Goal: Task Accomplishment & Management: Contribute content

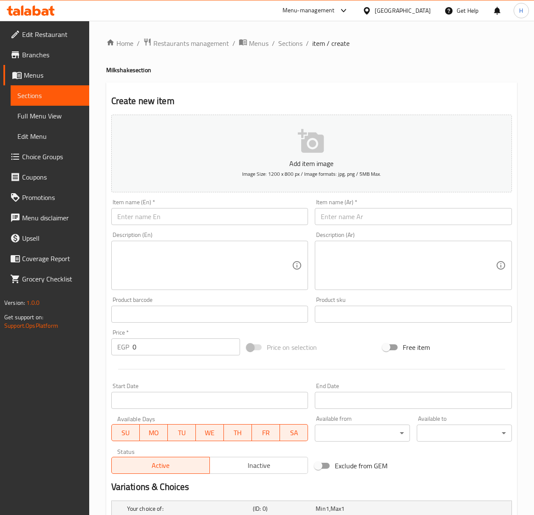
scroll to position [70, 0]
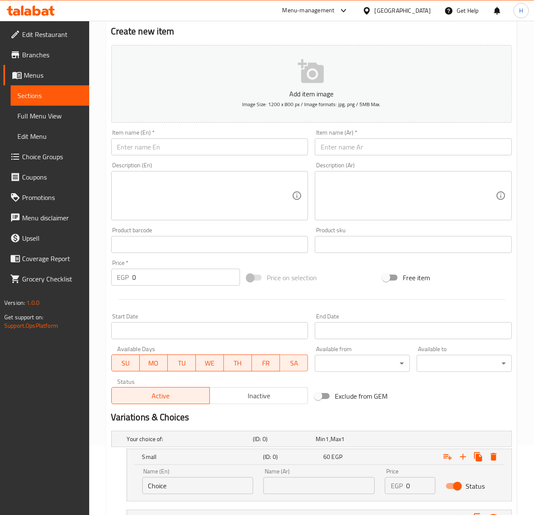
click at [432, 150] on input "text" at bounding box center [413, 147] width 197 height 17
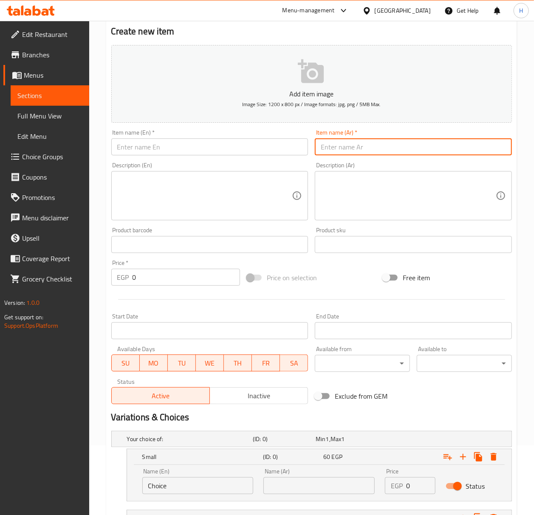
paste input "ميلك [PERSON_NAME]"
type input "ميلك [PERSON_NAME]"
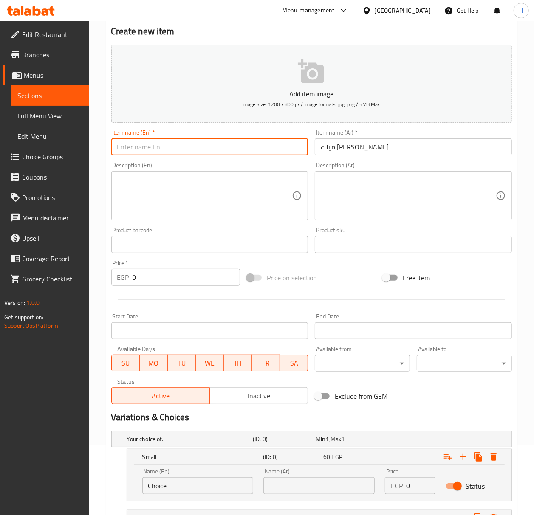
click at [249, 148] on input "text" at bounding box center [209, 147] width 197 height 17
paste input "vanilla milkshake"
type input "Vanilla Milkshake"
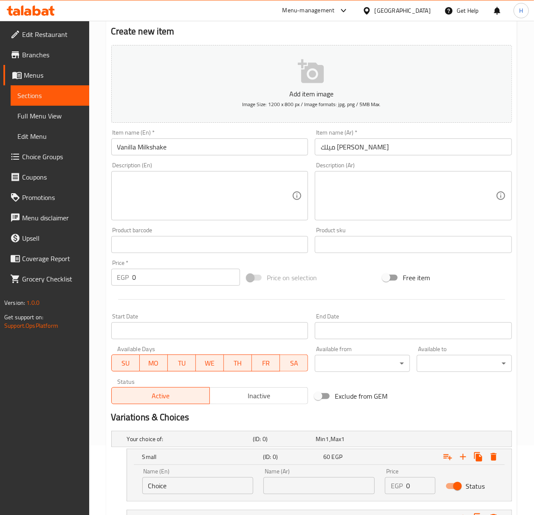
scroll to position [183, 0]
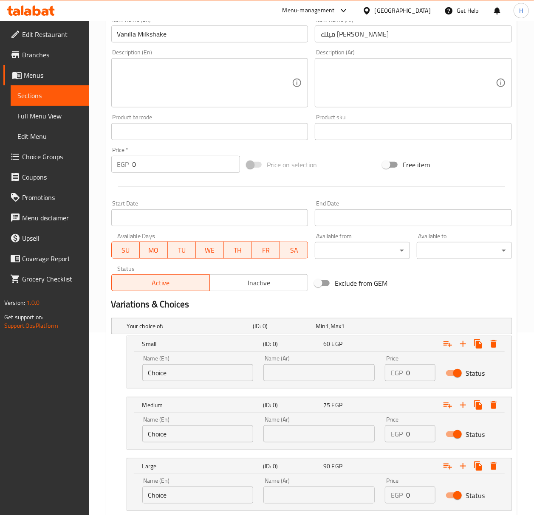
click at [412, 374] on input "0" at bounding box center [420, 373] width 29 height 17
type input "050"
click at [417, 434] on input "0" at bounding box center [420, 434] width 29 height 17
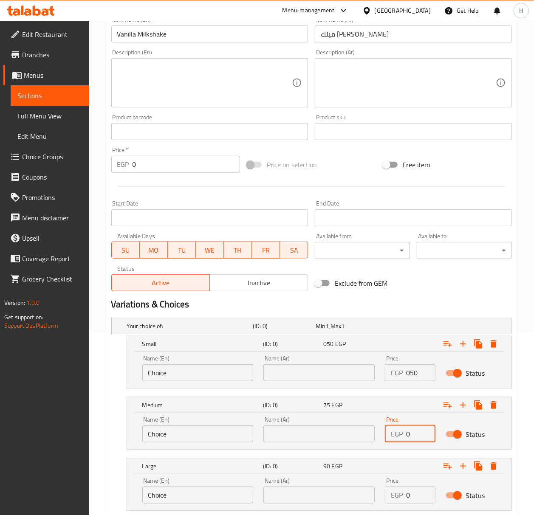
click at [417, 434] on input "0" at bounding box center [420, 434] width 29 height 17
type input "60"
click at [415, 492] on input "0" at bounding box center [420, 495] width 29 height 17
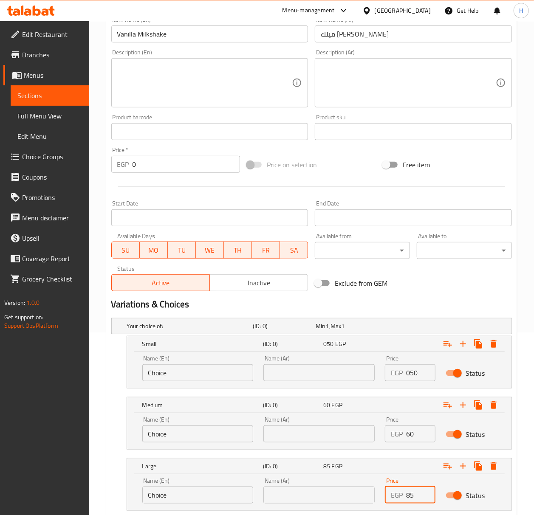
type input "85"
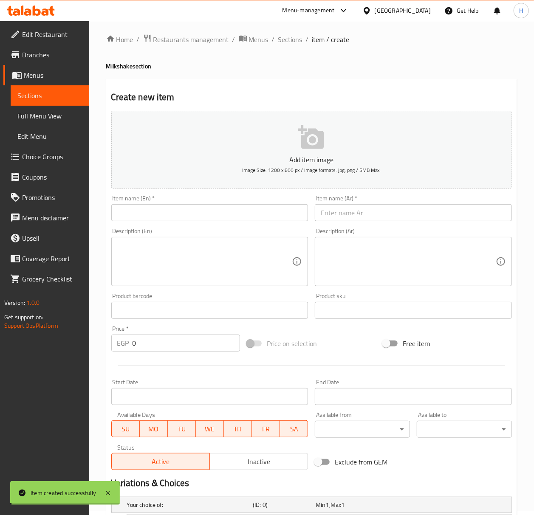
scroll to position [0, 0]
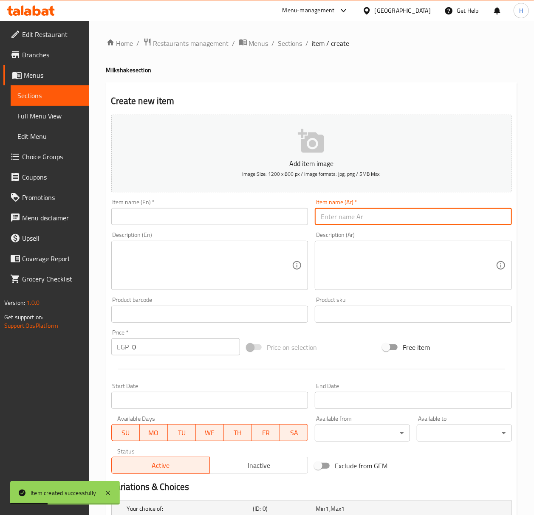
click at [424, 220] on input "text" at bounding box center [413, 216] width 197 height 17
paste input "ميلك شيك شكولاته"
type input "ميلك شيك شكولاته"
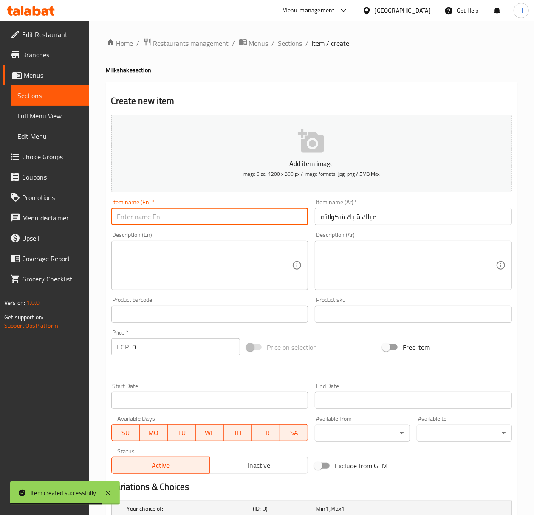
click at [235, 211] on input "text" at bounding box center [209, 216] width 197 height 17
paste input "chocolate milkshake"
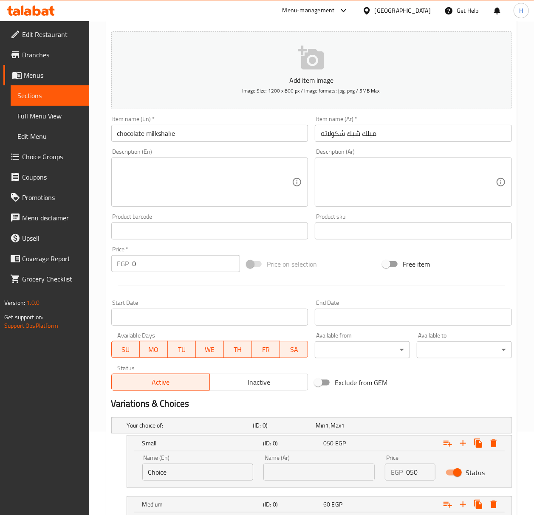
scroll to position [240, 0]
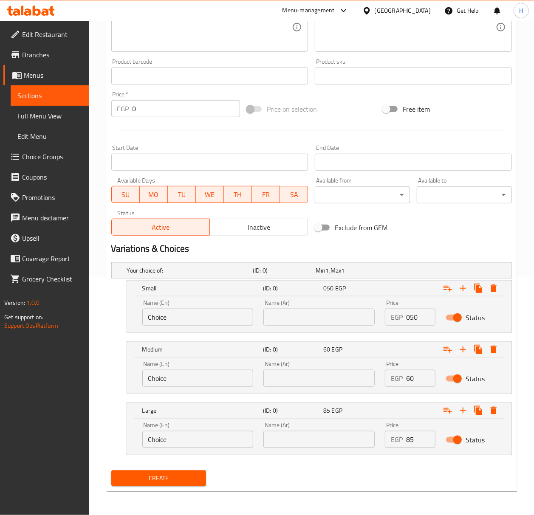
click at [420, 311] on input "050" at bounding box center [420, 317] width 29 height 17
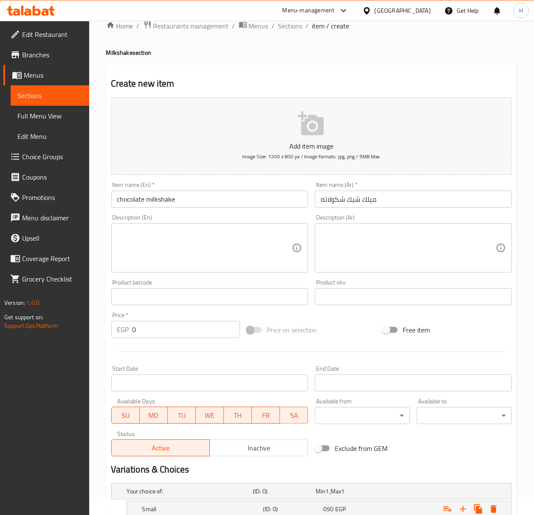
scroll to position [13, 0]
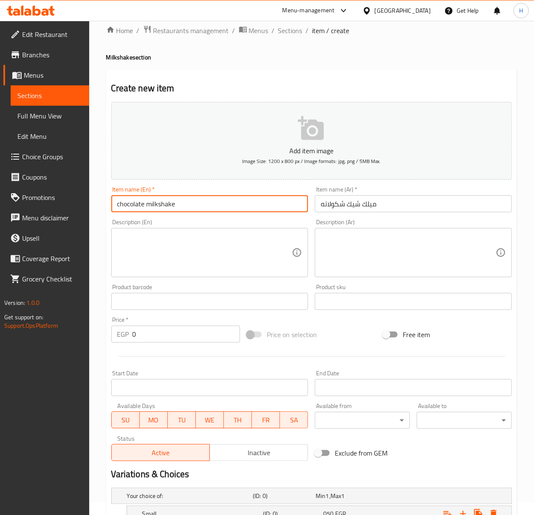
click at [196, 199] on input "chocolate milkshake" at bounding box center [209, 203] width 197 height 17
type input "Chocolate Milkshake"
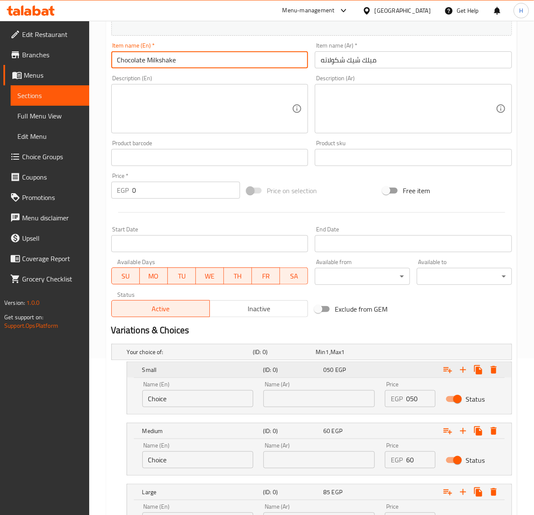
scroll to position [240, 0]
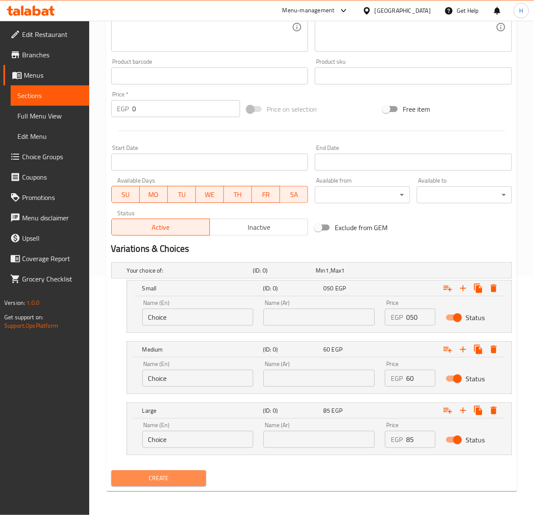
click at [180, 471] on button "Create" at bounding box center [158, 479] width 95 height 16
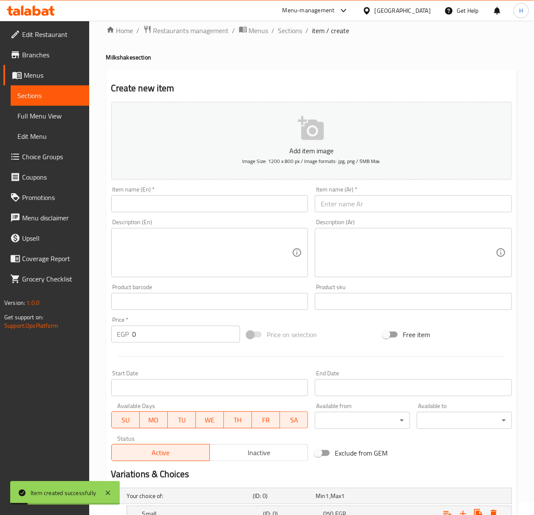
scroll to position [0, 0]
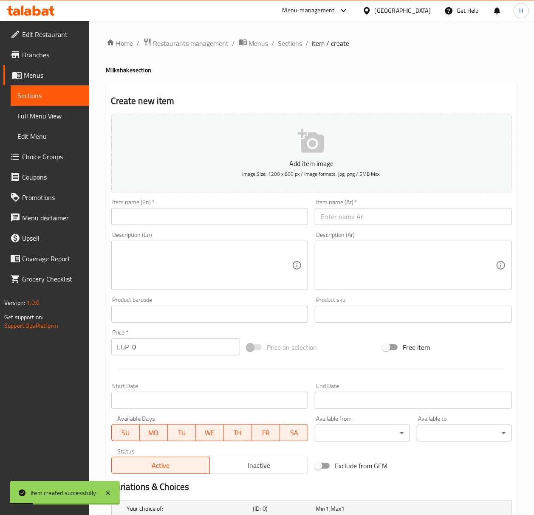
click at [449, 233] on div "Description (Ar) Description (Ar)" at bounding box center [413, 261] width 197 height 58
click at [449, 205] on div "Item name (Ar)   * Item name (Ar) *" at bounding box center [413, 212] width 197 height 26
click at [461, 214] on input "text" at bounding box center [413, 216] width 197 height 17
paste input "ميلك شيك مانجو"
type input "ميلك شيك مانجو"
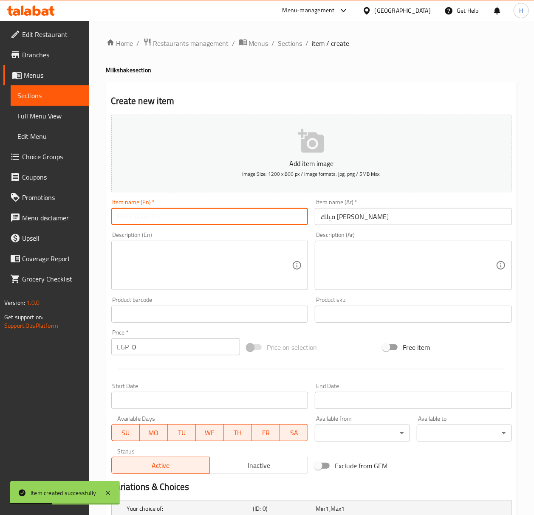
click at [270, 220] on input "text" at bounding box center [209, 216] width 197 height 17
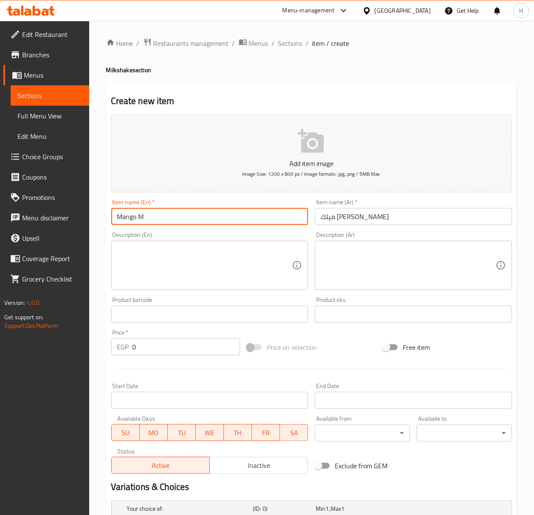
type input "Mango Milkshake"
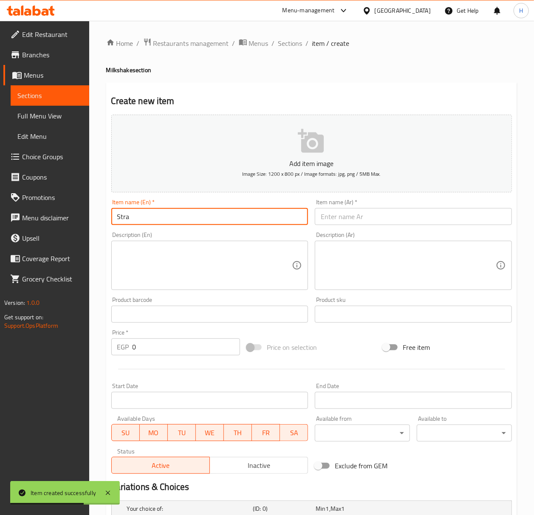
type input "Strawberry Milkshake"
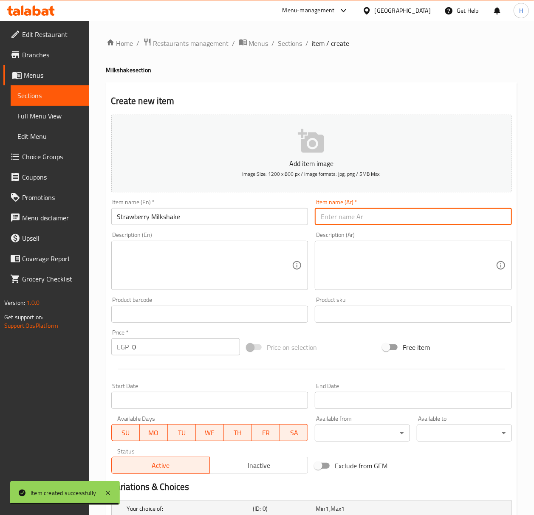
click at [405, 211] on input "text" at bounding box center [413, 216] width 197 height 17
paste input "ميك شيك فراولة"
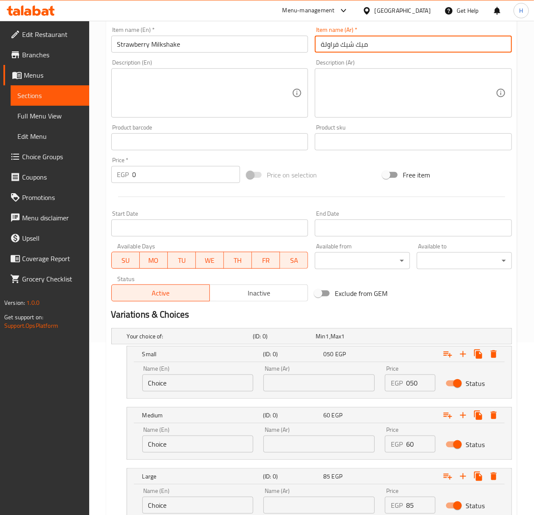
scroll to position [240, 0]
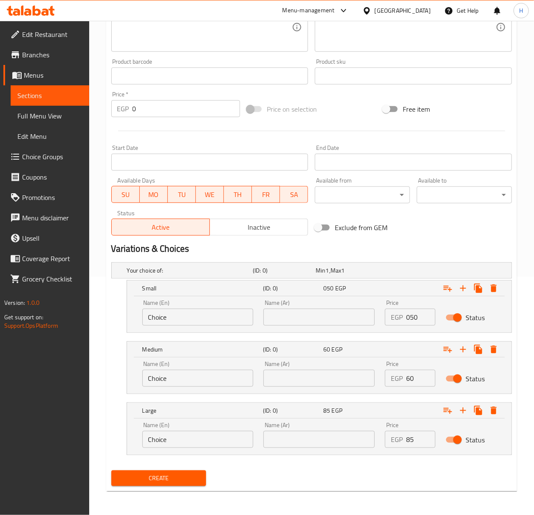
type input "ميك شيك فراولة"
click at [111, 471] on button "Create" at bounding box center [158, 479] width 95 height 16
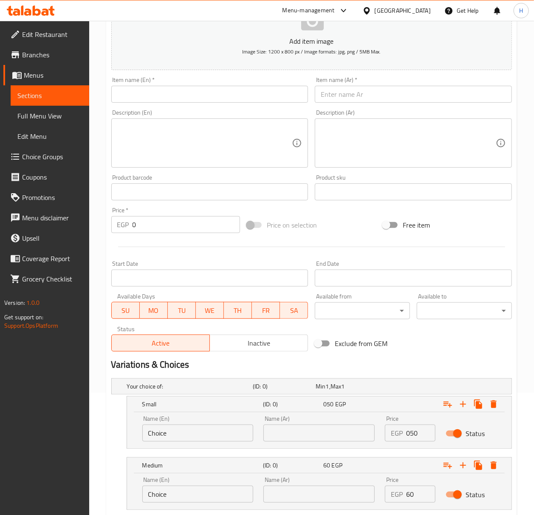
scroll to position [0, 0]
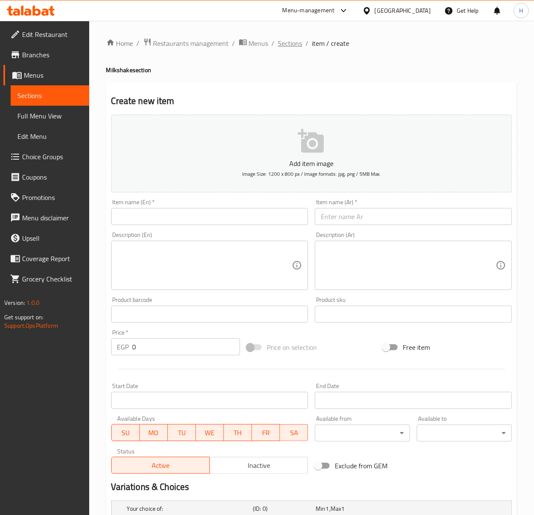
click at [282, 47] on span "Sections" at bounding box center [290, 43] width 24 height 10
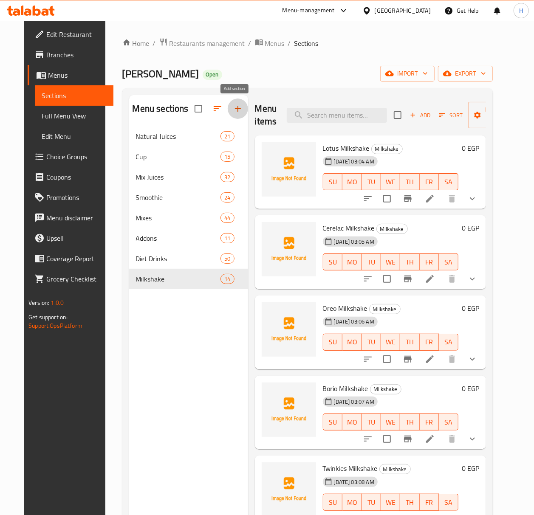
click at [233, 109] on icon "button" at bounding box center [238, 109] width 10 height 10
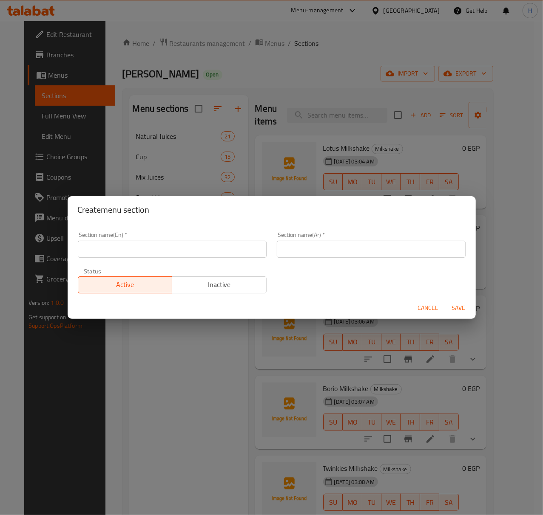
click at [328, 245] on input "text" at bounding box center [371, 249] width 189 height 17
paste input "العبوات العائلية"
type input "العبوات العائلية"
click at [225, 269] on div "Active Inactive" at bounding box center [172, 280] width 189 height 25
click at [226, 253] on input "text" at bounding box center [172, 249] width 189 height 17
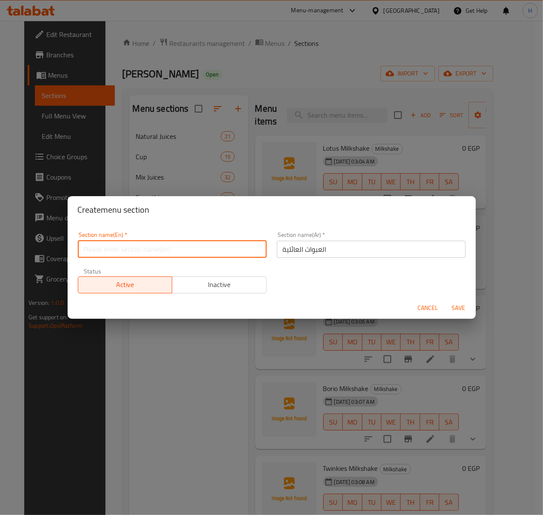
paste input "Family packs"
type input "Family Packs"
click at [445, 300] on button "Save" at bounding box center [458, 308] width 27 height 16
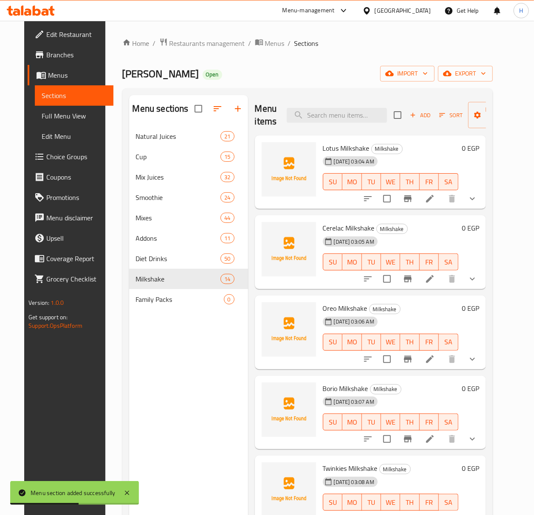
click at [179, 303] on span "Family Packs" at bounding box center [180, 299] width 88 height 10
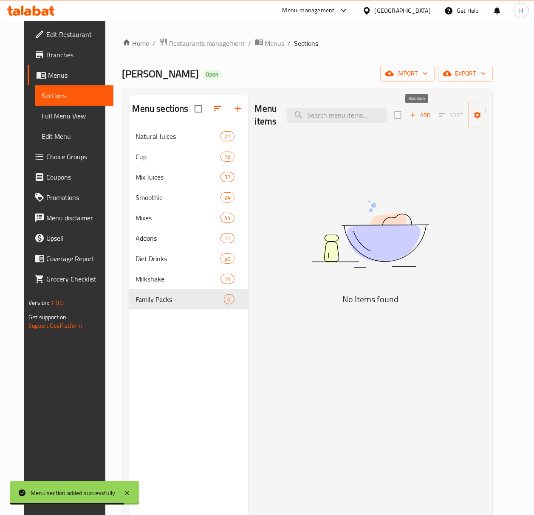
click at [427, 114] on span "Add" at bounding box center [420, 115] width 23 height 10
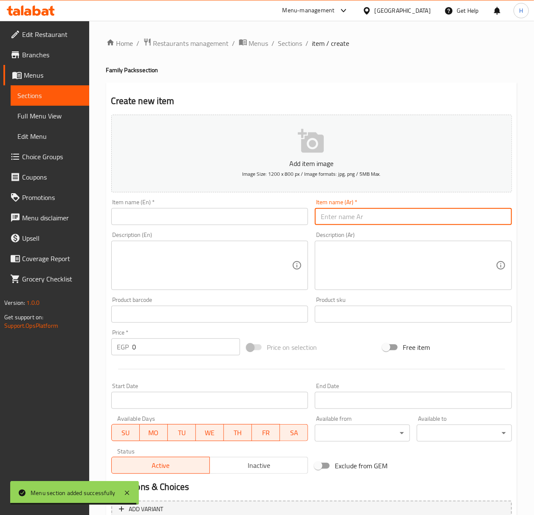
click at [391, 211] on input "text" at bounding box center [413, 216] width 197 height 17
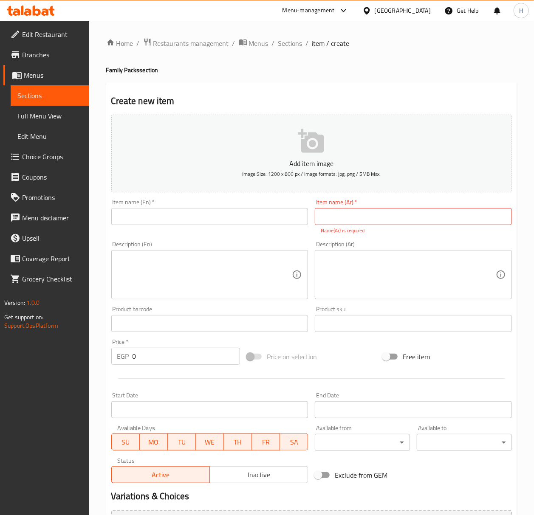
click at [404, 213] on input "text" at bounding box center [413, 216] width 197 height 17
paste input "مانجو"
type input "مانجو"
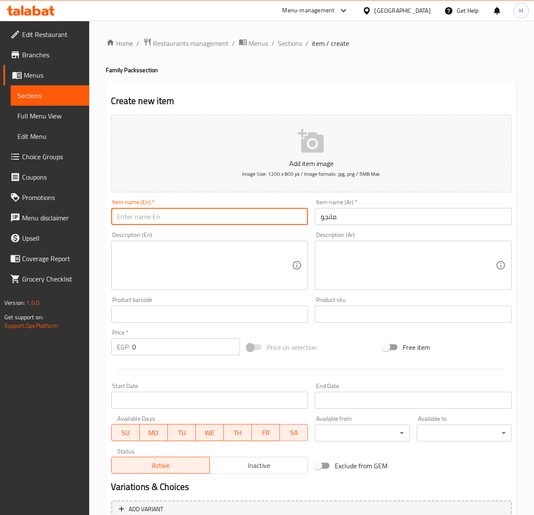
click at [265, 223] on input "text" at bounding box center [209, 216] width 197 height 17
type input "Mango"
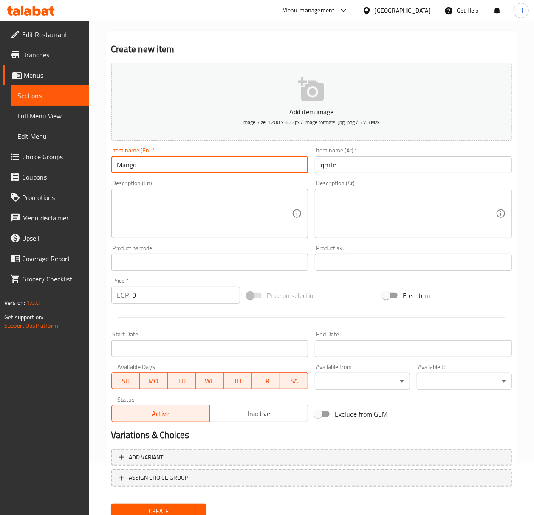
scroll to position [84, 0]
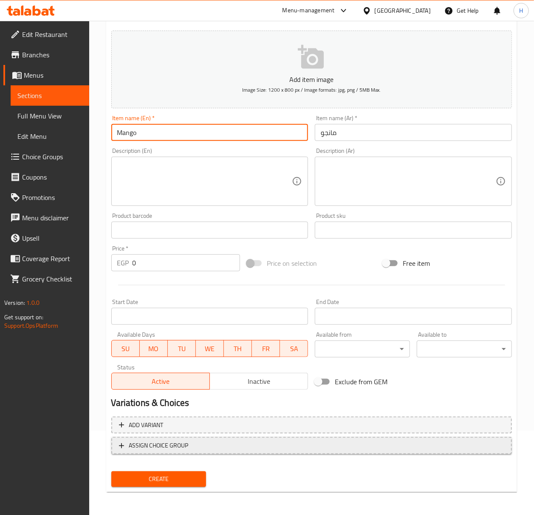
click at [373, 447] on span "ASSIGN CHOICE GROUP" at bounding box center [311, 446] width 385 height 11
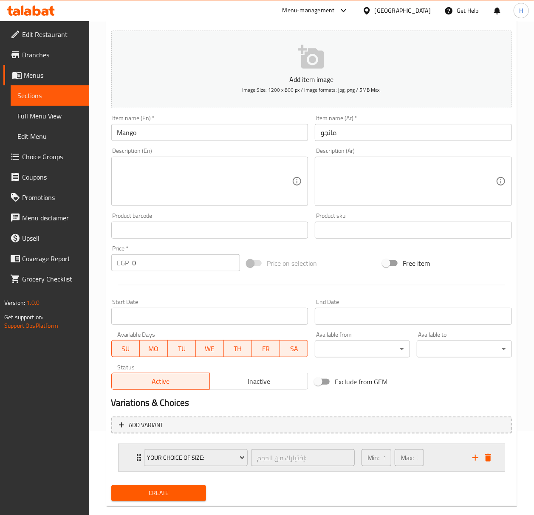
click at [475, 465] on div "Your Choice Of Size: إختيارك من الحجم: ​ Min: 1 ​ Max: 3 ​" at bounding box center [314, 457] width 361 height 27
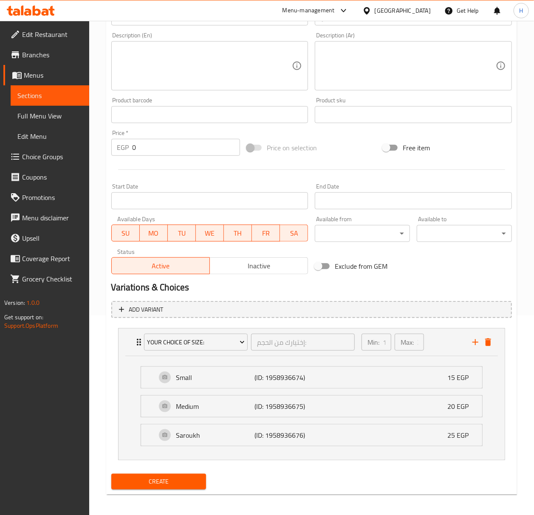
scroll to position [204, 0]
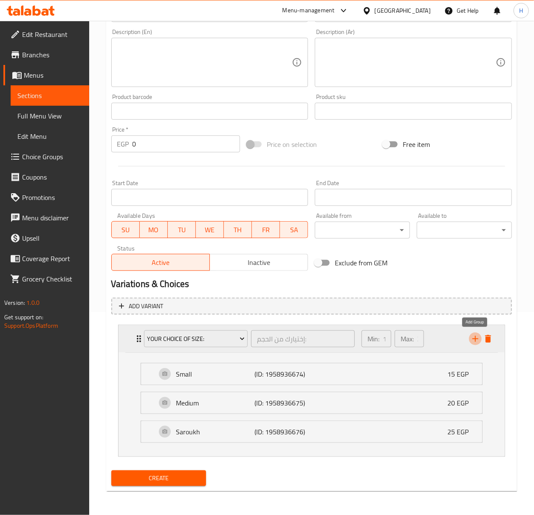
click at [474, 336] on icon "add" at bounding box center [475, 339] width 10 height 10
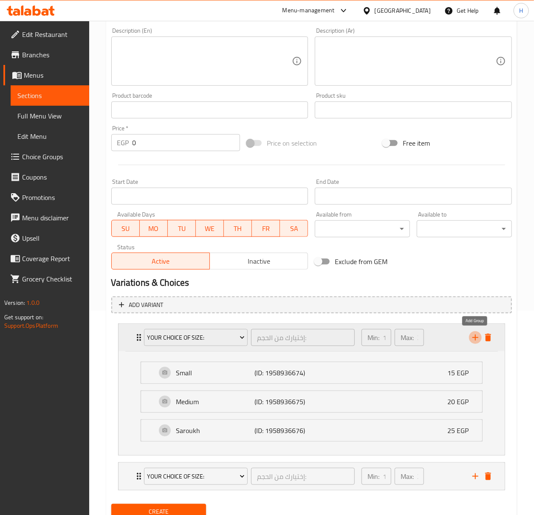
click at [473, 337] on icon "add" at bounding box center [475, 338] width 10 height 10
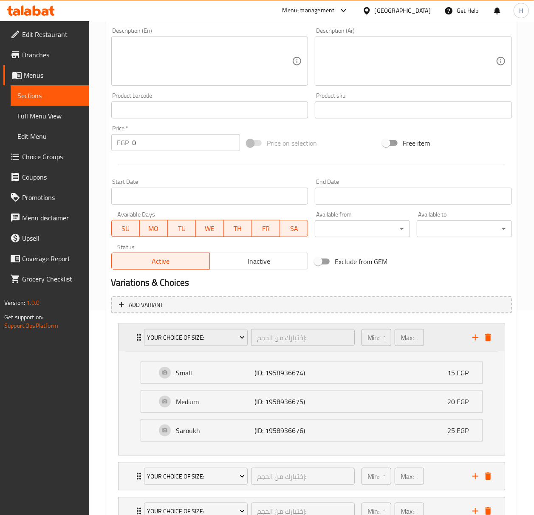
click at [375, 335] on p "Min:" at bounding box center [374, 338] width 12 height 10
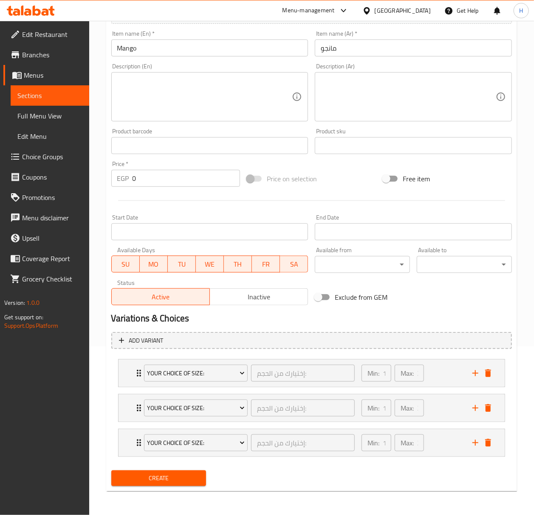
scroll to position [170, 0]
click at [379, 340] on span "Add variant" at bounding box center [311, 341] width 385 height 11
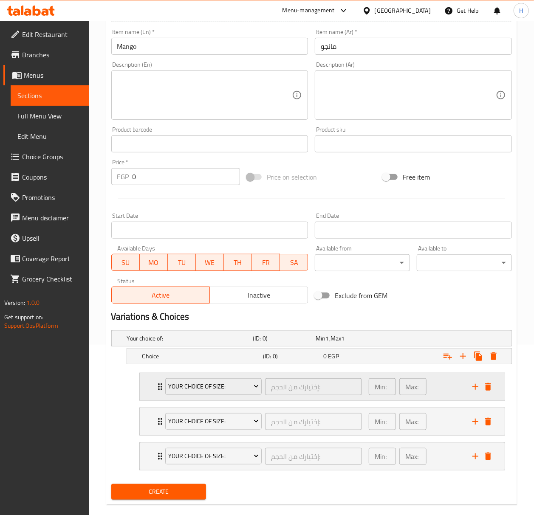
click at [365, 382] on div "Min: 1 ​ Max: 3 ​" at bounding box center [416, 386] width 104 height 27
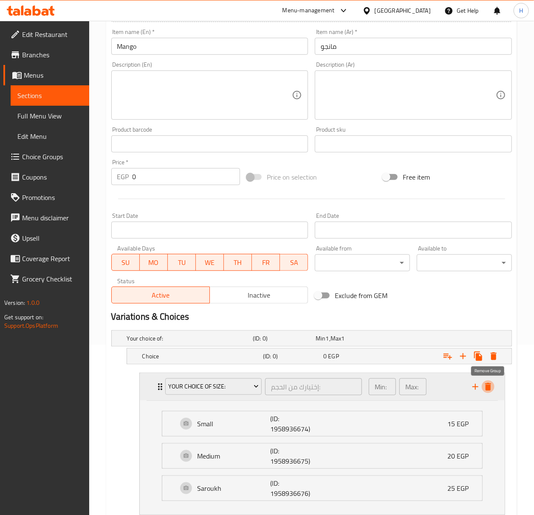
click at [490, 387] on icon "delete" at bounding box center [488, 387] width 6 height 8
click at [488, 389] on icon "delete" at bounding box center [488, 387] width 6 height 8
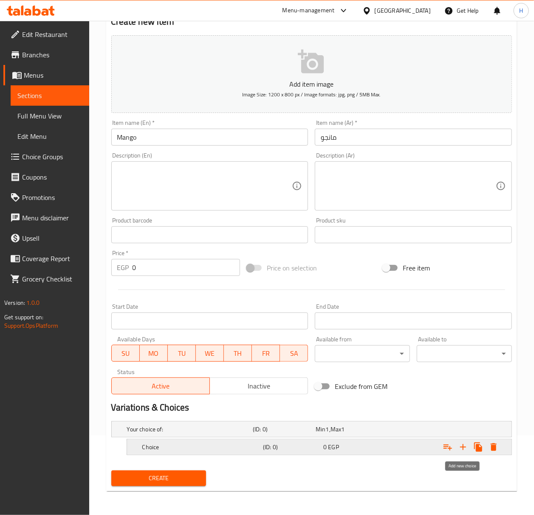
click at [466, 446] on icon "Expand" at bounding box center [463, 447] width 10 height 10
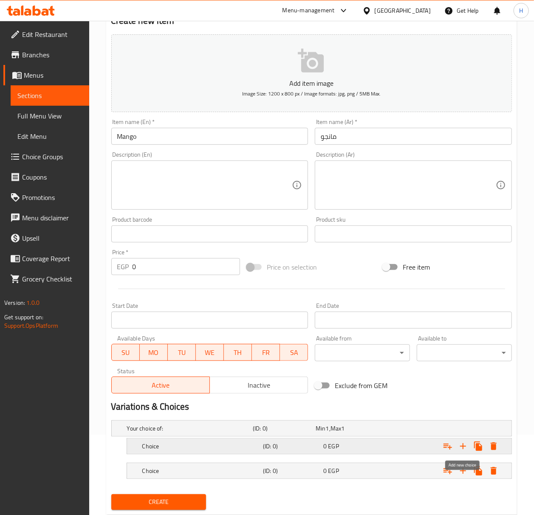
click at [466, 446] on icon "Expand" at bounding box center [463, 446] width 10 height 10
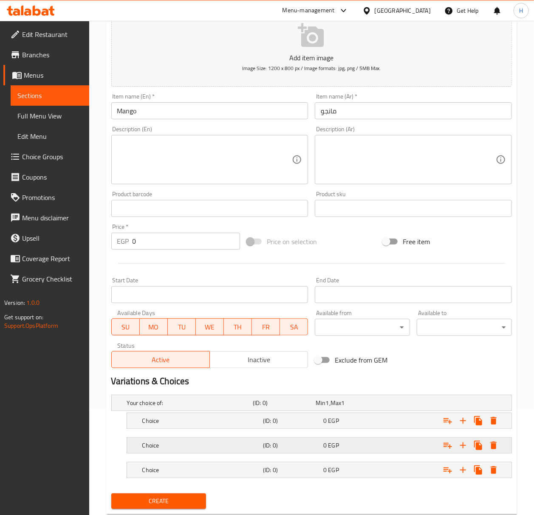
scroll to position [130, 0]
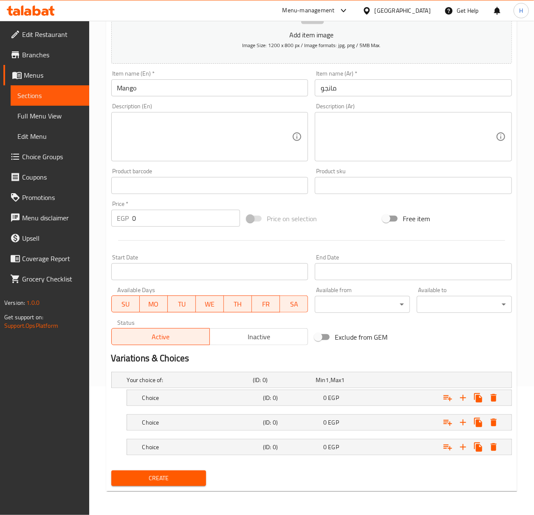
click at [401, 410] on nav at bounding box center [311, 411] width 401 height 7
click at [402, 417] on div "Expand" at bounding box center [442, 422] width 121 height 19
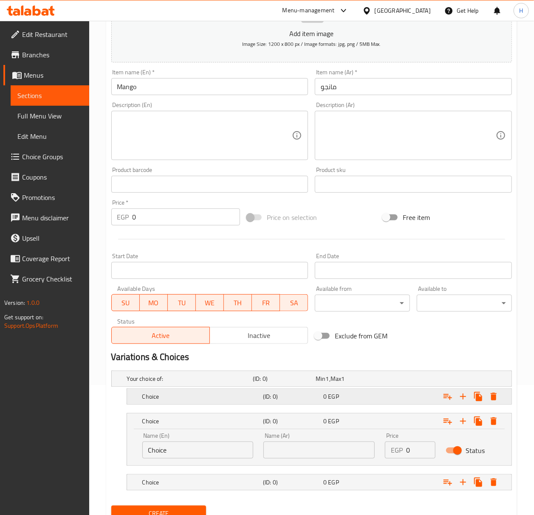
click at [349, 399] on div "0 EGP" at bounding box center [351, 397] width 57 height 8
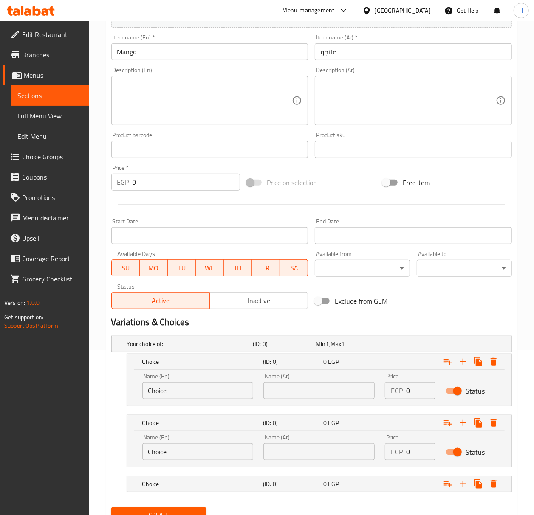
scroll to position [203, 0]
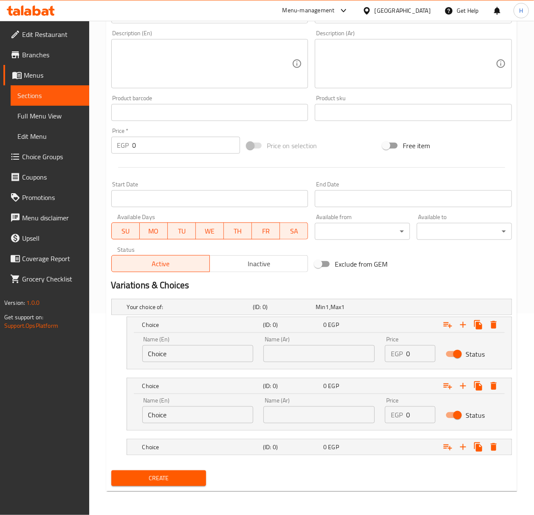
click at [303, 374] on nav at bounding box center [311, 374] width 401 height 7
click at [303, 370] on div "Your choice of: (ID: 0) Min 1 , Max 1 Name (En) Your choice of: Name (En) Name …" at bounding box center [311, 382] width 407 height 172
click at [228, 359] on input "Choice" at bounding box center [197, 353] width 111 height 17
click at [228, 358] on input "Choice" at bounding box center [197, 353] width 111 height 17
click at [241, 347] on input "text" at bounding box center [197, 353] width 111 height 17
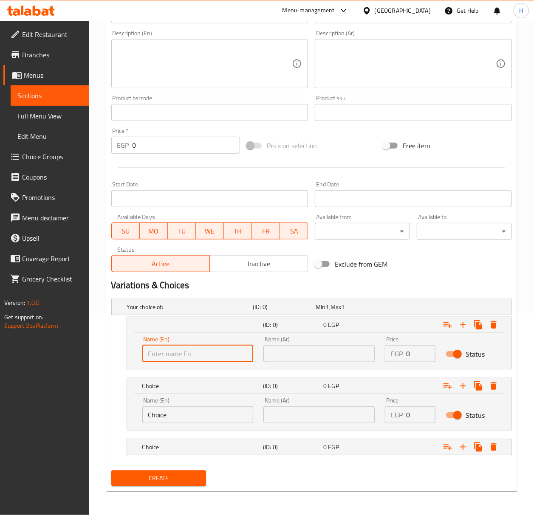
type input "Small"
click at [216, 413] on input "Choice" at bounding box center [197, 415] width 111 height 17
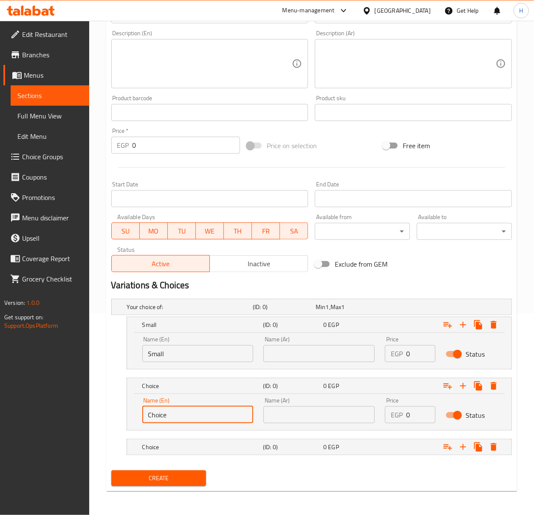
click at [216, 413] on input "Choice" at bounding box center [197, 415] width 111 height 17
click at [225, 404] on div "Name (En) Name (En)" at bounding box center [197, 411] width 111 height 26
click at [220, 424] on div "Name (En) Name (En)" at bounding box center [198, 411] width 122 height 36
type input "Medium"
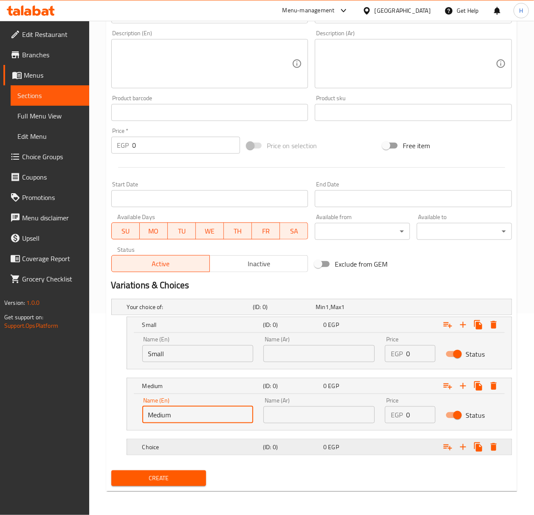
click at [221, 450] on h5 "Choice" at bounding box center [200, 447] width 117 height 8
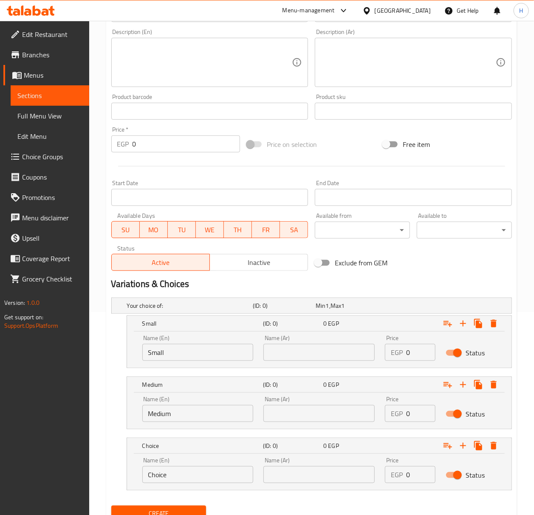
click at [213, 478] on input "Choice" at bounding box center [197, 475] width 111 height 17
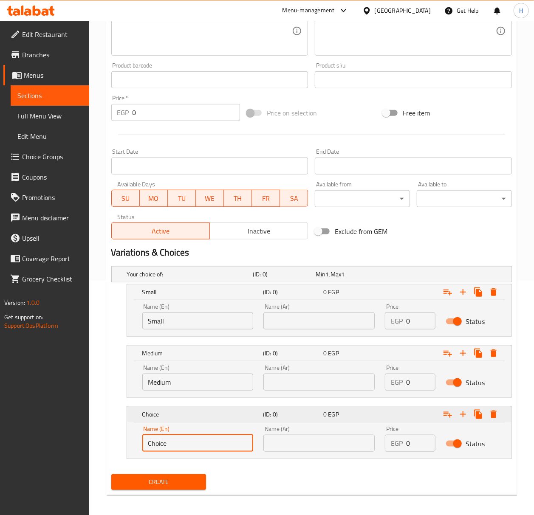
scroll to position [240, 0]
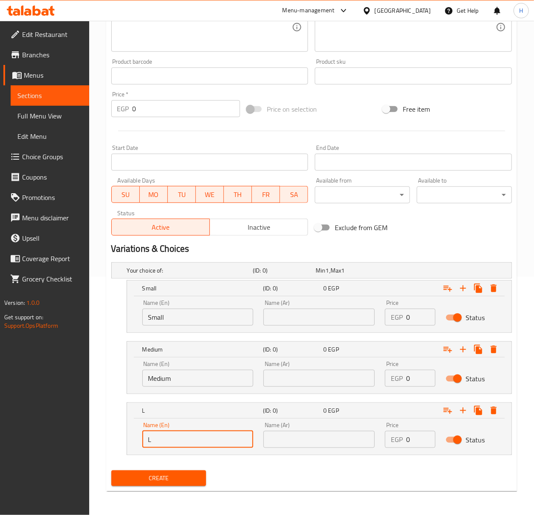
type input "large"
click at [329, 319] on input "text" at bounding box center [318, 317] width 111 height 17
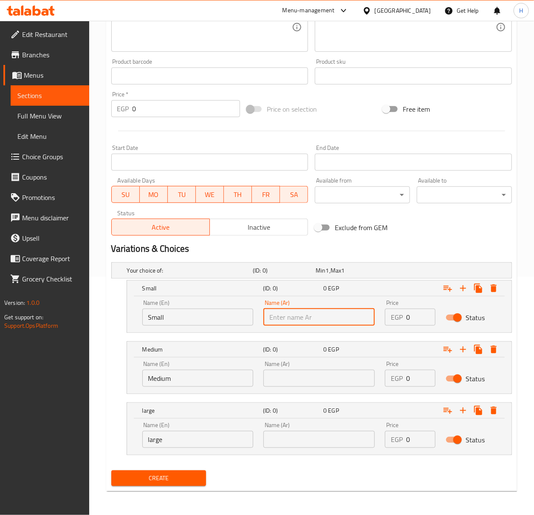
type input "صغير"
click at [325, 356] on div "Medium (ID: 0) 0 EGP" at bounding box center [322, 349] width 362 height 19
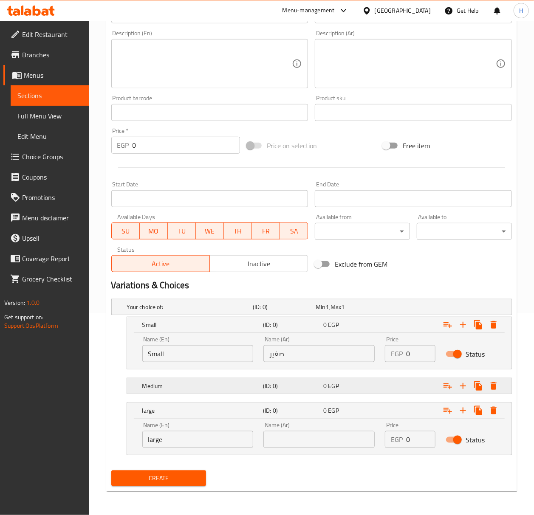
click at [320, 377] on div "Medium (ID: 0) 0 EGP" at bounding box center [322, 386] width 362 height 19
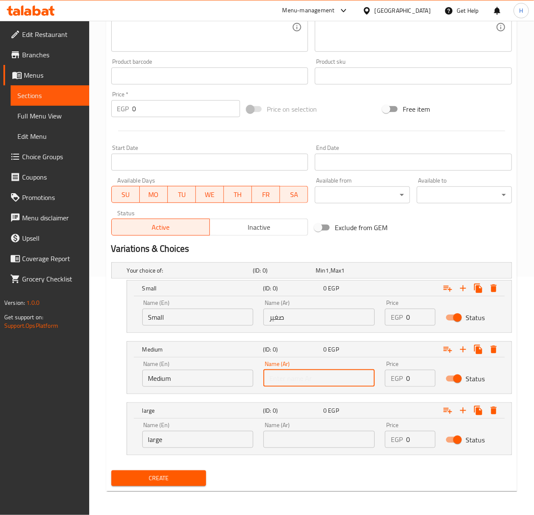
click at [315, 376] on input "text" at bounding box center [318, 378] width 111 height 17
type input "وسط"
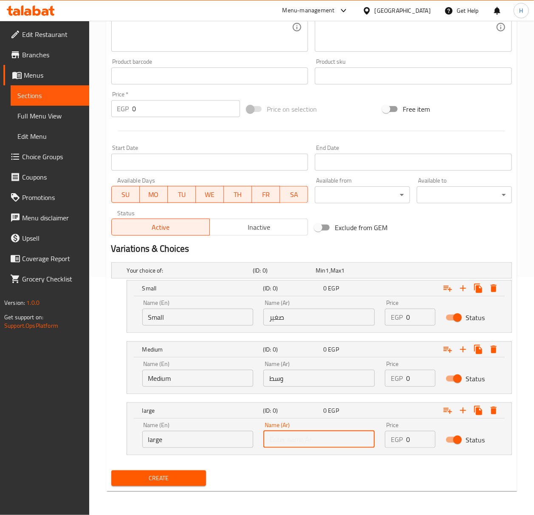
click at [329, 442] on input "text" at bounding box center [318, 439] width 111 height 17
type input "كبير"
click at [169, 437] on input "large" at bounding box center [197, 439] width 111 height 17
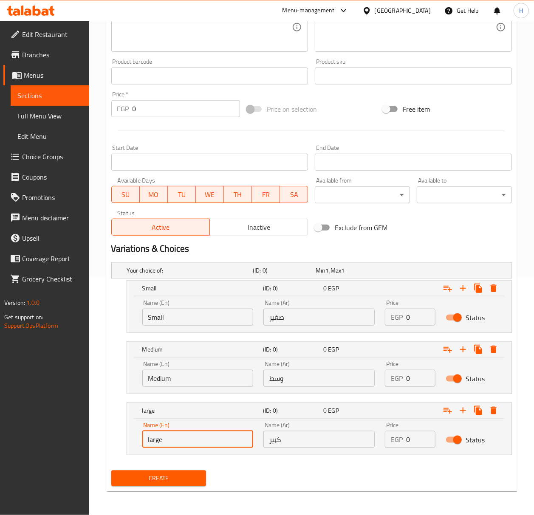
type input "Large"
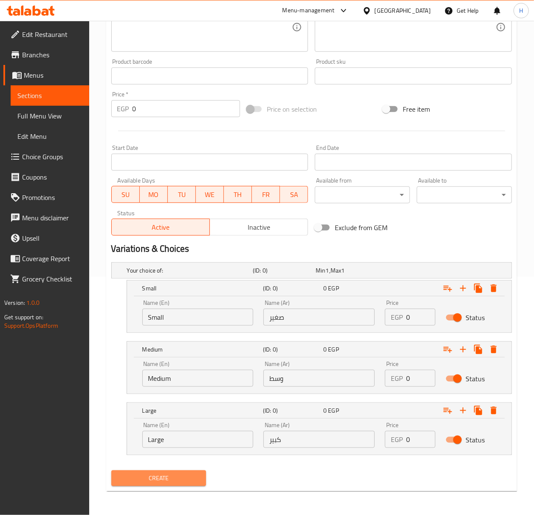
click at [174, 484] on span "Create" at bounding box center [159, 478] width 82 height 11
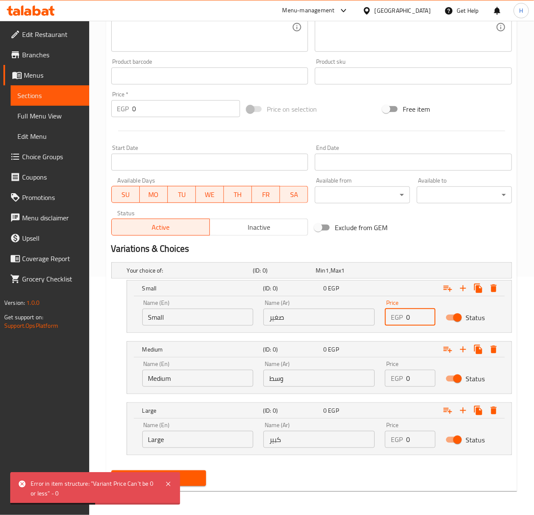
click at [421, 313] on input "0" at bounding box center [420, 317] width 29 height 17
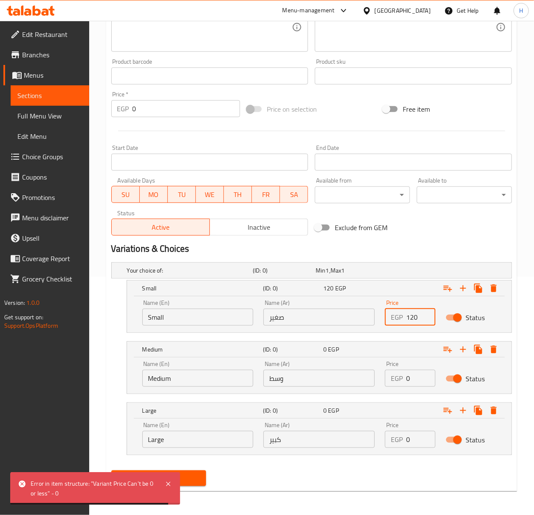
type input "120"
click at [407, 379] on input "0" at bounding box center [420, 378] width 29 height 17
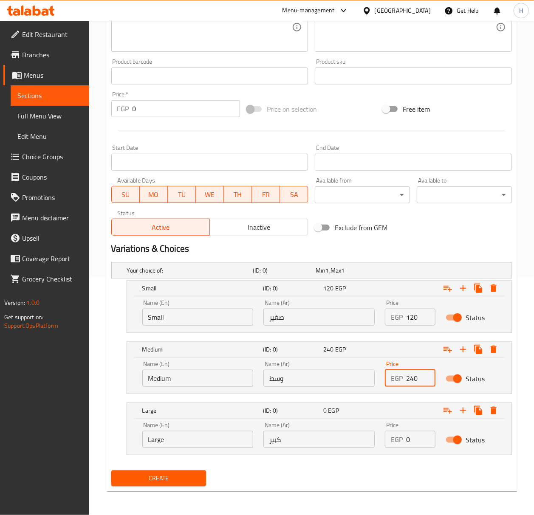
type input "240"
click at [413, 446] on input "0" at bounding box center [420, 439] width 29 height 17
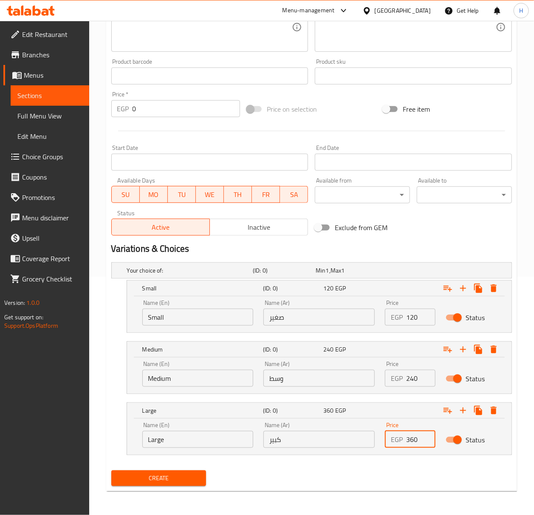
type input "360"
click at [172, 490] on div "Create new item Add item image Image Size: 1200 x 800 px / Image formats: jpg, …" at bounding box center [311, 168] width 411 height 648
click at [171, 478] on span "Create" at bounding box center [159, 478] width 82 height 11
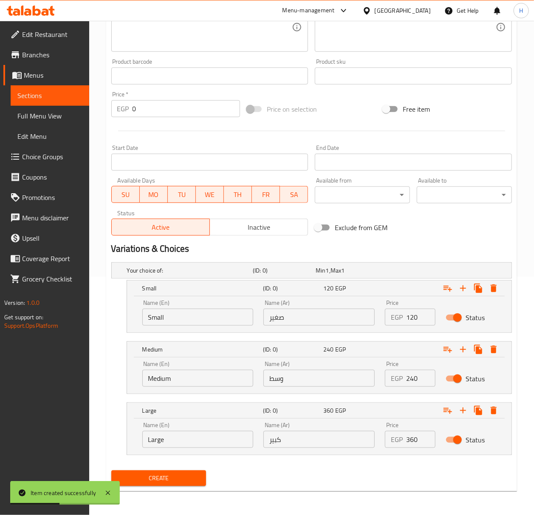
click at [413, 382] on input "240" at bounding box center [420, 378] width 29 height 17
type input "200"
click at [413, 437] on input "360" at bounding box center [420, 439] width 29 height 17
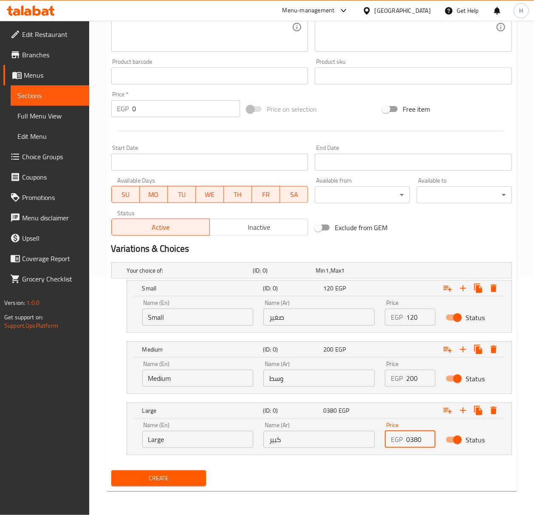
type input "0380"
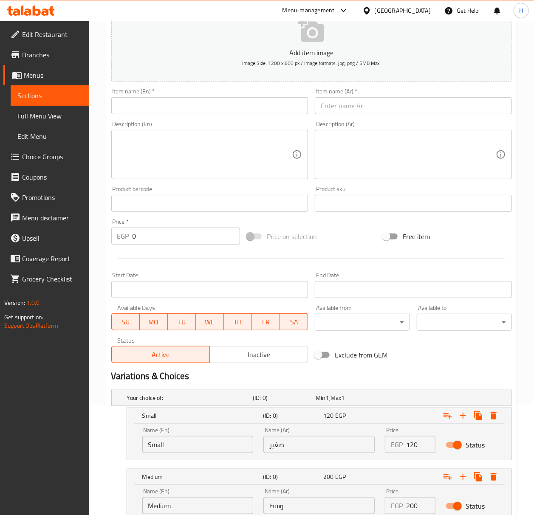
scroll to position [0, 0]
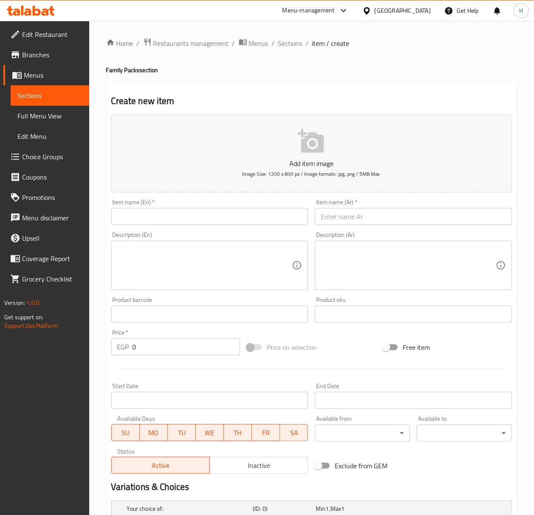
click at [382, 217] on input "text" at bounding box center [413, 216] width 197 height 17
paste input "فراولة"
type input "فراولة"
click at [269, 225] on input "text" at bounding box center [209, 216] width 197 height 17
type input "Strawberry"
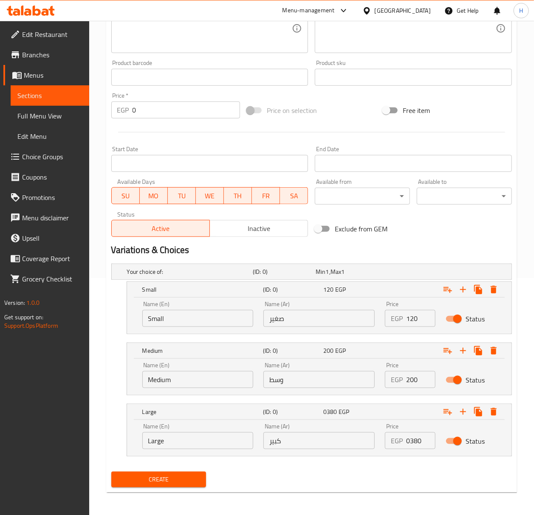
scroll to position [240, 0]
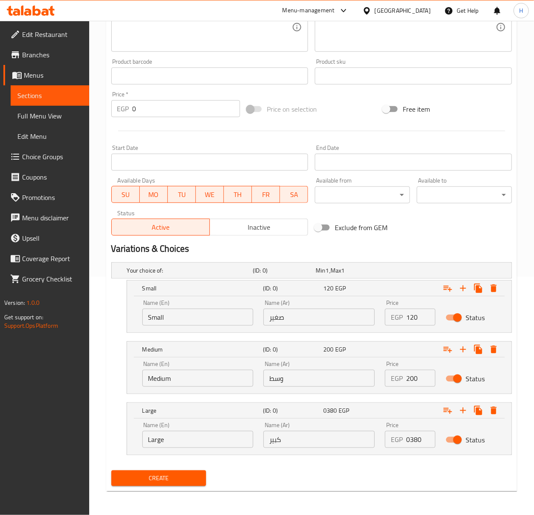
click at [180, 480] on span "Create" at bounding box center [159, 478] width 82 height 11
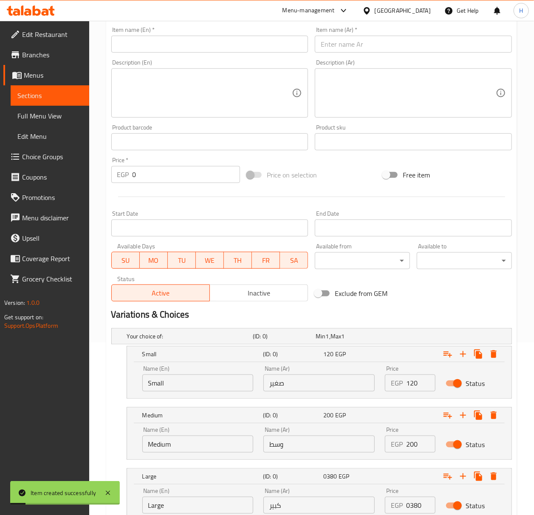
scroll to position [13, 0]
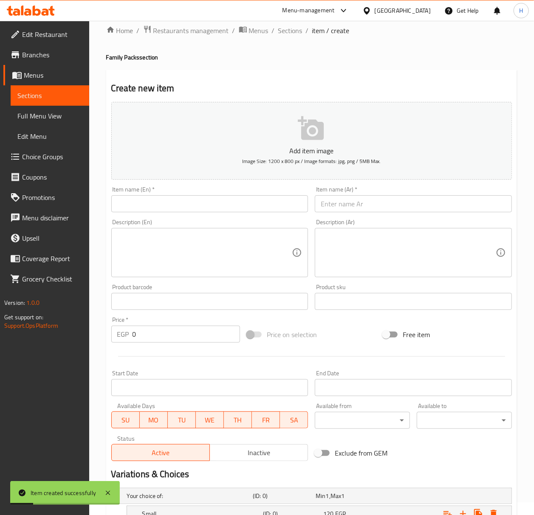
click at [425, 211] on input "text" at bounding box center [413, 203] width 197 height 17
paste input "برتقال"
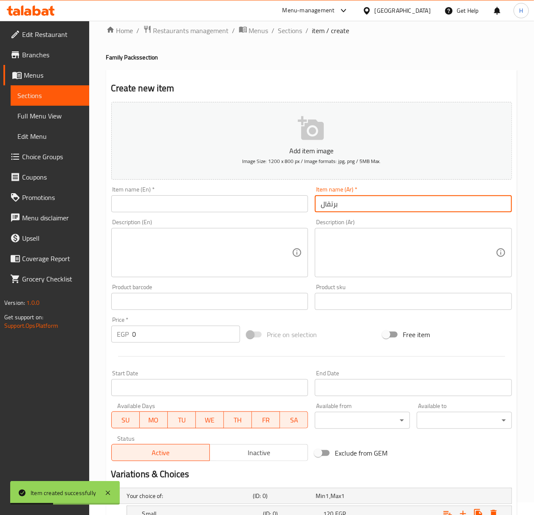
type input "برتقال"
click at [251, 209] on input "text" at bounding box center [209, 203] width 197 height 17
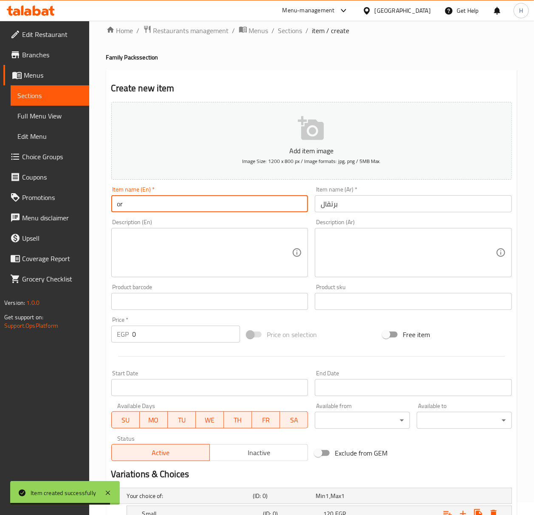
type input "Orange"
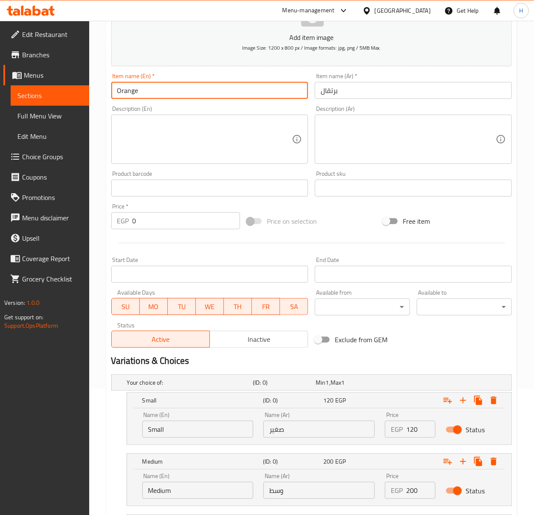
scroll to position [240, 0]
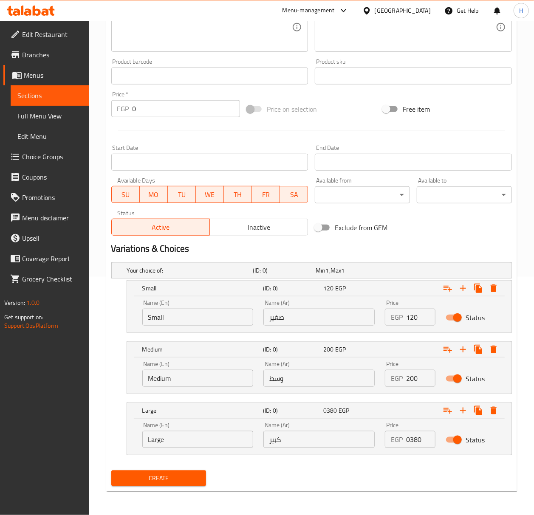
click at [393, 317] on p "EGP" at bounding box center [397, 317] width 12 height 10
click at [407, 320] on input "120" at bounding box center [420, 317] width 29 height 17
type input "140"
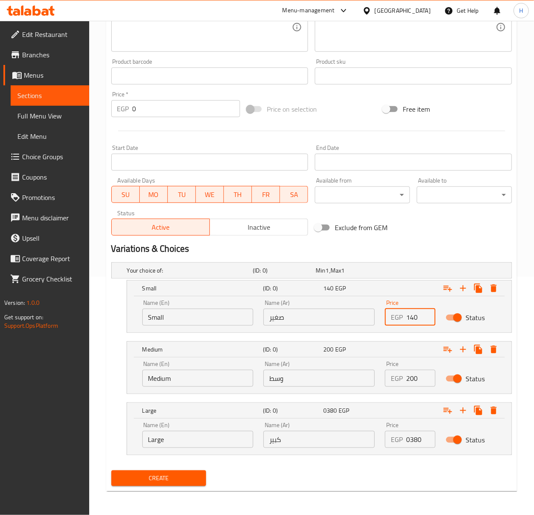
click at [413, 378] on input "200" at bounding box center [420, 378] width 29 height 17
type input "260"
click at [414, 438] on input "0380" at bounding box center [420, 439] width 29 height 17
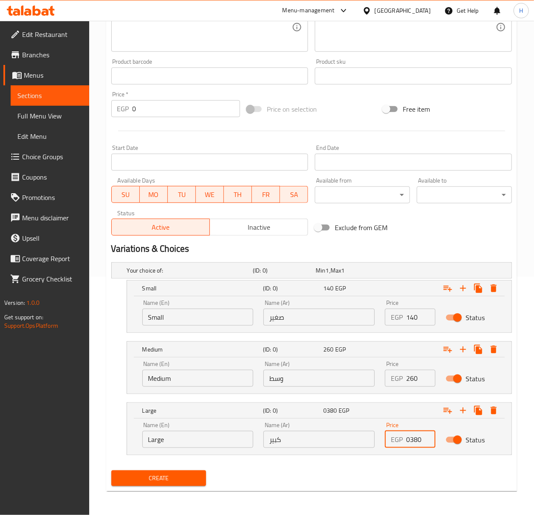
click at [414, 438] on input "0380" at bounding box center [420, 439] width 29 height 17
type input "380"
click at [140, 477] on span "Create" at bounding box center [159, 478] width 82 height 11
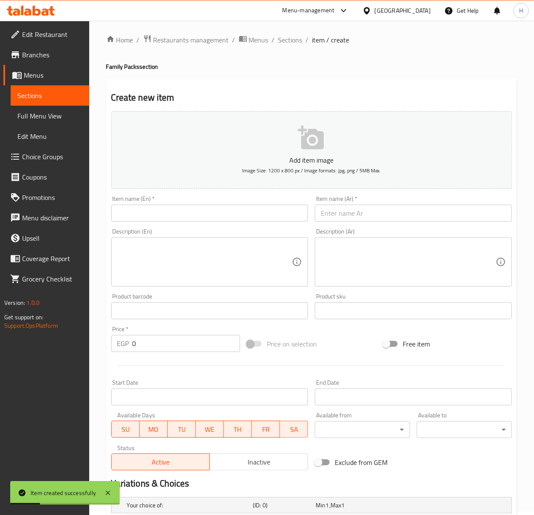
scroll to position [0, 0]
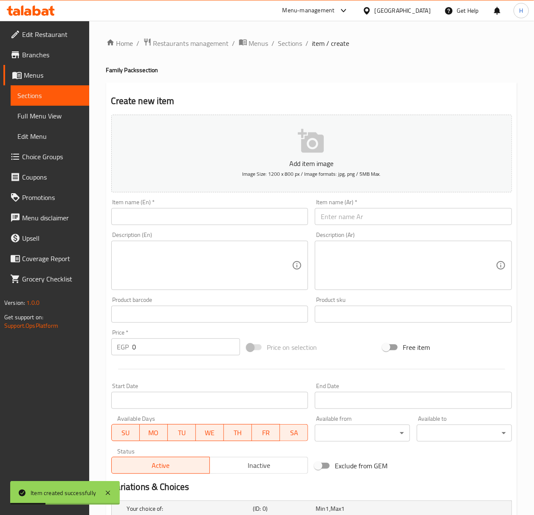
click at [411, 233] on div "Description (Ar) Description (Ar)" at bounding box center [413, 261] width 197 height 58
click at [417, 223] on input "text" at bounding box center [413, 216] width 197 height 17
paste input "جريب فروت"
type input "جريب فروت"
click at [242, 223] on input "text" at bounding box center [209, 216] width 197 height 17
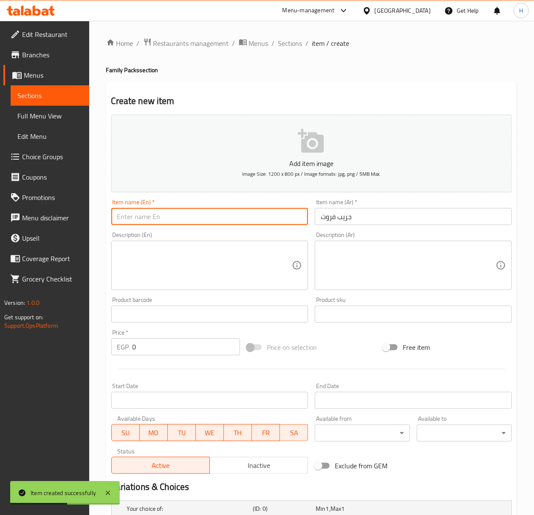
click at [242, 216] on input "text" at bounding box center [209, 216] width 197 height 17
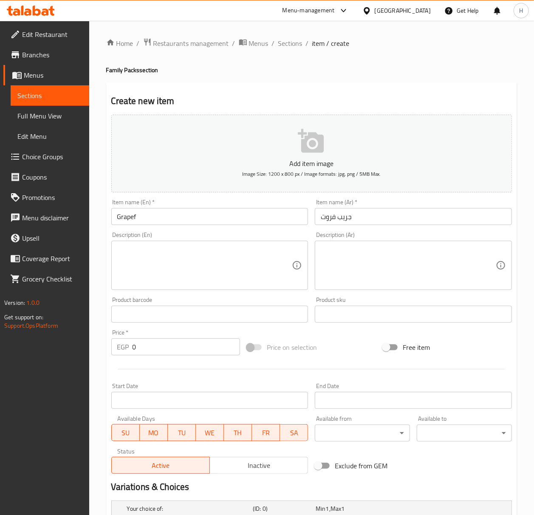
click at [168, 218] on input "Grapef" at bounding box center [209, 216] width 197 height 17
paste input "ruit"
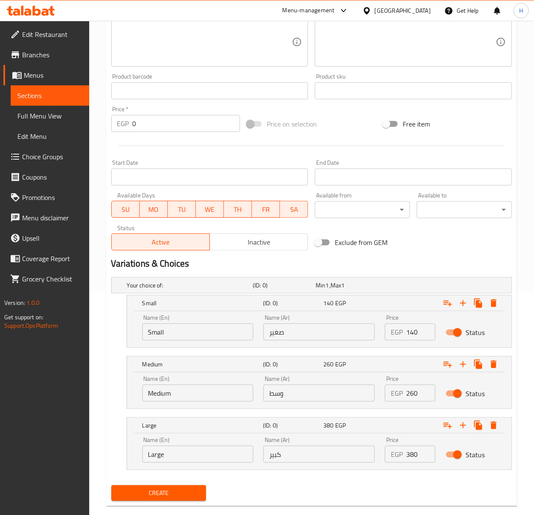
scroll to position [226, 0]
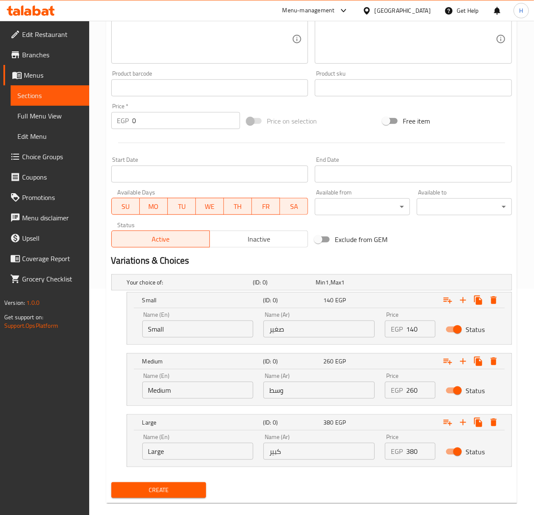
type input "Grapefruit"
click at [412, 331] on input "140" at bounding box center [420, 329] width 29 height 17
type input "100"
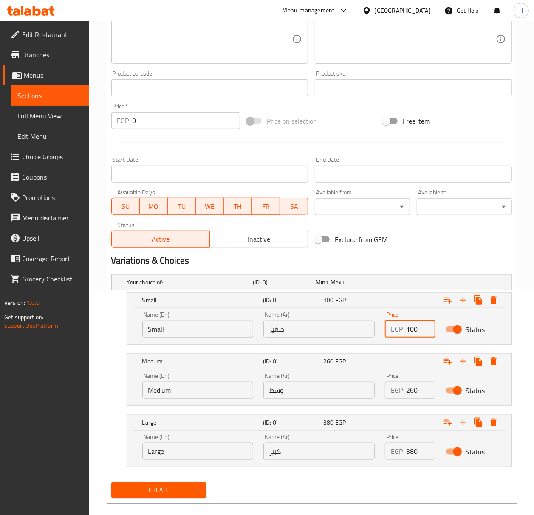
click at [412, 391] on input "260" at bounding box center [420, 390] width 29 height 17
type input "180"
click at [405, 457] on div "EGP 380 Price" at bounding box center [410, 451] width 51 height 17
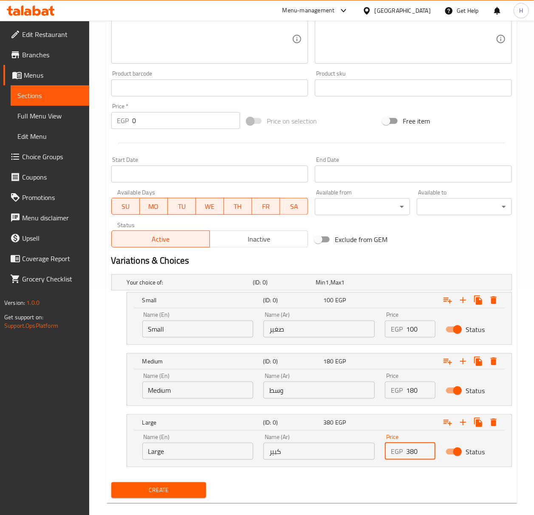
type input "0"
type input "300"
click at [111, 483] on button "Create" at bounding box center [158, 491] width 95 height 16
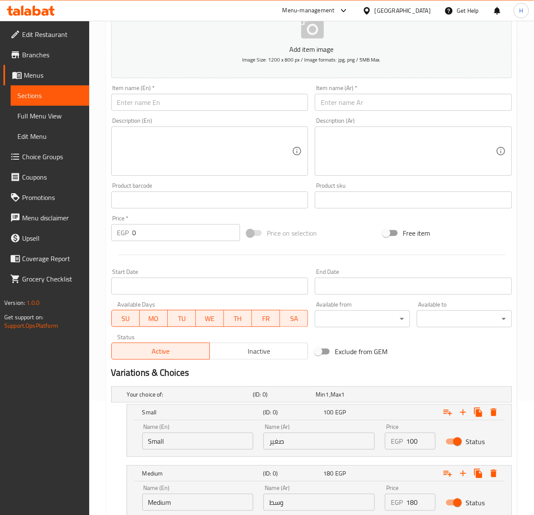
scroll to position [0, 0]
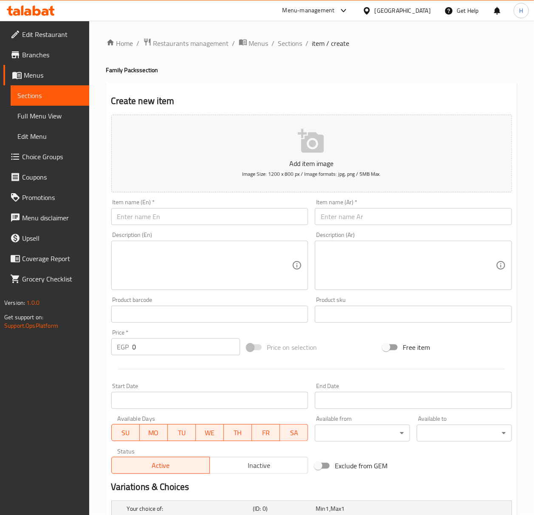
click at [399, 220] on input "text" at bounding box center [413, 216] width 197 height 17
paste input "جوافة"
type input "جوافة"
click at [245, 232] on div "Description (En) Description (En)" at bounding box center [210, 261] width 204 height 65
click at [252, 223] on input "text" at bounding box center [209, 216] width 197 height 17
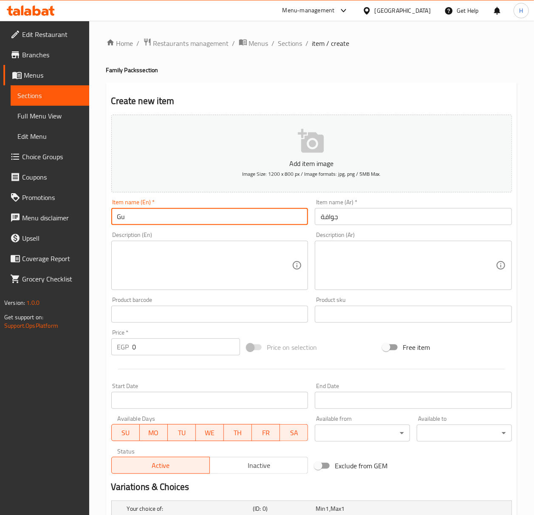
type input "Guava"
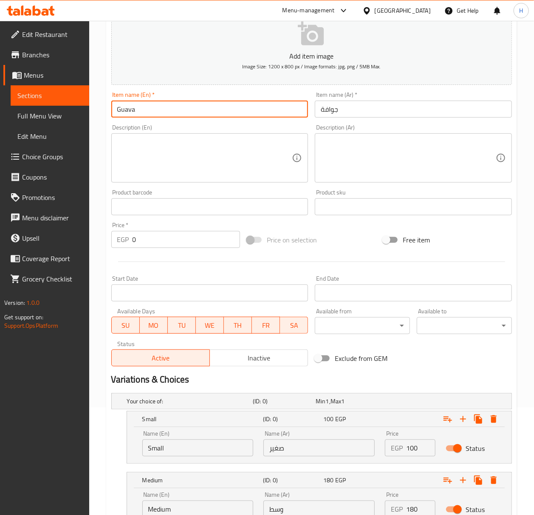
scroll to position [240, 0]
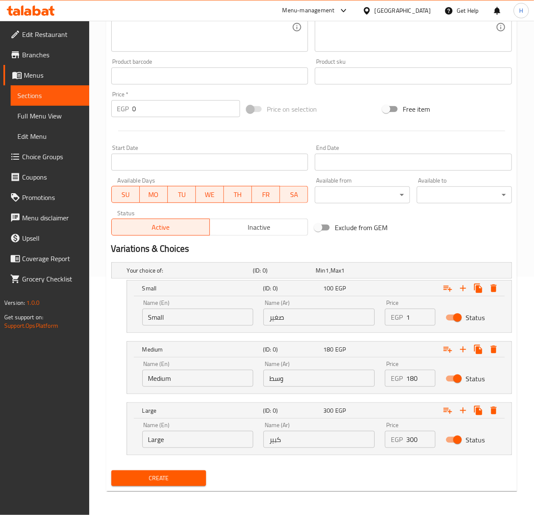
click at [423, 311] on input "1" at bounding box center [420, 317] width 29 height 17
click at [423, 311] on input "2" at bounding box center [420, 317] width 29 height 17
click at [423, 311] on input "3" at bounding box center [420, 317] width 29 height 17
click at [423, 313] on input "4" at bounding box center [420, 317] width 29 height 17
click at [423, 317] on input "5" at bounding box center [420, 317] width 29 height 17
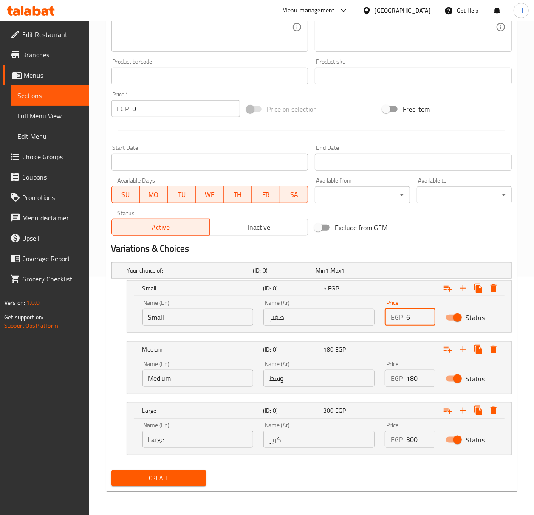
click at [423, 317] on input "6" at bounding box center [420, 317] width 29 height 17
click at [423, 317] on input "7" at bounding box center [420, 317] width 29 height 17
click at [423, 317] on input "8" at bounding box center [420, 317] width 29 height 17
click at [423, 317] on input "9" at bounding box center [420, 317] width 29 height 17
click at [423, 317] on input "10" at bounding box center [420, 317] width 29 height 17
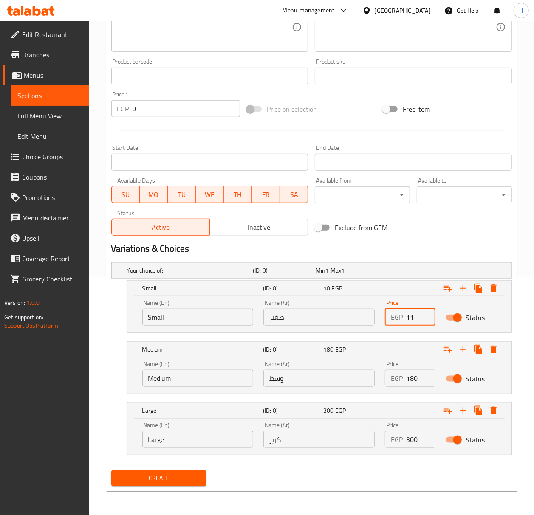
click at [423, 317] on input "11" at bounding box center [420, 317] width 29 height 17
click at [422, 317] on input "12" at bounding box center [420, 317] width 29 height 17
click at [418, 317] on input "12" at bounding box center [420, 317] width 29 height 17
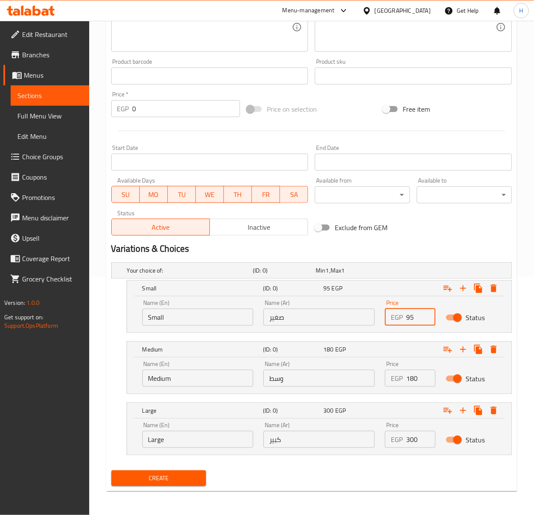
type input "95"
click at [421, 376] on input "180" at bounding box center [420, 378] width 29 height 17
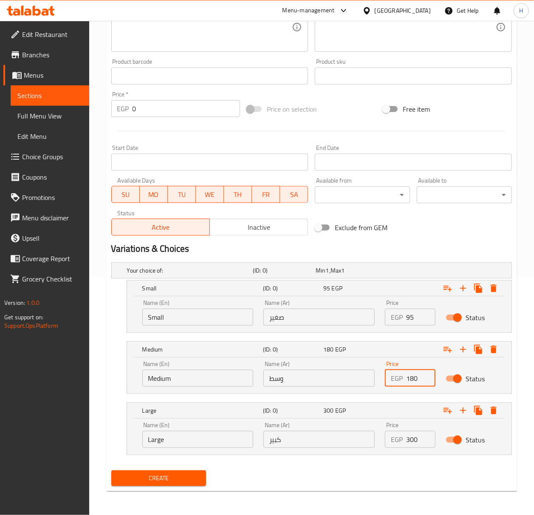
click at [405, 441] on div "EGP 300 Price" at bounding box center [410, 439] width 51 height 17
type input "0280"
click at [145, 490] on div "Create" at bounding box center [159, 478] width 102 height 23
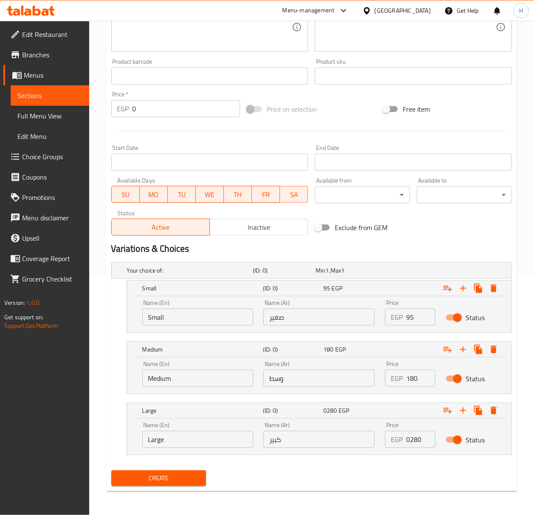
click at [147, 481] on span "Create" at bounding box center [159, 478] width 82 height 11
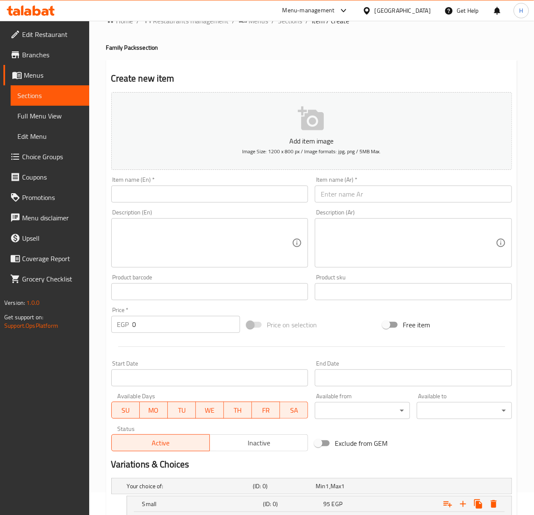
scroll to position [0, 0]
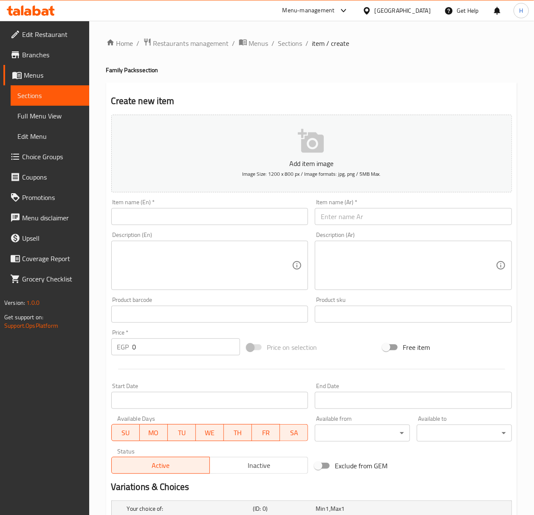
click at [369, 216] on input "text" at bounding box center [413, 216] width 197 height 17
paste input "رمان"
type input "رمان"
click at [221, 212] on input "text" at bounding box center [209, 216] width 197 height 17
type input "Pomegranate"
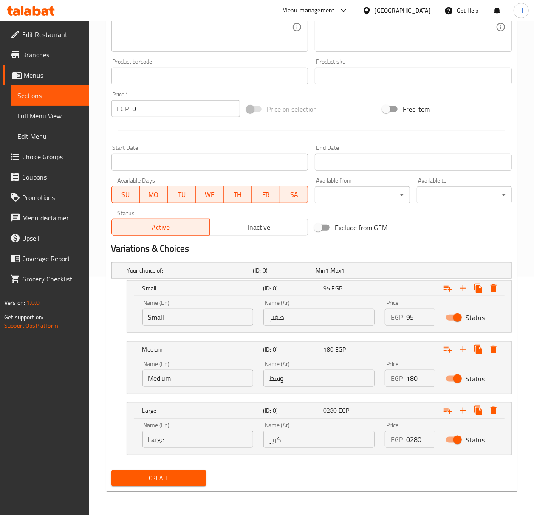
scroll to position [240, 0]
click at [407, 317] on input "95" at bounding box center [420, 317] width 29 height 17
type input "120"
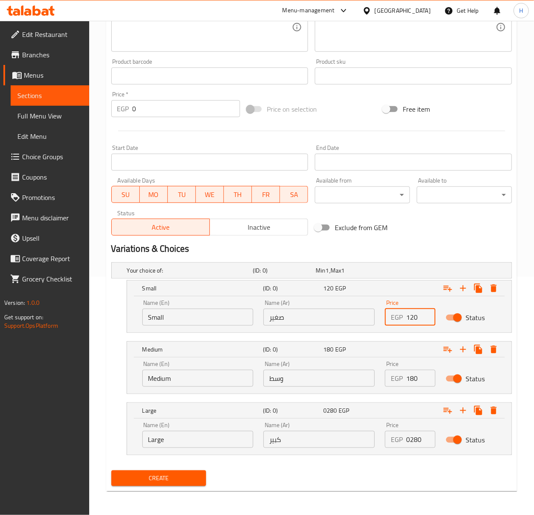
click at [416, 377] on input "180" at bounding box center [420, 378] width 29 height 17
type input "230"
click at [415, 443] on input "0280" at bounding box center [420, 439] width 29 height 17
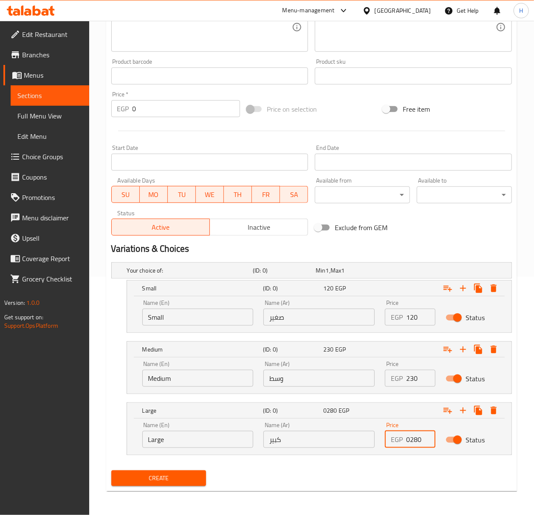
click at [415, 443] on input "0280" at bounding box center [420, 439] width 29 height 17
type input "340"
click at [174, 480] on span "Create" at bounding box center [159, 478] width 82 height 11
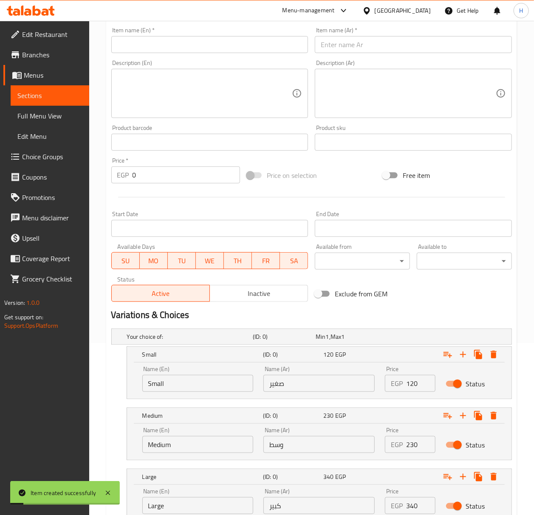
scroll to position [13, 0]
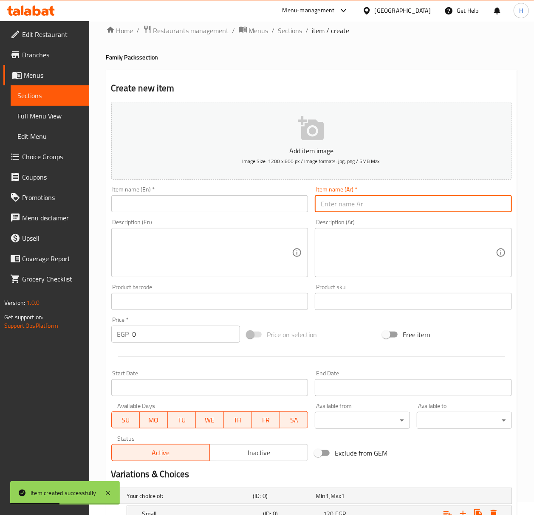
click at [419, 203] on input "text" at bounding box center [413, 203] width 197 height 17
paste input "كوكتيل خلاط"
type input "كوكتيل خلاط"
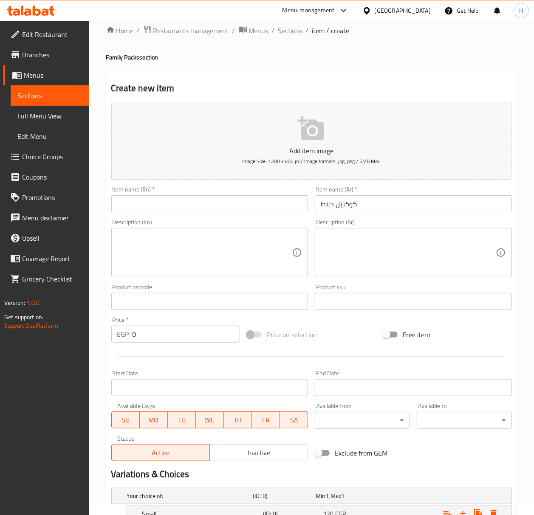
click at [204, 214] on div "Item name (En)   * Item name (En) *" at bounding box center [210, 199] width 204 height 33
click at [203, 205] on input "text" at bounding box center [209, 203] width 197 height 17
type input "Khalat Cocktail"
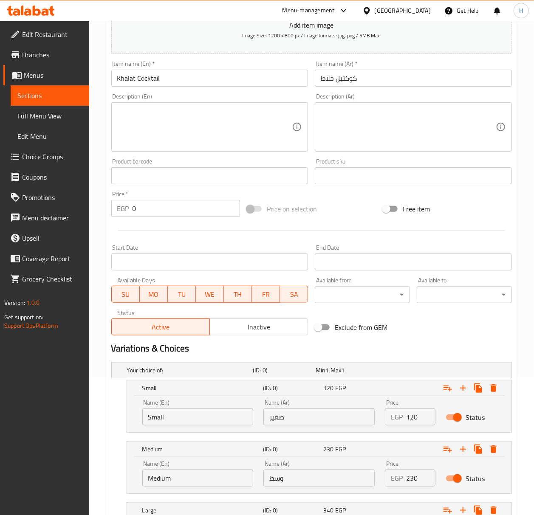
scroll to position [240, 0]
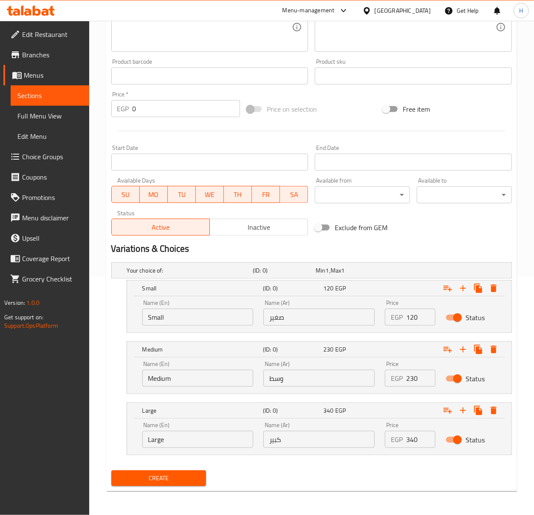
click at [420, 376] on input "230" at bounding box center [420, 378] width 29 height 17
type input "0220"
click at [161, 478] on span "Create" at bounding box center [159, 478] width 82 height 11
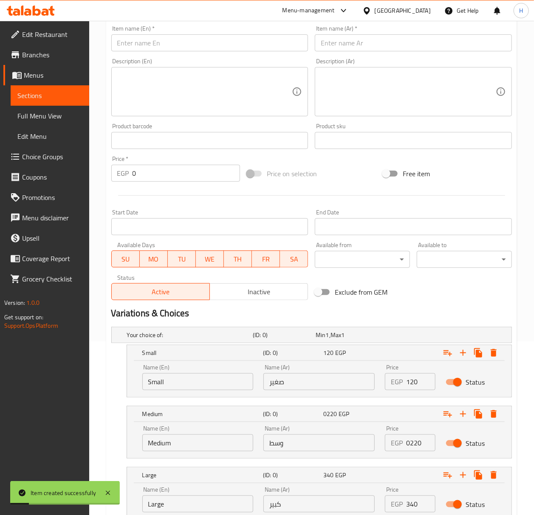
scroll to position [13, 0]
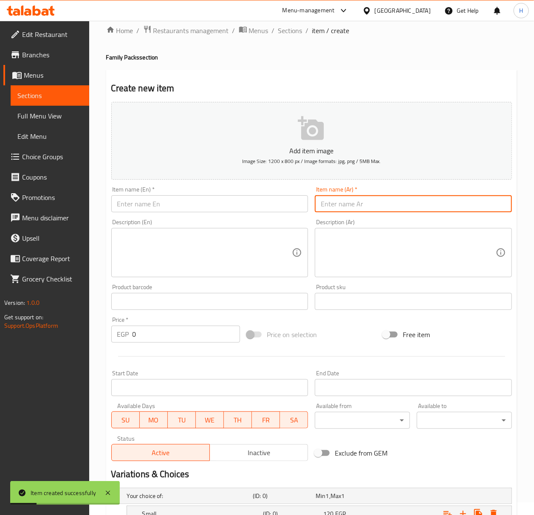
click at [404, 212] on input "text" at bounding box center [413, 203] width 197 height 17
paste input "بلج باللبن"
type input "بلج باللبن"
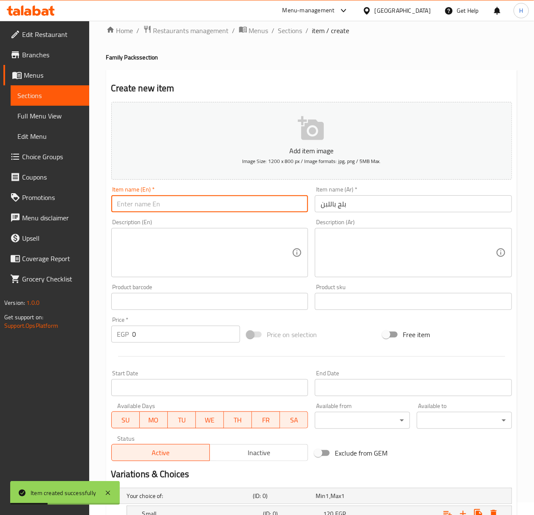
click at [197, 208] on input "text" at bounding box center [209, 203] width 197 height 17
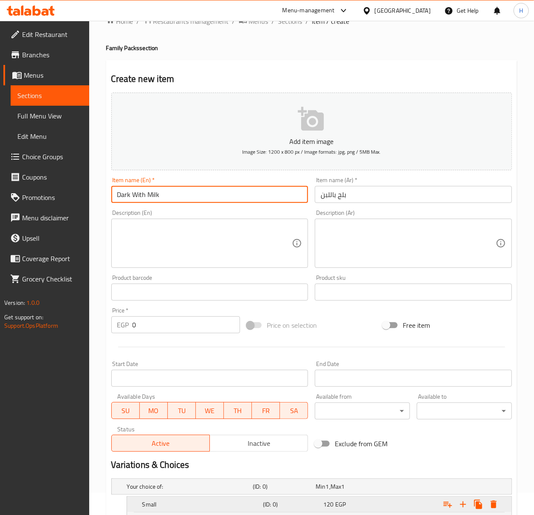
scroll to position [0, 0]
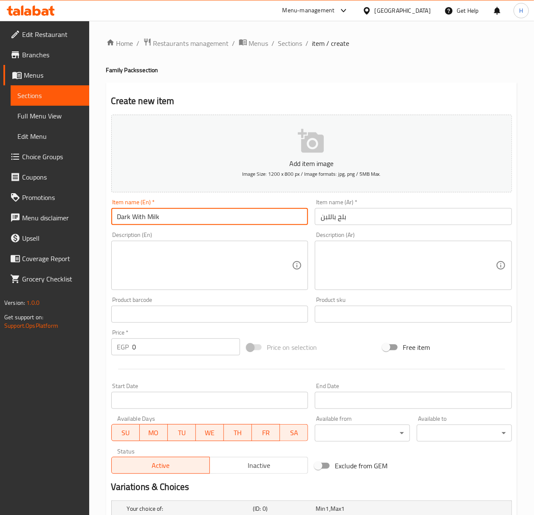
click at [128, 218] on input "Dark With Milk" at bounding box center [209, 216] width 197 height 17
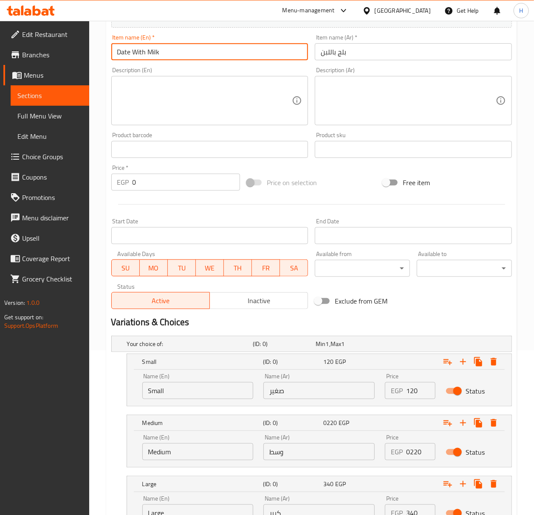
scroll to position [240, 0]
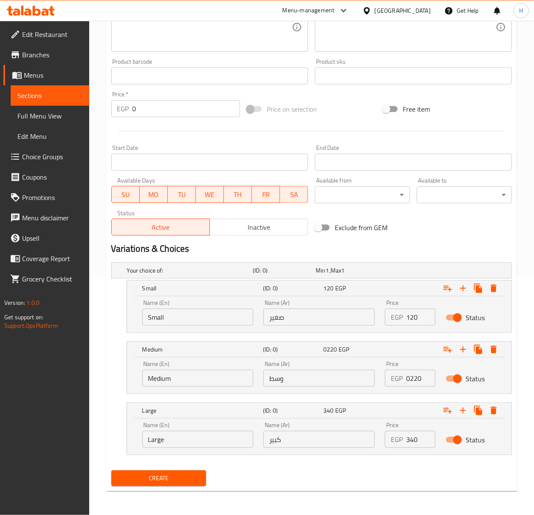
type input "Date With Milk"
click at [410, 378] on input "0220" at bounding box center [420, 378] width 29 height 17
type input "230"
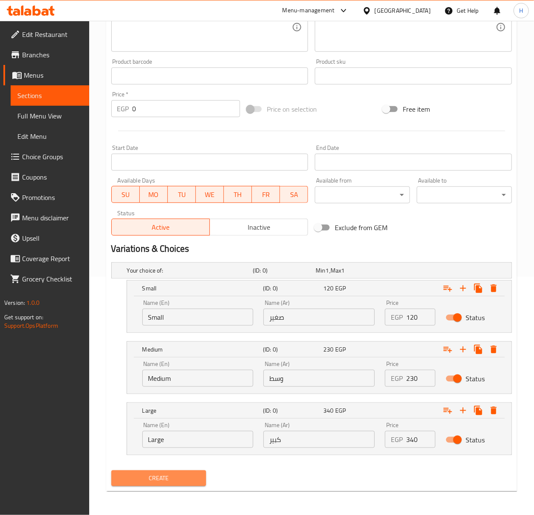
click at [156, 483] on span "Create" at bounding box center [159, 478] width 82 height 11
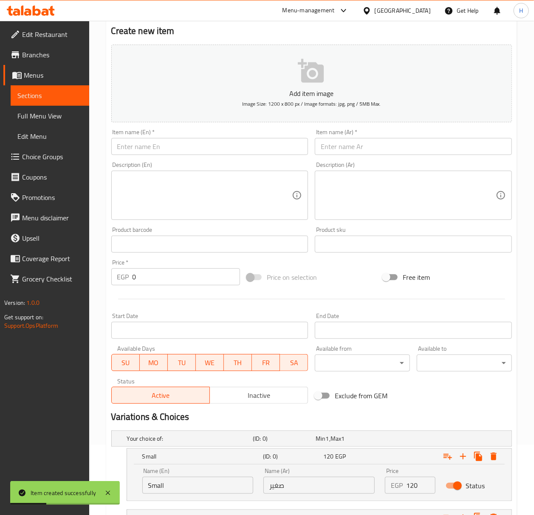
scroll to position [70, 0]
click at [382, 148] on input "text" at bounding box center [413, 147] width 197 height 17
paste input "أناناس"
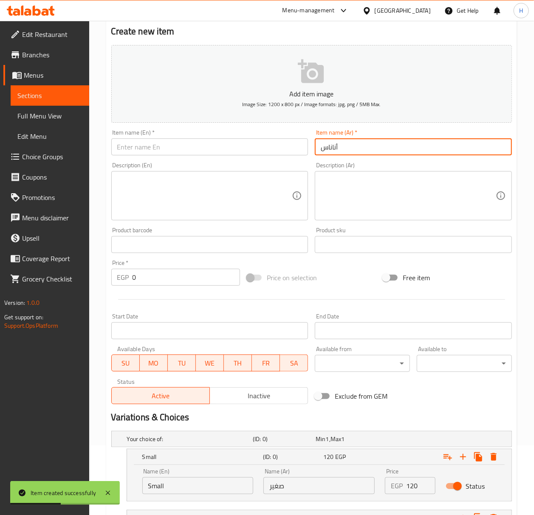
type input "أناناس"
click at [118, 154] on input "text" at bounding box center [209, 147] width 197 height 17
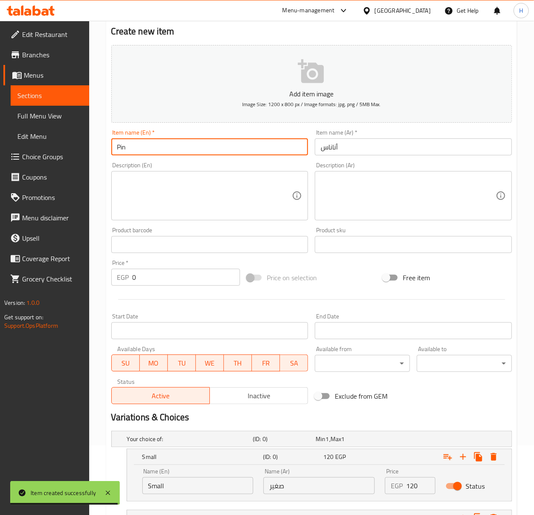
type input "Pineapple"
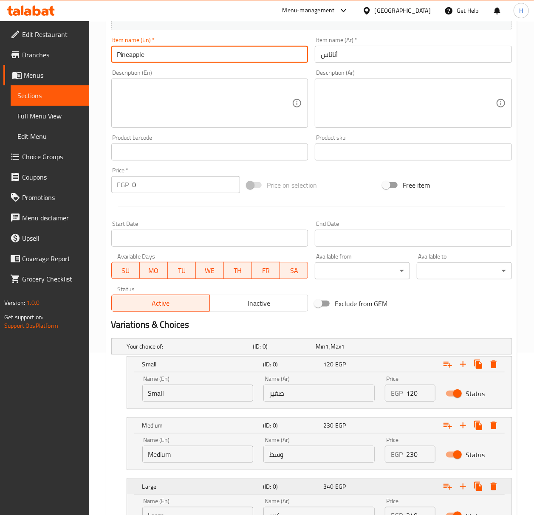
scroll to position [240, 0]
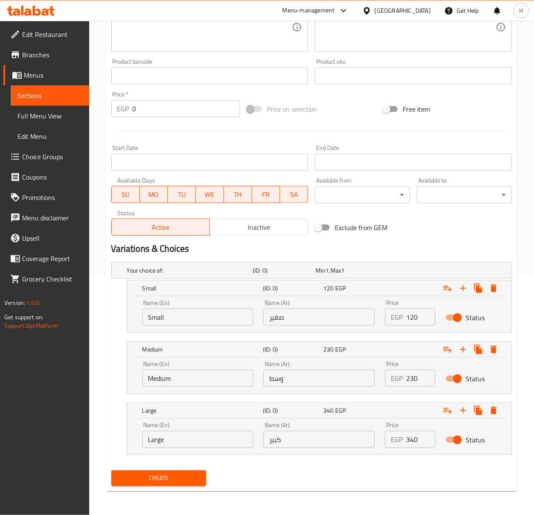
click at [418, 317] on input "120" at bounding box center [420, 317] width 29 height 17
type input "210"
click at [413, 375] on input "230" at bounding box center [420, 378] width 29 height 17
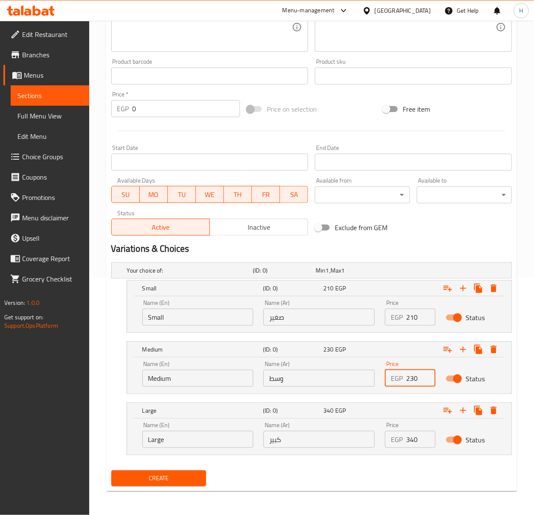
click at [413, 375] on input "230" at bounding box center [420, 378] width 29 height 17
type input "300"
click at [408, 444] on input "340" at bounding box center [420, 439] width 29 height 17
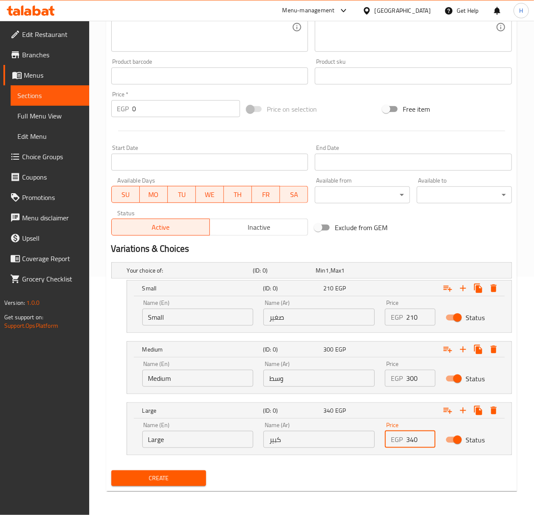
click at [408, 444] on input "340" at bounding box center [420, 439] width 29 height 17
type input "500"
click at [184, 481] on span "Create" at bounding box center [159, 478] width 82 height 11
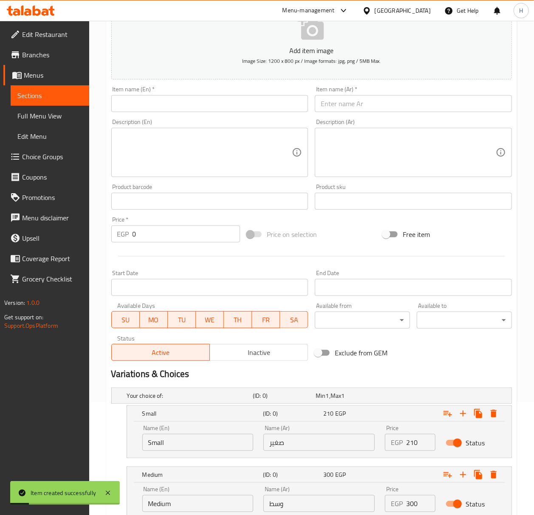
scroll to position [13, 0]
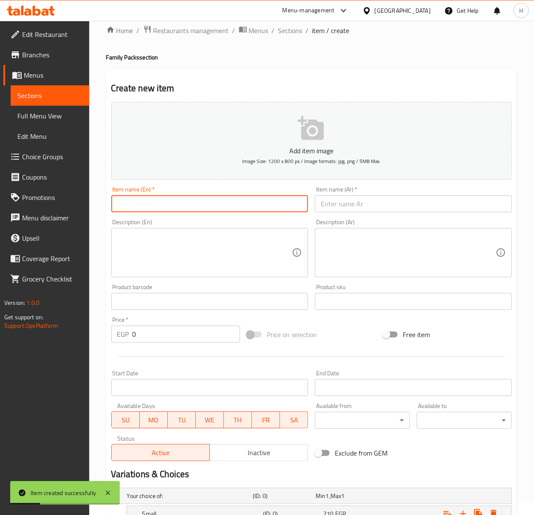
click at [127, 199] on input "text" at bounding box center [209, 203] width 197 height 17
type input "Kiwi"
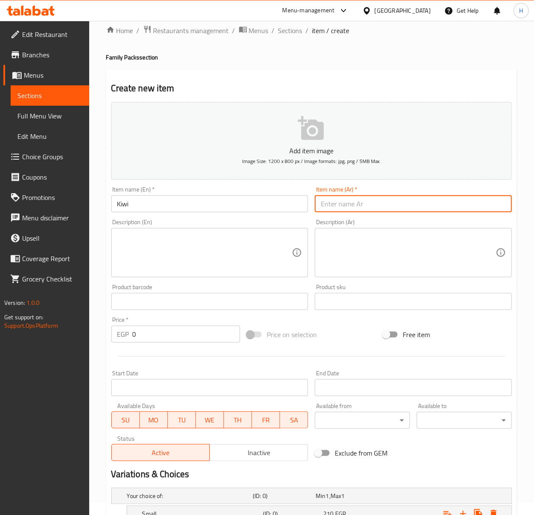
click at [388, 205] on input "text" at bounding box center [413, 203] width 197 height 17
click at [371, 212] on input "text" at bounding box center [413, 203] width 197 height 17
paste input "كيوي"
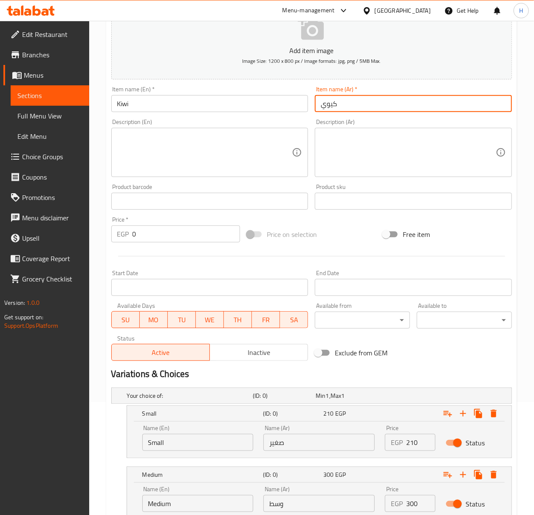
scroll to position [183, 0]
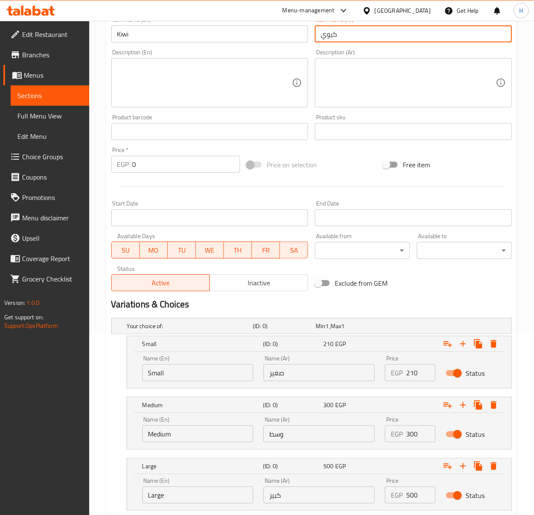
type input "كيوي"
click at [412, 370] on input "210" at bounding box center [420, 373] width 29 height 17
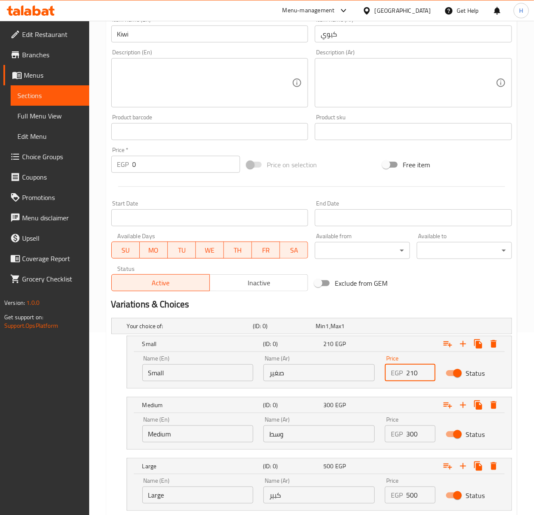
click at [412, 370] on input "210" at bounding box center [420, 373] width 29 height 17
type input "200"
click at [410, 436] on input "300" at bounding box center [420, 434] width 29 height 17
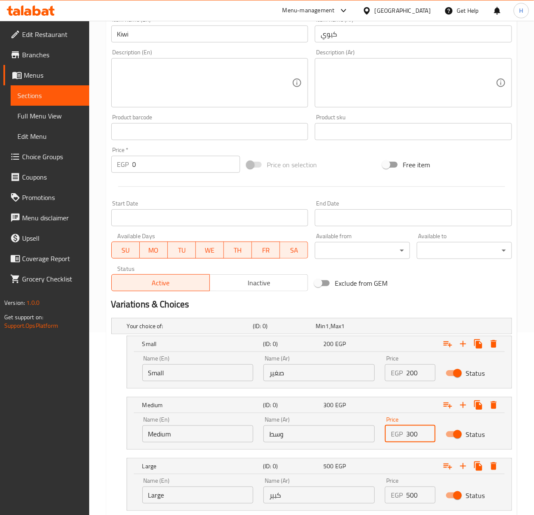
click at [410, 436] on input "300" at bounding box center [420, 434] width 29 height 17
type input "350"
click at [405, 498] on div "EGP 500 Price" at bounding box center [410, 495] width 51 height 17
click at [406, 498] on div "EGP 500 Price" at bounding box center [410, 495] width 51 height 17
click at [406, 498] on input "500" at bounding box center [420, 495] width 29 height 17
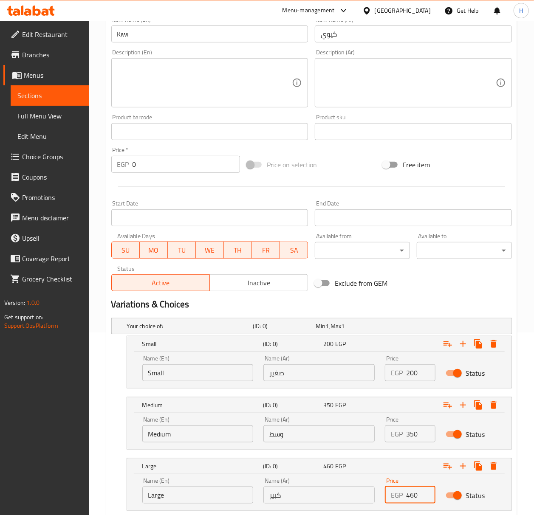
type input "460"
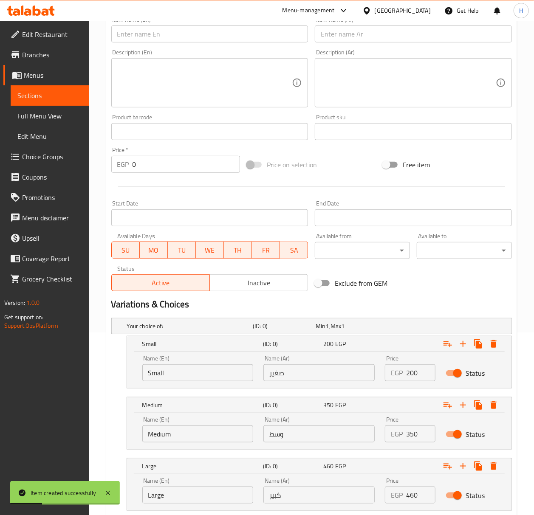
click at [378, 37] on input "text" at bounding box center [413, 33] width 197 height 17
paste input "خوخ"
type input "خوخ"
click at [162, 36] on input "text" at bounding box center [209, 33] width 197 height 17
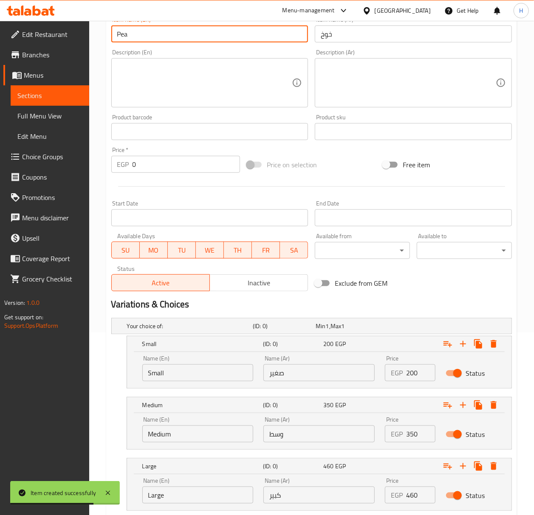
type input "Peach"
click at [417, 371] on input "200" at bounding box center [420, 373] width 29 height 17
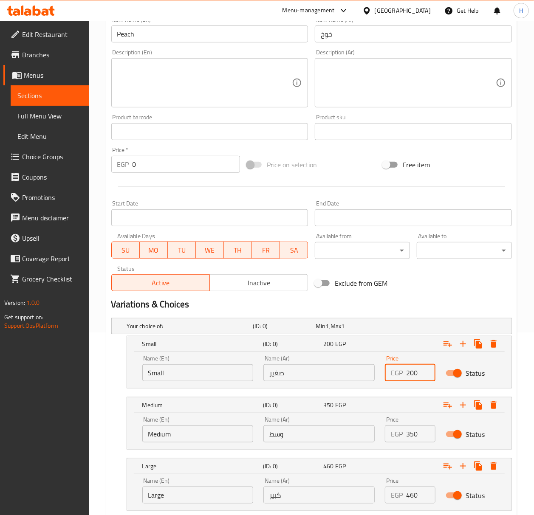
click at [417, 371] on input "200" at bounding box center [420, 373] width 29 height 17
type input "0120"
click at [408, 436] on input "350" at bounding box center [420, 434] width 29 height 17
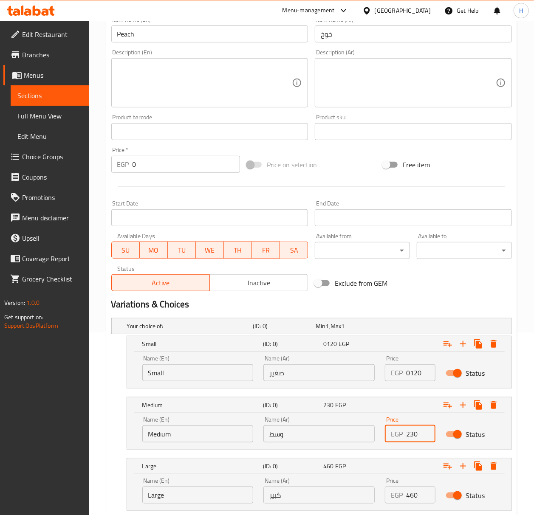
type input "230"
click at [412, 497] on input "460" at bounding box center [420, 495] width 29 height 17
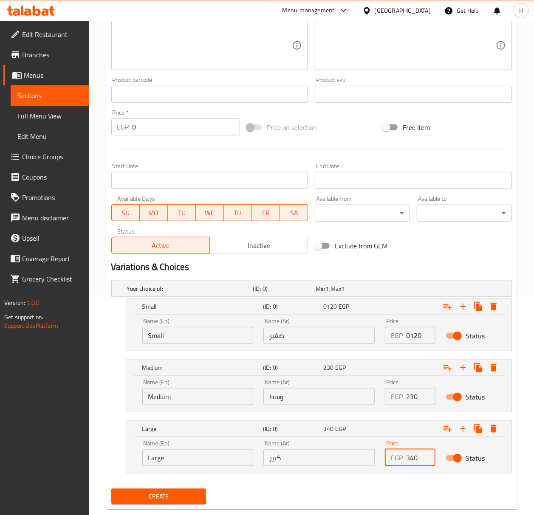
scroll to position [240, 0]
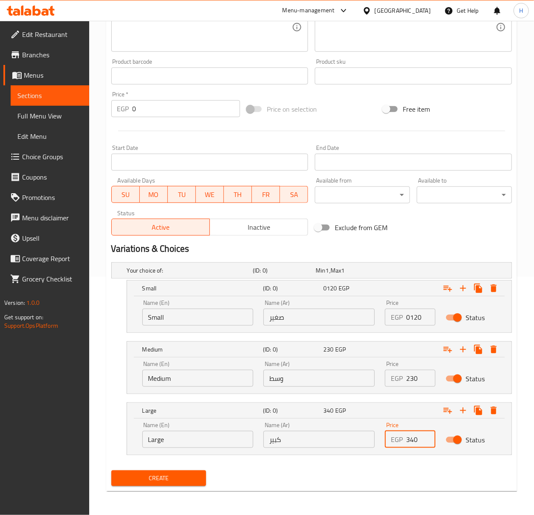
type input "340"
click at [170, 481] on span "Create" at bounding box center [159, 478] width 82 height 11
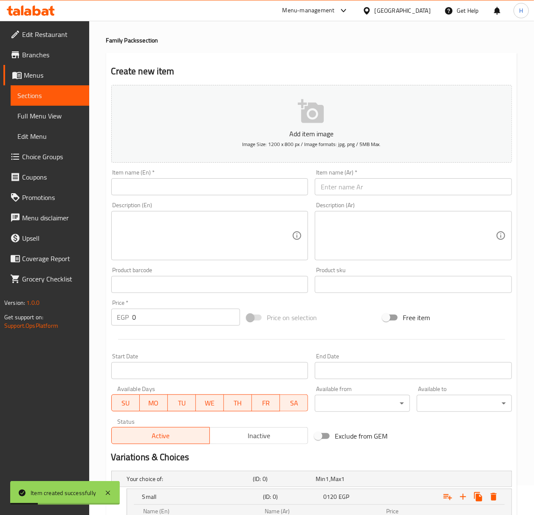
scroll to position [13, 0]
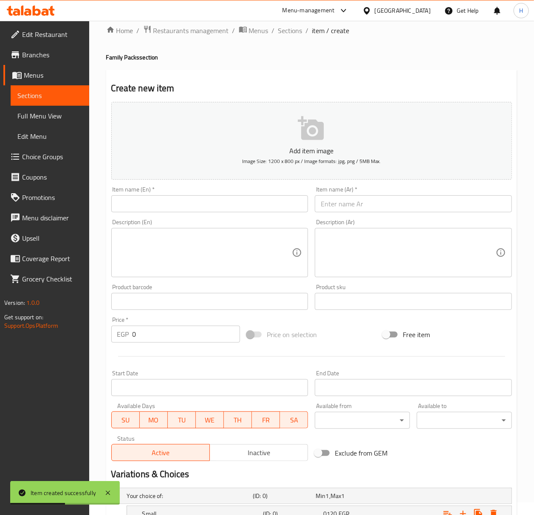
click at [378, 205] on input "text" at bounding box center [413, 203] width 197 height 17
paste input "بطيخ"
type input "بطيخ"
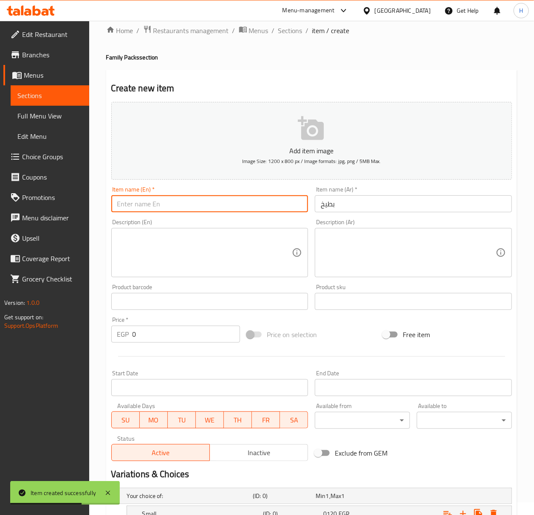
click at [214, 201] on input "text" at bounding box center [209, 203] width 197 height 17
type input "Watermelon"
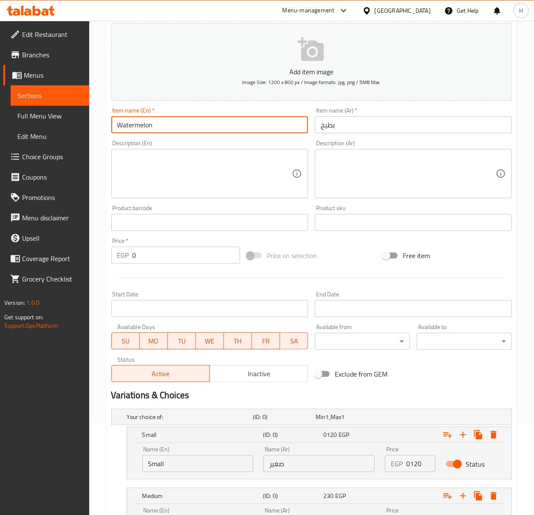
scroll to position [240, 0]
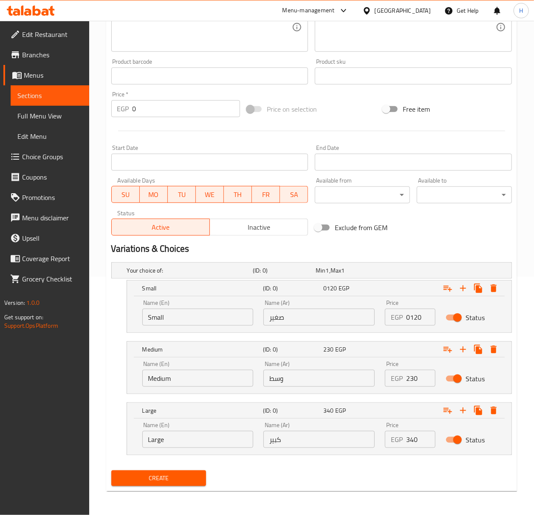
click at [420, 320] on input "0120" at bounding box center [420, 317] width 29 height 17
type input "110"
click at [418, 381] on input "230" at bounding box center [420, 378] width 29 height 17
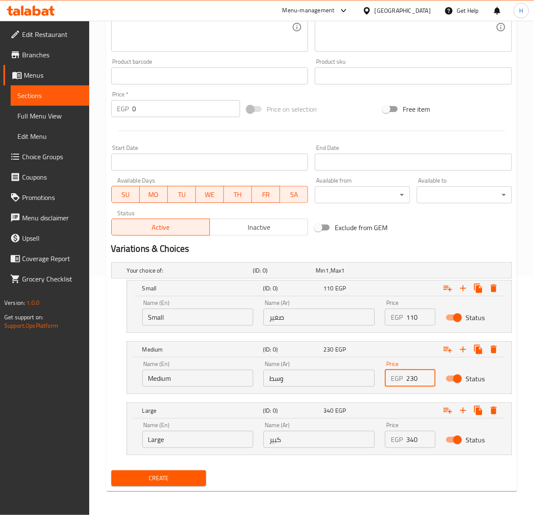
click at [418, 381] on input "230" at bounding box center [420, 378] width 29 height 17
type input "230"
click at [416, 441] on input "340" at bounding box center [420, 439] width 29 height 17
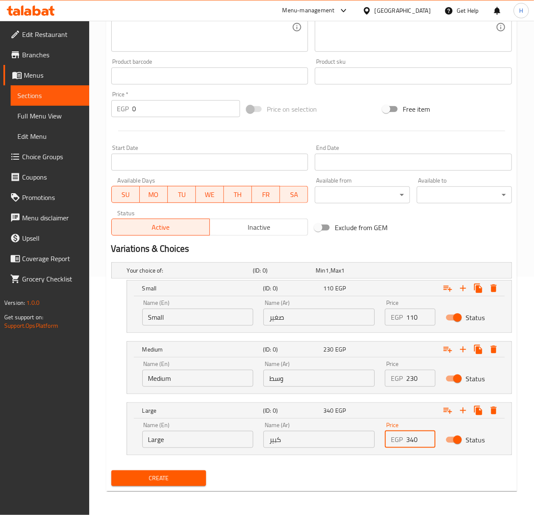
click at [416, 441] on input "340" at bounding box center [420, 439] width 29 height 17
type input "340"
click at [194, 481] on span "Create" at bounding box center [159, 478] width 82 height 11
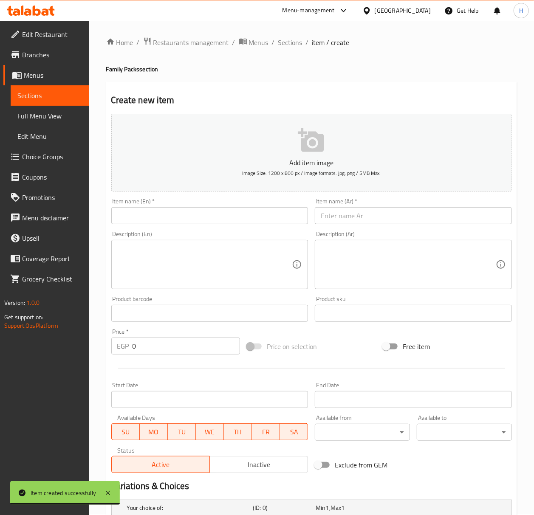
scroll to position [0, 0]
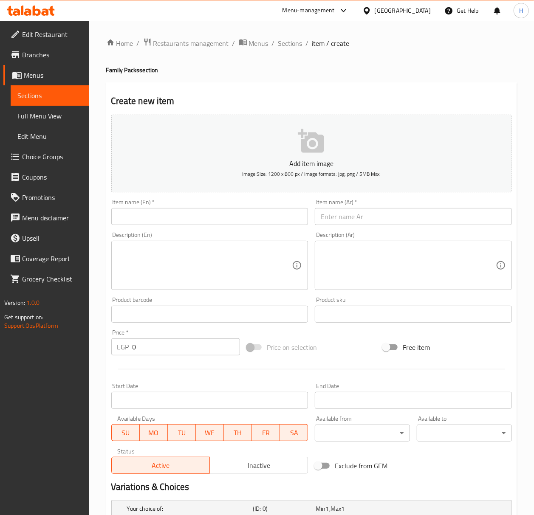
click at [459, 216] on input "text" at bounding box center [413, 216] width 197 height 17
paste input "تين شوكي"
type input "تين شوكي"
drag, startPoint x: 186, startPoint y: 206, endPoint x: 187, endPoint y: 211, distance: 4.8
click at [186, 206] on div "Item name (En)   * Item name (En) *" at bounding box center [209, 212] width 197 height 26
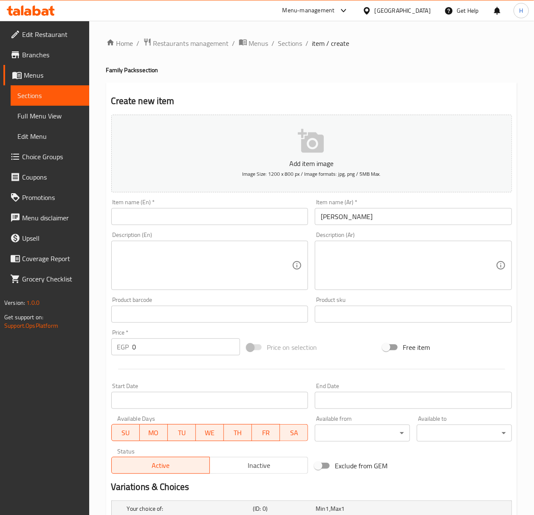
click at [189, 213] on input "text" at bounding box center [209, 216] width 197 height 17
paste input "Prickly Pear"
type input "Prickly Pear"
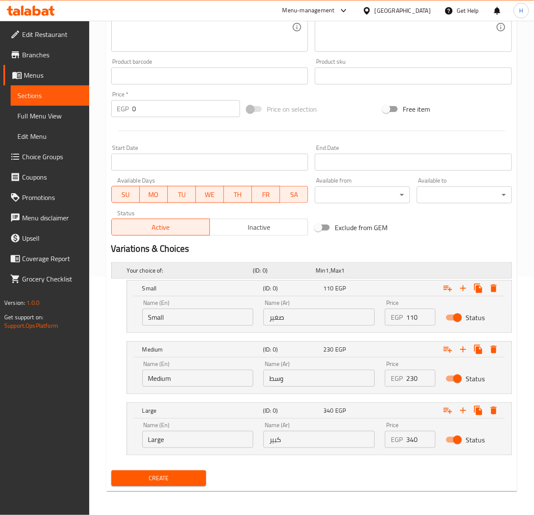
scroll to position [240, 0]
click at [416, 323] on input "110" at bounding box center [420, 317] width 29 height 17
type input "120"
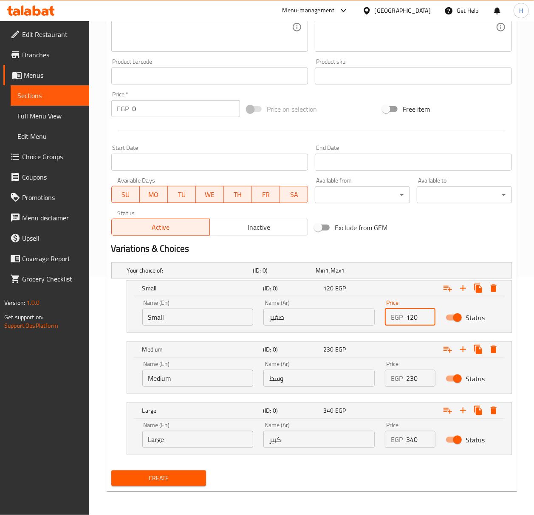
click at [412, 379] on input "230" at bounding box center [420, 378] width 29 height 17
type input "220"
click at [412, 440] on input "340" at bounding box center [420, 439] width 29 height 17
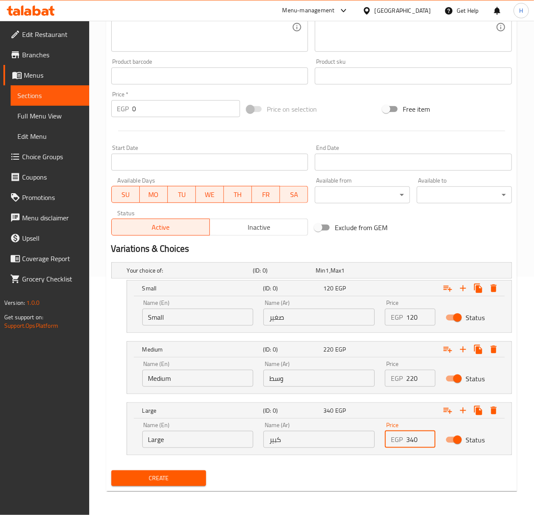
click at [412, 440] on input "340" at bounding box center [420, 439] width 29 height 17
type input "2"
type input "330"
click at [158, 483] on span "Create" at bounding box center [159, 478] width 82 height 11
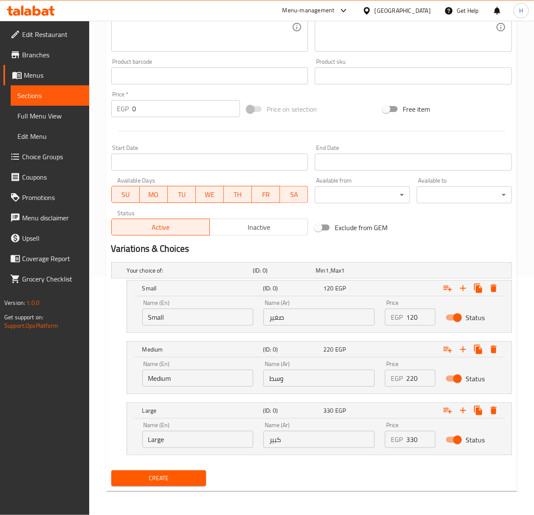
scroll to position [13, 0]
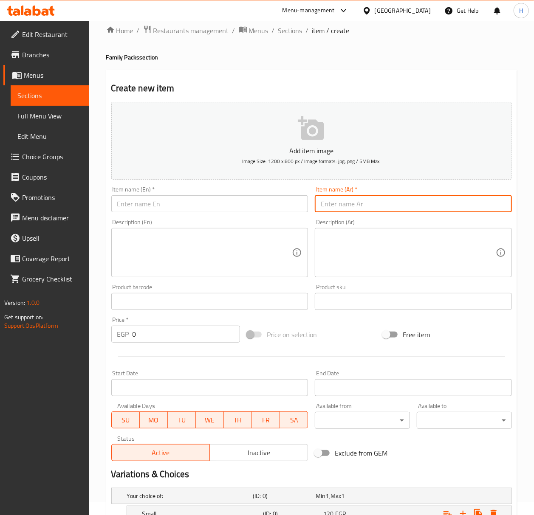
click at [420, 206] on input "text" at bounding box center [413, 203] width 197 height 17
paste input "أفوكادو بالعسل"
type input "أفوكادو بالعسل"
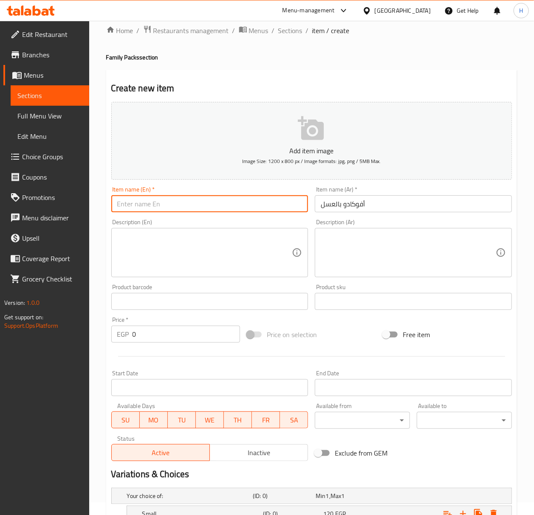
click at [218, 210] on input "text" at bounding box center [209, 203] width 197 height 17
paste input "Avocado with honey"
click at [216, 209] on input "Avocado with honey" at bounding box center [209, 203] width 197 height 17
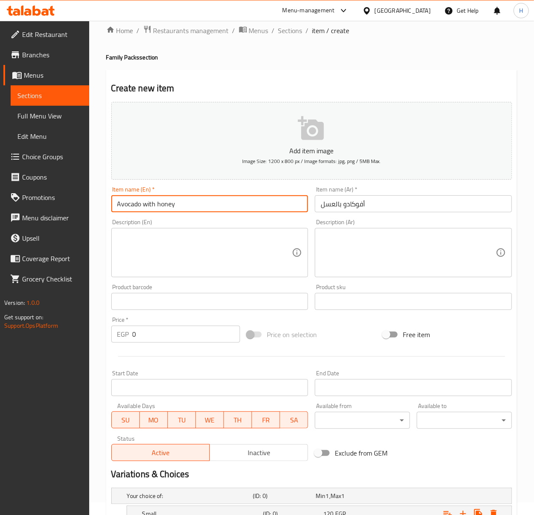
type input "Avocado With Honey"
click at [227, 233] on textarea at bounding box center [204, 253] width 175 height 40
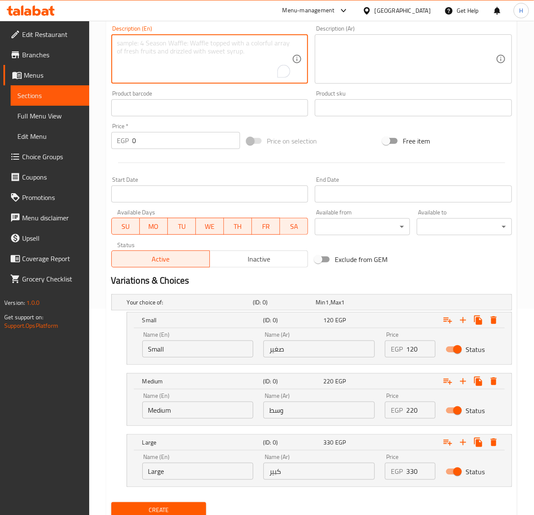
scroll to position [240, 0]
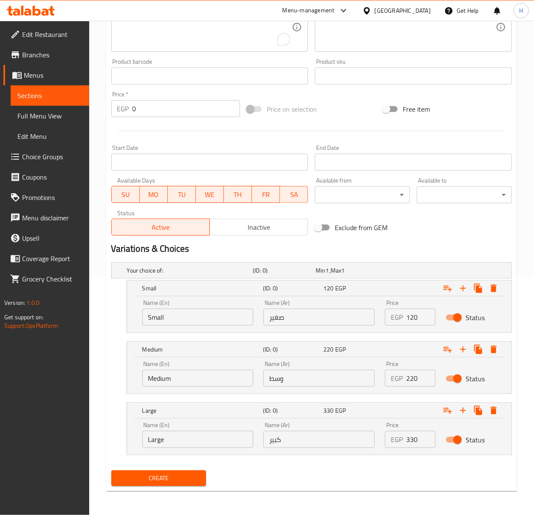
click at [412, 315] on input "120" at bounding box center [420, 317] width 29 height 17
click at [412, 314] on input "120" at bounding box center [420, 317] width 29 height 17
click at [411, 314] on input "120" at bounding box center [420, 317] width 29 height 17
type input "320"
click at [415, 381] on input "220" at bounding box center [420, 378] width 29 height 17
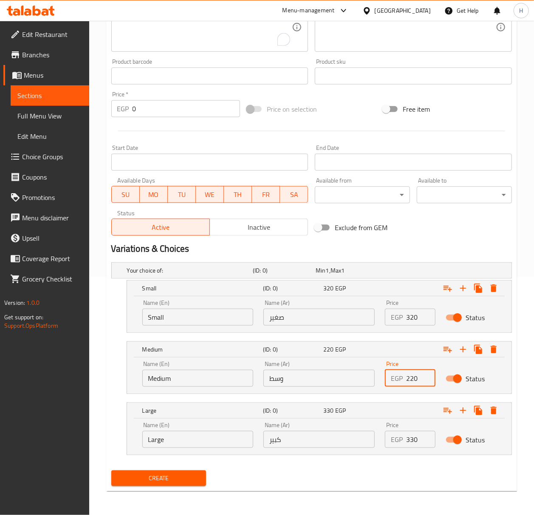
click at [415, 381] on input "220" at bounding box center [420, 378] width 29 height 17
type input "590"
click at [414, 439] on input "330" at bounding box center [420, 439] width 29 height 17
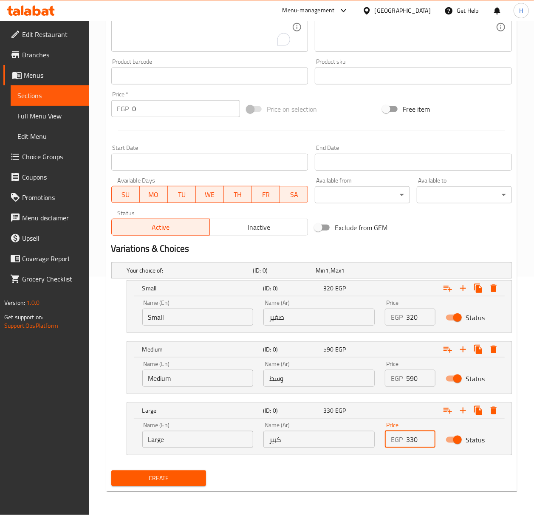
click at [414, 439] on input "330" at bounding box center [420, 439] width 29 height 17
type input "960"
click at [111, 471] on button "Create" at bounding box center [158, 479] width 95 height 16
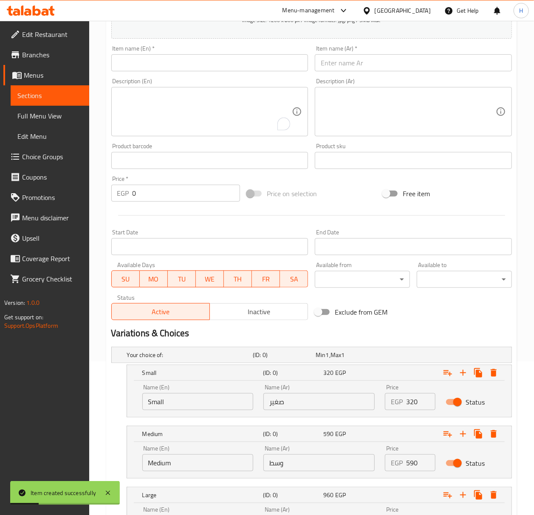
scroll to position [70, 0]
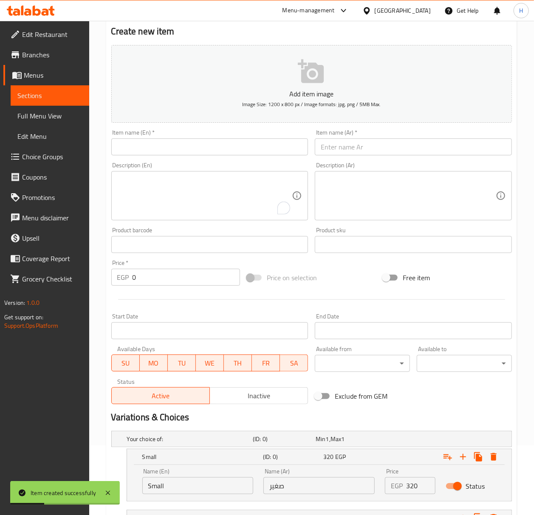
click at [427, 153] on input "text" at bounding box center [413, 147] width 197 height 17
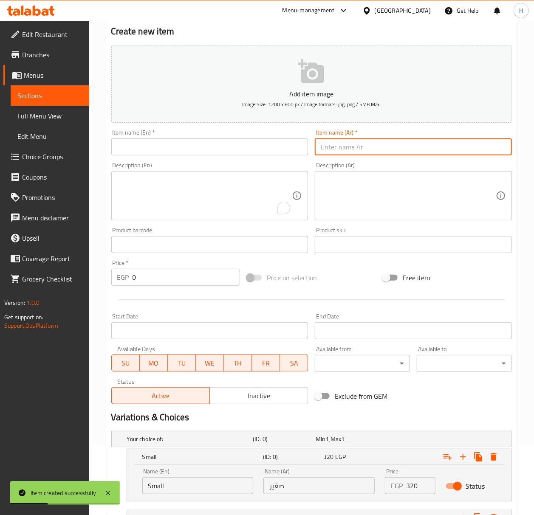
paste input "أفوكادو باللبن"
type input "أفوكادو باللبن"
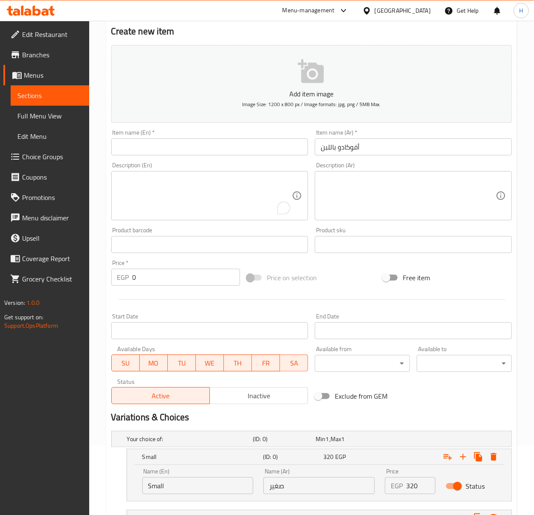
drag, startPoint x: 232, startPoint y: 145, endPoint x: 233, endPoint y: 150, distance: 4.4
click at [233, 150] on input "text" at bounding box center [209, 147] width 197 height 17
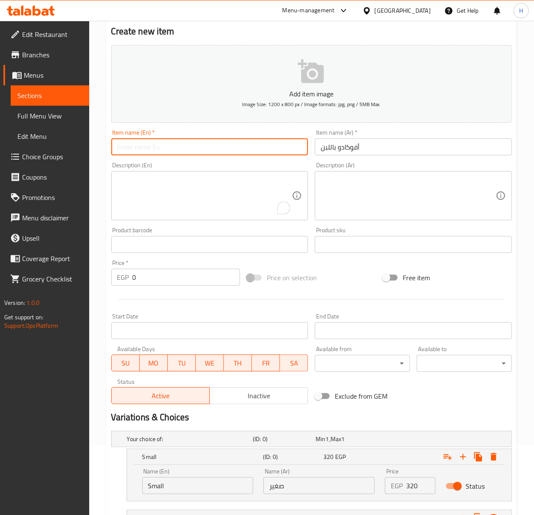
paste input "Avocado with yogurt"
type input "Avocado with Milk"
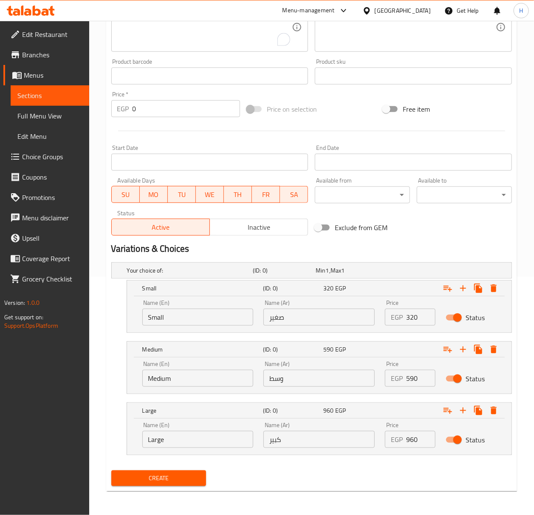
scroll to position [240, 0]
click at [170, 476] on span "Create" at bounding box center [159, 478] width 82 height 11
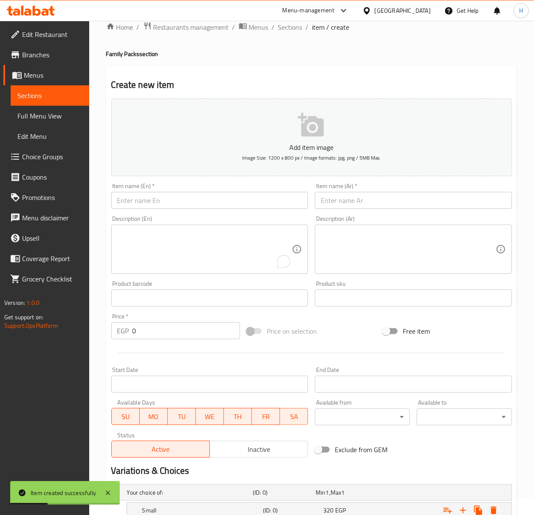
scroll to position [0, 0]
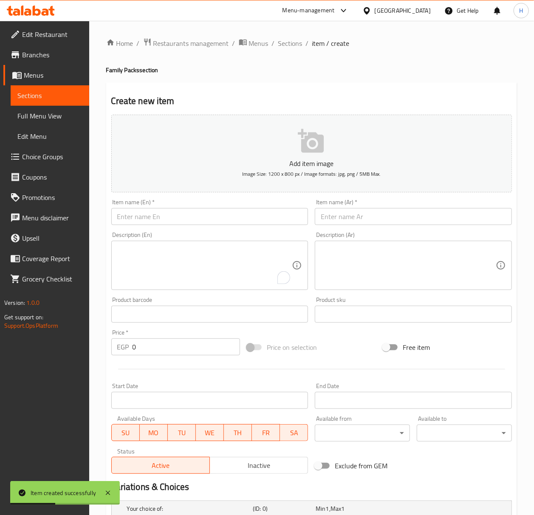
click at [399, 225] on input "text" at bounding box center [413, 216] width 197 height 17
paste input "ليمون"
type input "ليمون"
click at [218, 222] on input "text" at bounding box center [209, 216] width 197 height 17
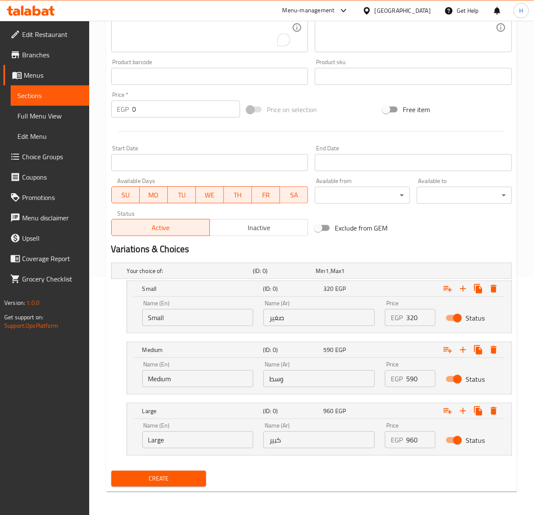
scroll to position [240, 0]
type input "Lemon"
click at [414, 318] on input "320" at bounding box center [420, 317] width 29 height 17
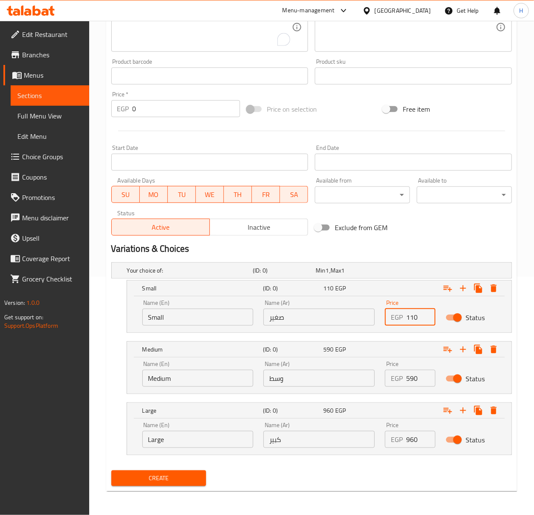
type input "110"
click at [416, 381] on input "590" at bounding box center [420, 378] width 29 height 17
type input "200"
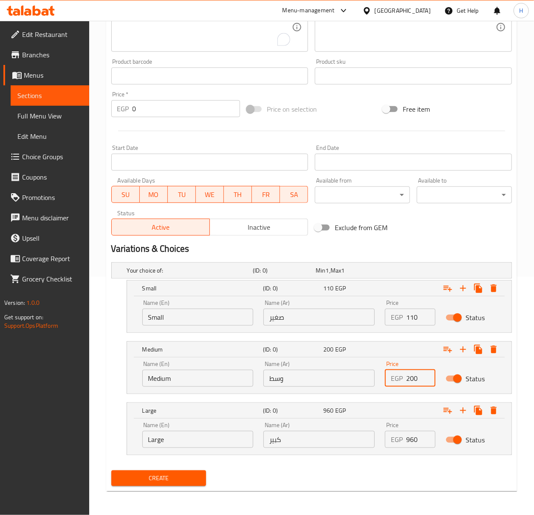
click at [415, 442] on input "960" at bounding box center [420, 439] width 29 height 17
click at [412, 444] on input "960" at bounding box center [420, 439] width 29 height 17
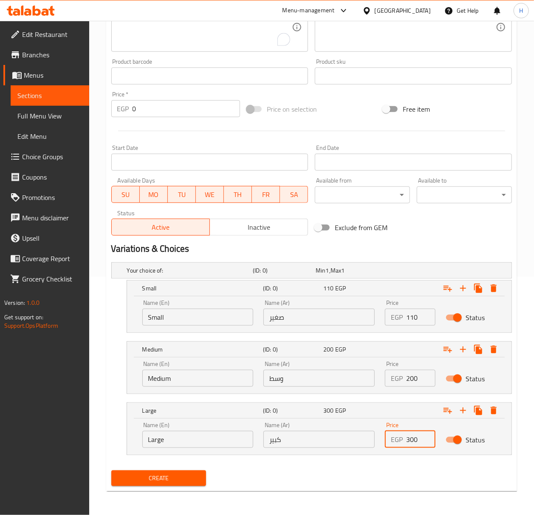
type input "300"
click at [147, 483] on span "Create" at bounding box center [159, 478] width 82 height 11
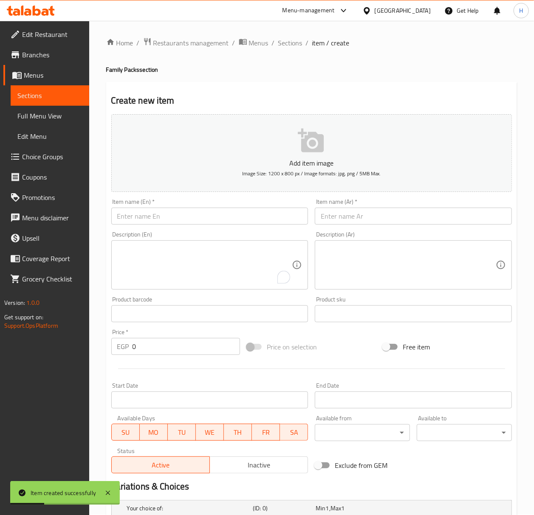
scroll to position [0, 0]
click at [417, 215] on input "text" at bounding box center [413, 216] width 197 height 17
paste input "سوبيا"
type input "سوبيا"
click at [219, 215] on input "text" at bounding box center [209, 216] width 197 height 17
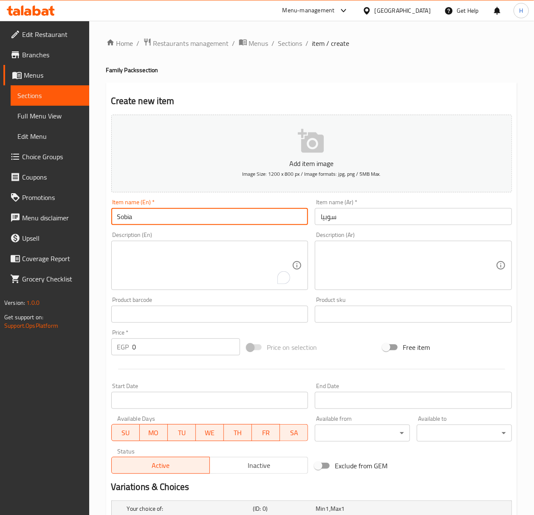
type input "Sobia"
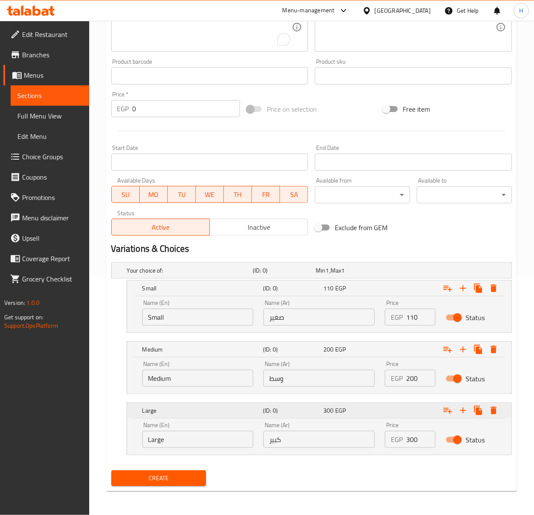
scroll to position [240, 0]
click at [420, 441] on input "300" at bounding box center [420, 439] width 29 height 17
type input "320"
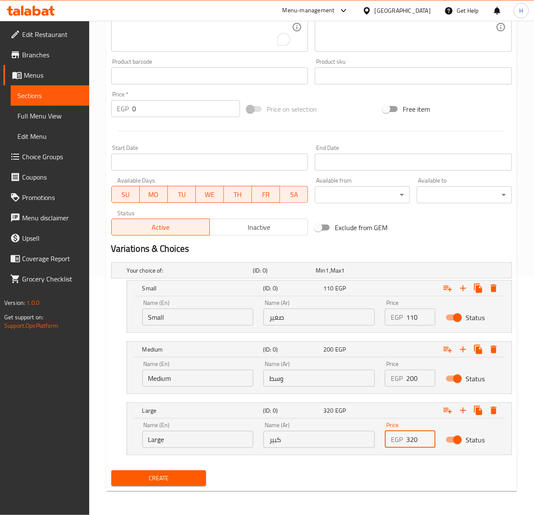
click at [111, 471] on button "Create" at bounding box center [158, 479] width 95 height 16
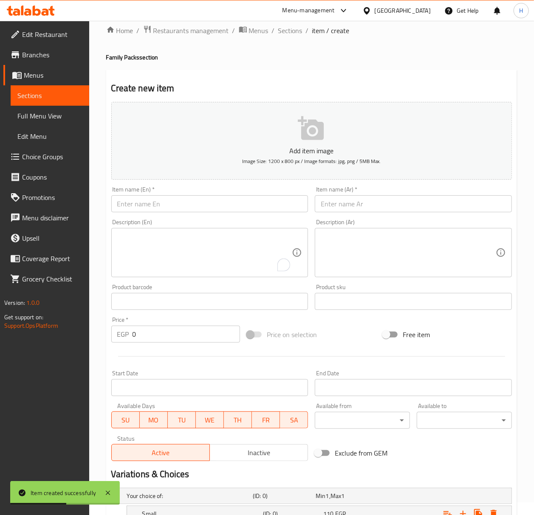
scroll to position [0, 0]
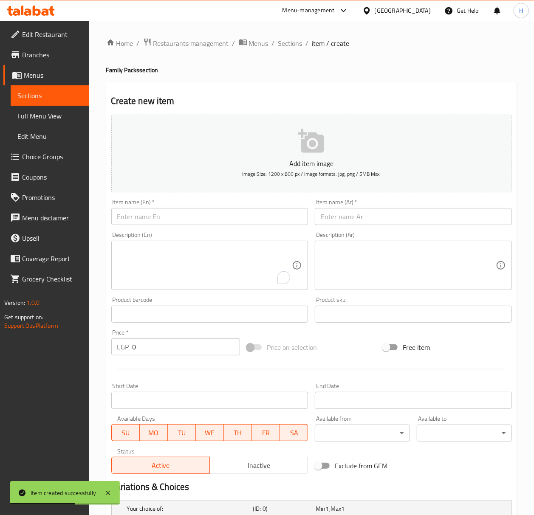
click at [434, 218] on input "text" at bounding box center [413, 216] width 197 height 17
paste input "جوافة باللبن"
type input "جوافة باللبن"
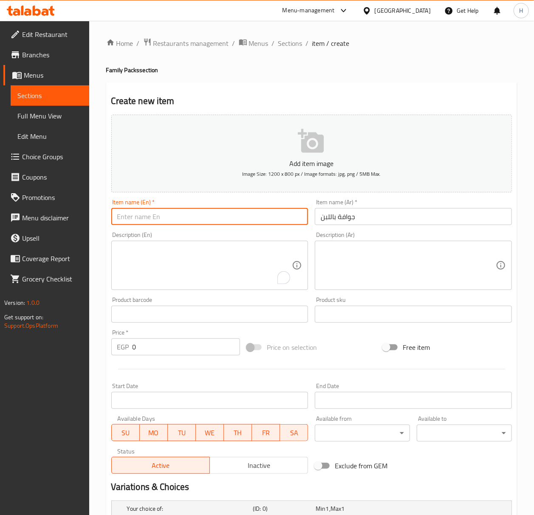
click at [237, 216] on input "text" at bounding box center [209, 216] width 197 height 17
paste input "Guava with milk"
type input "Guava with milk"
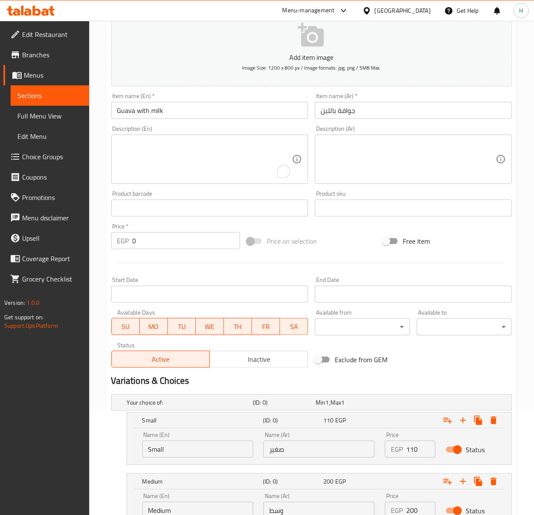
scroll to position [226, 0]
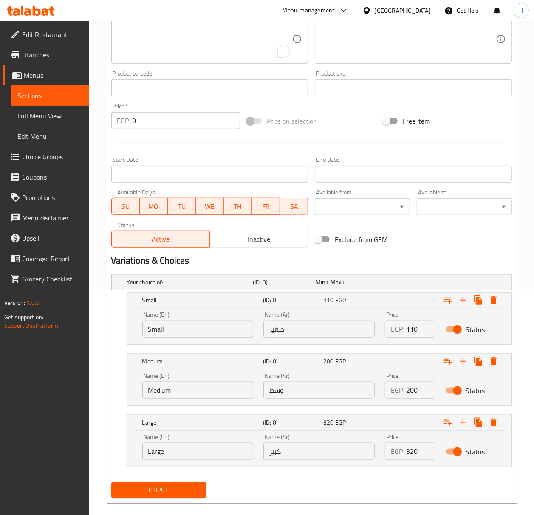
click at [186, 490] on span "Create" at bounding box center [159, 490] width 82 height 11
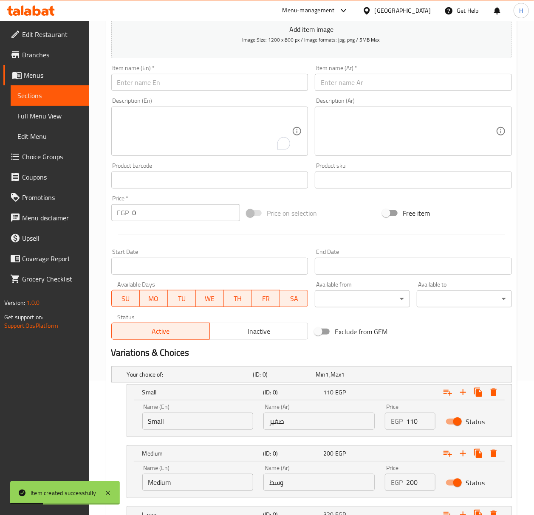
scroll to position [0, 0]
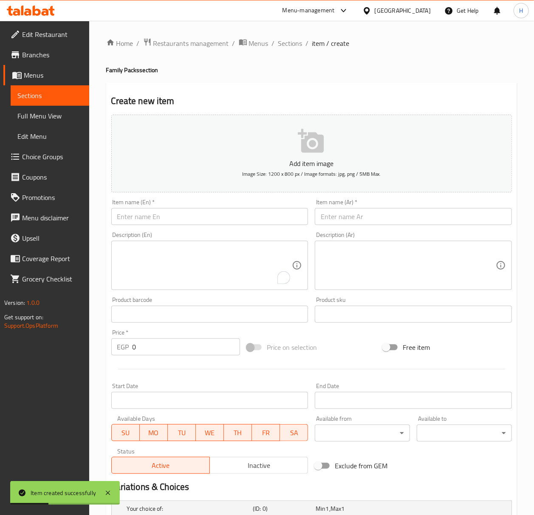
click at [362, 215] on input "text" at bounding box center [413, 216] width 197 height 17
paste input "بطيخ بالنعناع ميلك شيك"
type input "بطيخ بالنعناع ميلك شيك"
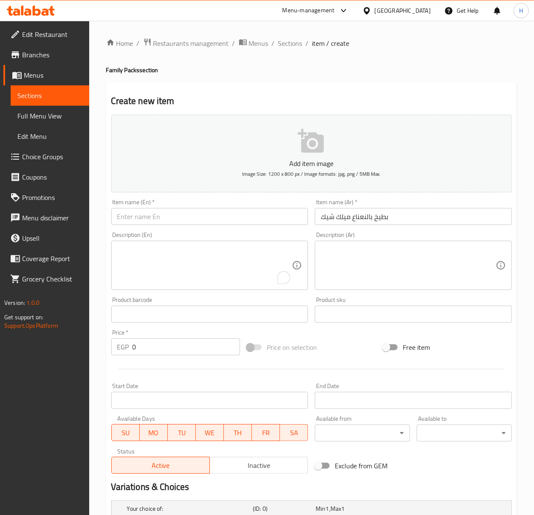
click at [247, 216] on input "text" at bounding box center [209, 216] width 197 height 17
paste input "Watermelon Mint Milkshake"
click at [247, 216] on input "Watermelon Mint Milkshake" at bounding box center [209, 216] width 197 height 17
type input "Watermelon Mint"
click at [335, 216] on input "بطيخ بالنعناع ميلك شيك" at bounding box center [413, 216] width 197 height 17
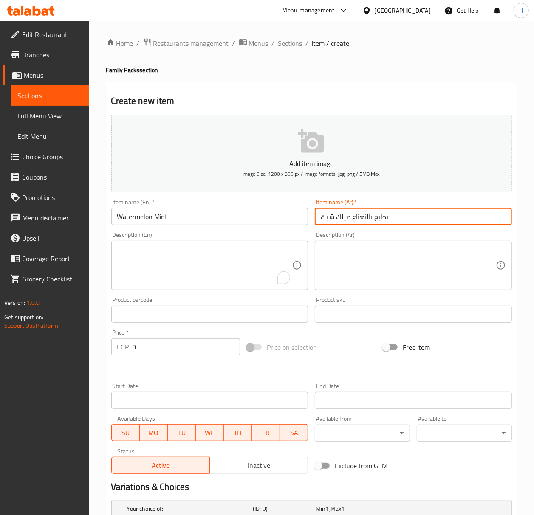
click at [335, 216] on input "بطيخ بالنعناع ميلك شيك" at bounding box center [413, 216] width 197 height 17
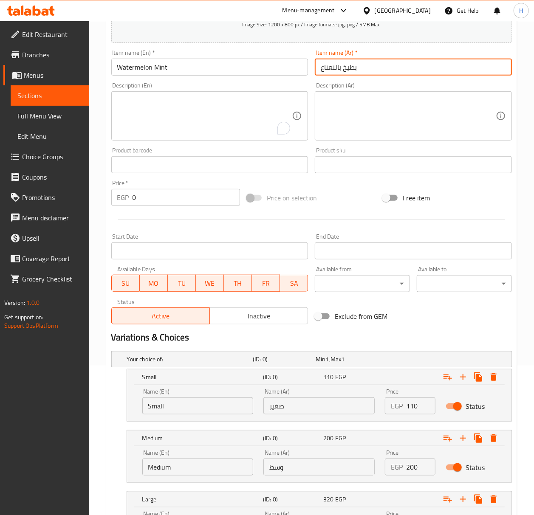
scroll to position [240, 0]
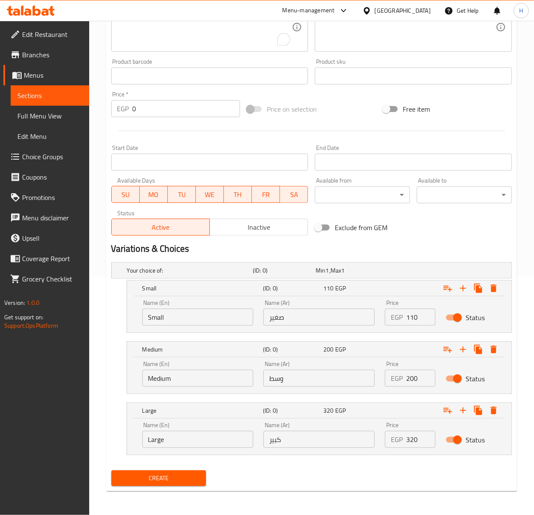
type input "بطيخ بالنعناع"
click at [403, 318] on p "EGP" at bounding box center [397, 317] width 12 height 10
click at [407, 315] on input "110" at bounding box center [420, 317] width 29 height 17
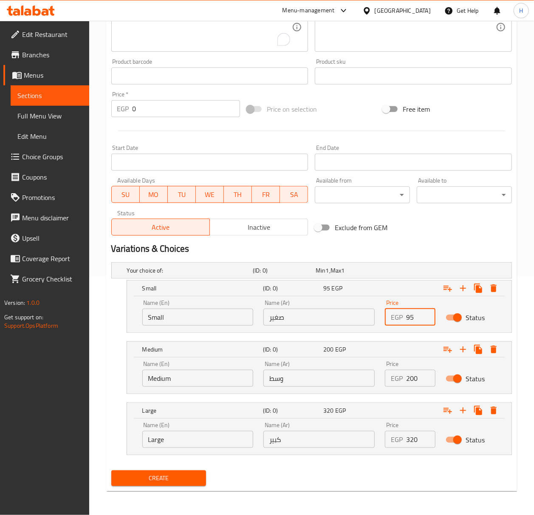
type input "95"
click at [415, 375] on input "200" at bounding box center [420, 378] width 29 height 17
type input "185"
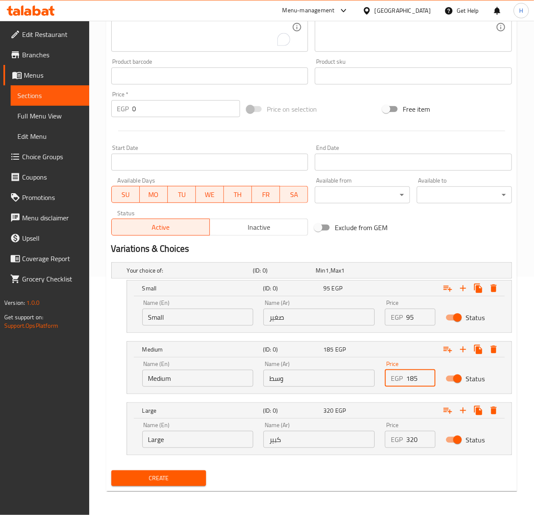
click at [420, 438] on input "320" at bounding box center [420, 439] width 29 height 17
type input "300"
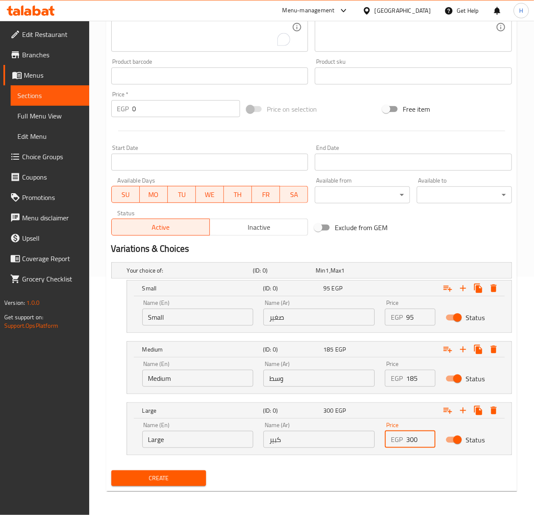
click at [186, 484] on button "Create" at bounding box center [158, 479] width 95 height 16
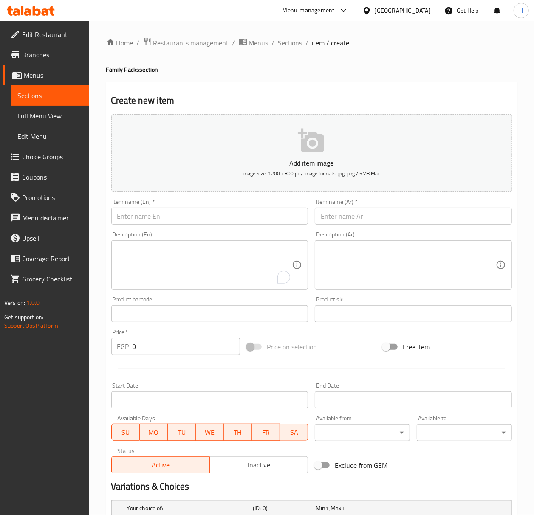
scroll to position [0, 0]
click at [388, 223] on input "text" at bounding box center [413, 216] width 197 height 17
paste input "رضعة"
type input "رضعة"
click at [221, 227] on div "Item name (En)   * Item name (En) *" at bounding box center [210, 212] width 204 height 33
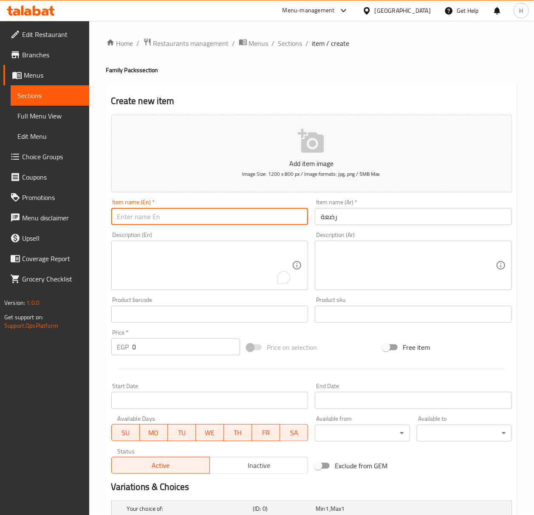
click at [221, 215] on input "text" at bounding box center [209, 216] width 197 height 17
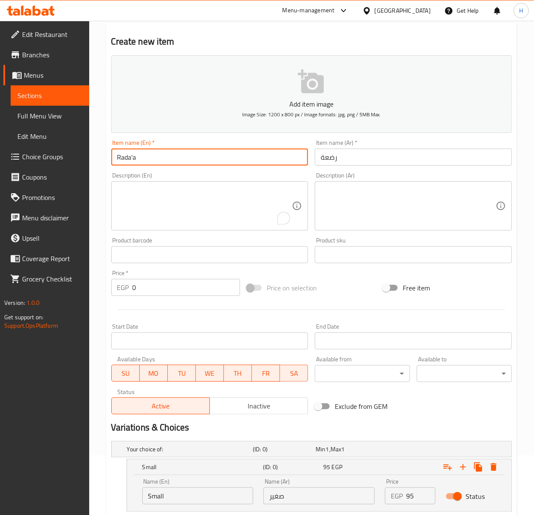
scroll to position [13, 0]
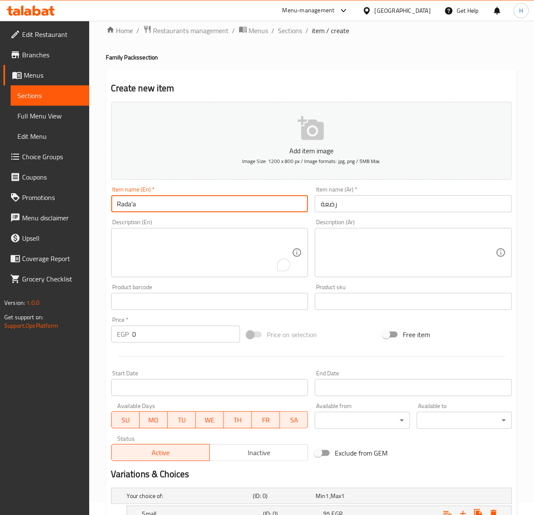
type input "Rada'a"
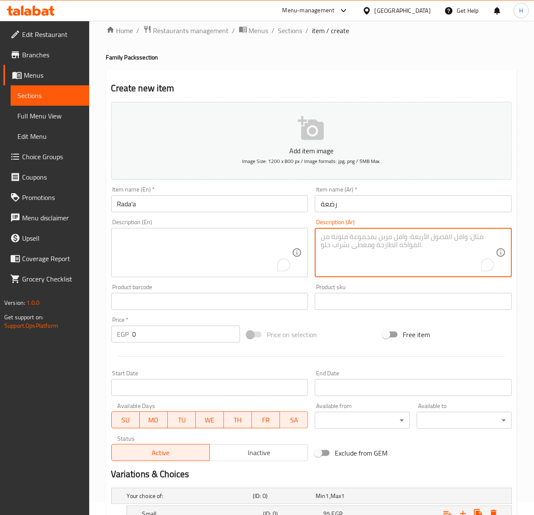
click at [481, 254] on textarea "To enrich screen reader interactions, please activate Accessibility in Grammarl…" at bounding box center [408, 253] width 175 height 40
paste textarea "سوبيا بالأيس كريم("
type textarea "سوبيا بالأيس كريم"
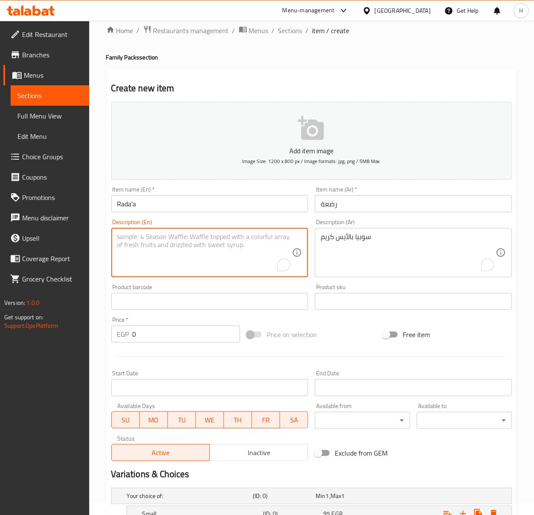
click at [238, 252] on textarea "To enrich screen reader interactions, please activate Accessibility in Grammarl…" at bounding box center [204, 253] width 175 height 40
paste textarea "Sobia with ice cream"
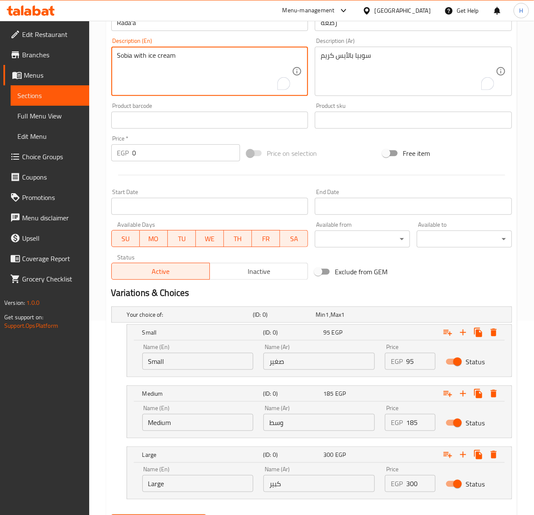
scroll to position [240, 0]
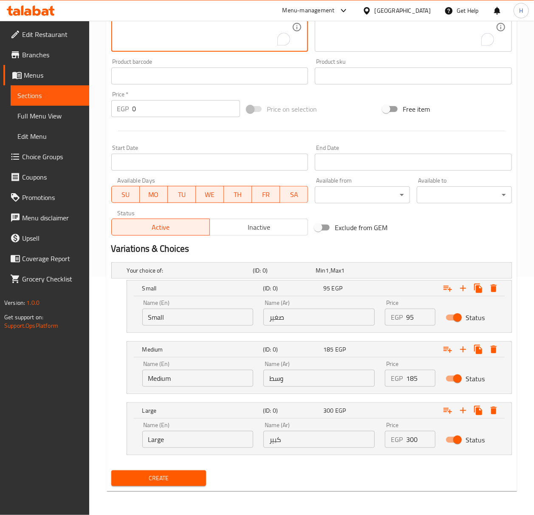
type textarea "Sobia with ice cream"
click at [415, 320] on input "95" at bounding box center [420, 317] width 29 height 17
click at [415, 319] on input "95" at bounding box center [420, 317] width 29 height 17
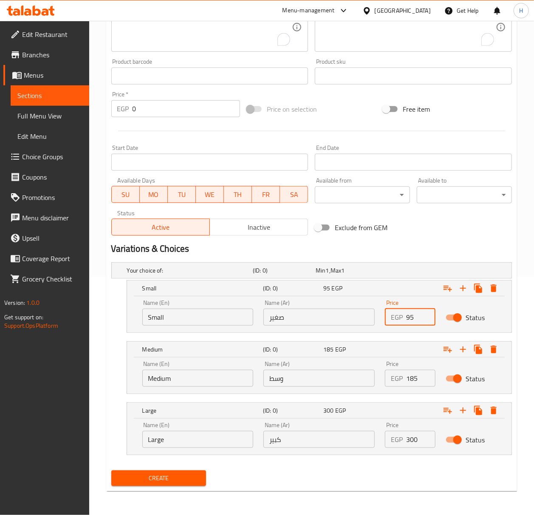
click at [415, 319] on input "95" at bounding box center [420, 317] width 29 height 17
type input "135"
click at [410, 375] on input "185" at bounding box center [420, 378] width 29 height 17
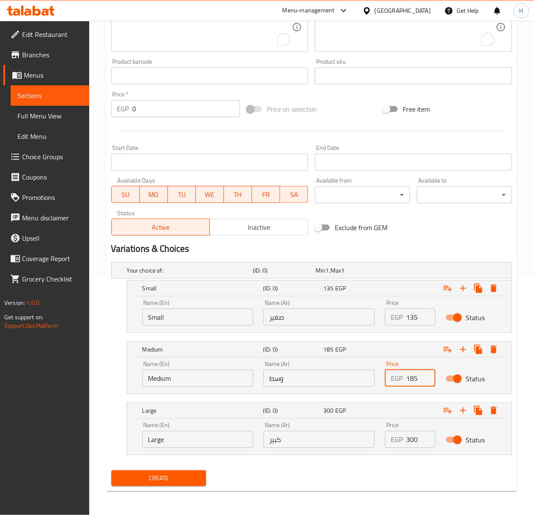
click at [410, 375] on input "185" at bounding box center [420, 378] width 29 height 17
type input "3"
type input "230"
click at [407, 441] on input "300" at bounding box center [420, 439] width 29 height 17
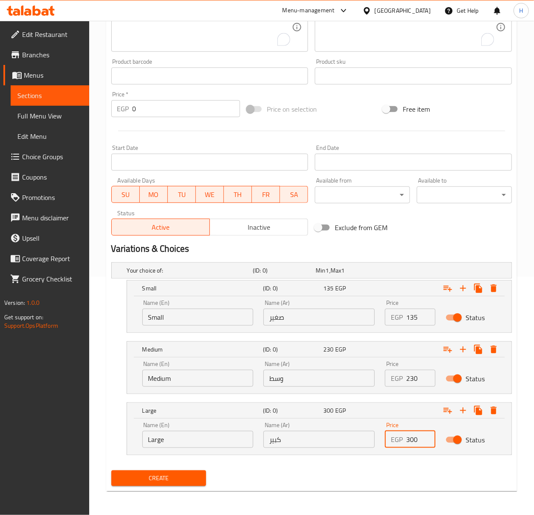
click at [407, 441] on input "300" at bounding box center [420, 439] width 29 height 17
type input "335"
click at [178, 482] on span "Create" at bounding box center [159, 478] width 82 height 11
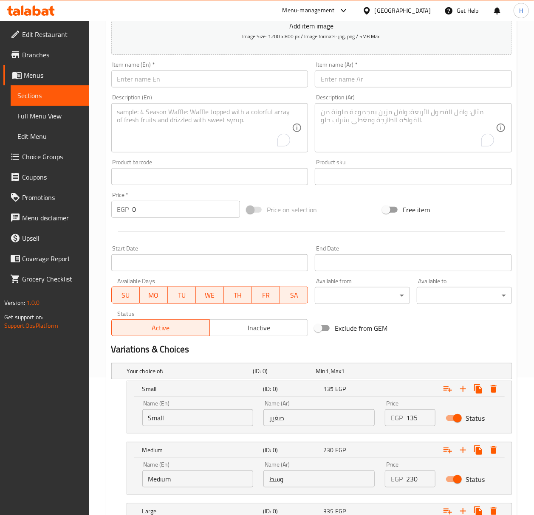
scroll to position [0, 0]
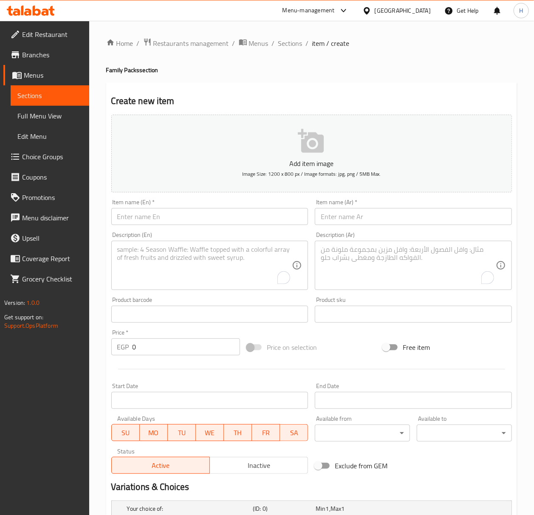
click at [391, 214] on input "text" at bounding box center [413, 216] width 197 height 17
paste input "فيتامين سي"
type input "فيتامين سي"
click at [264, 209] on input "text" at bounding box center [209, 216] width 197 height 17
paste input "Vitamin C"
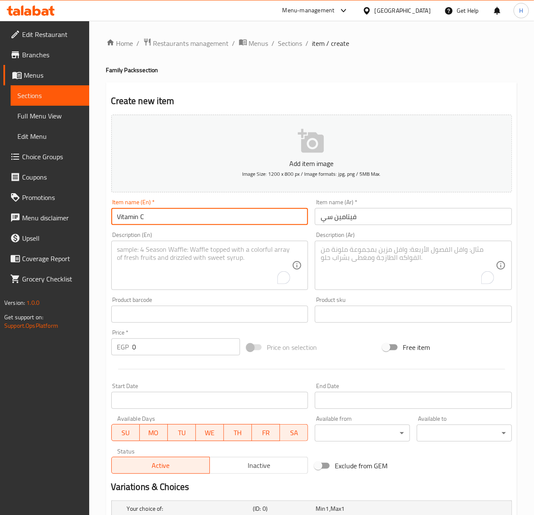
type input "Vitamin C"
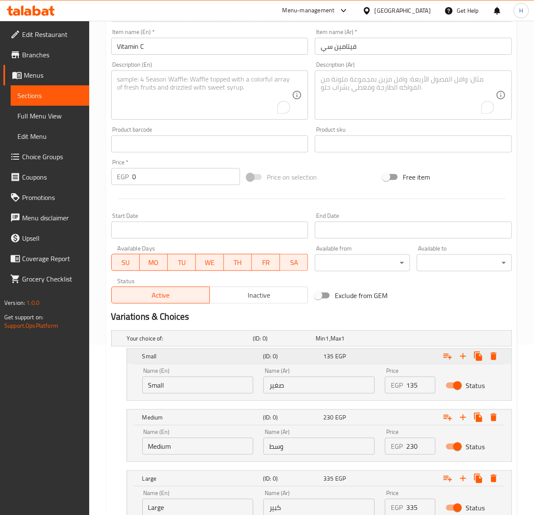
scroll to position [240, 0]
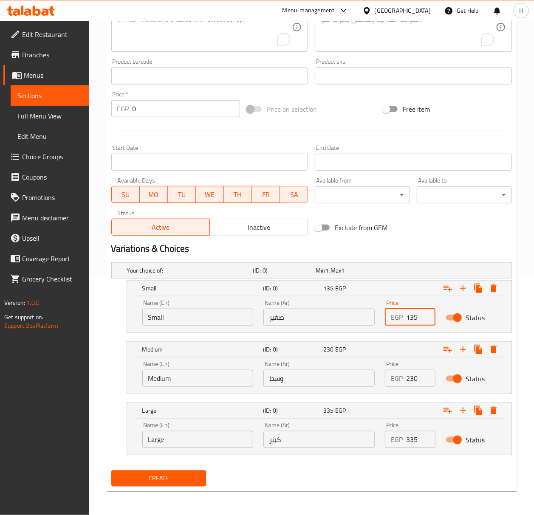
click at [419, 319] on input "135" at bounding box center [420, 317] width 29 height 17
type input "110"
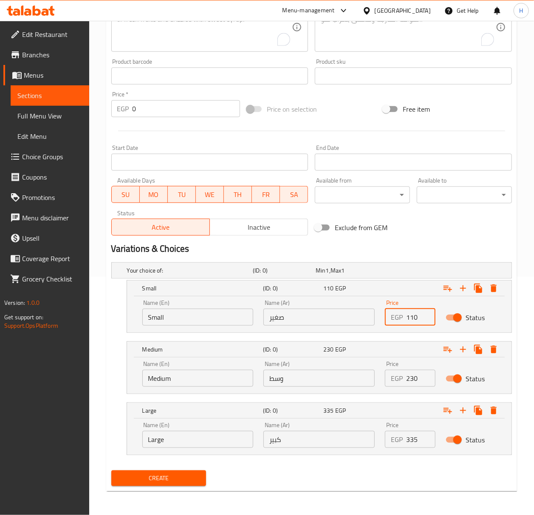
click at [417, 381] on input "230" at bounding box center [420, 378] width 29 height 17
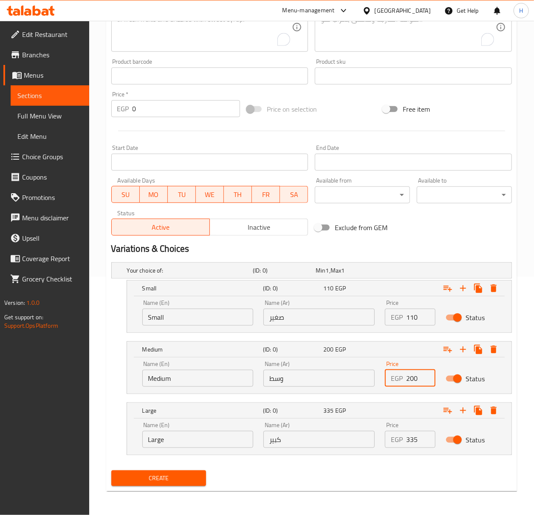
type input "200"
click at [410, 446] on input "335" at bounding box center [420, 439] width 29 height 17
type input "310"
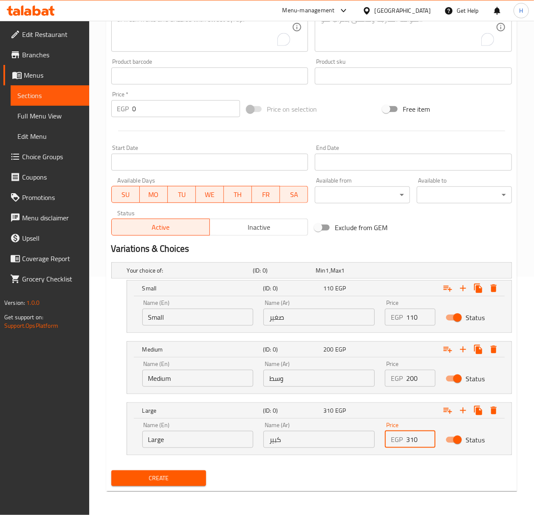
click at [162, 475] on span "Create" at bounding box center [159, 478] width 82 height 11
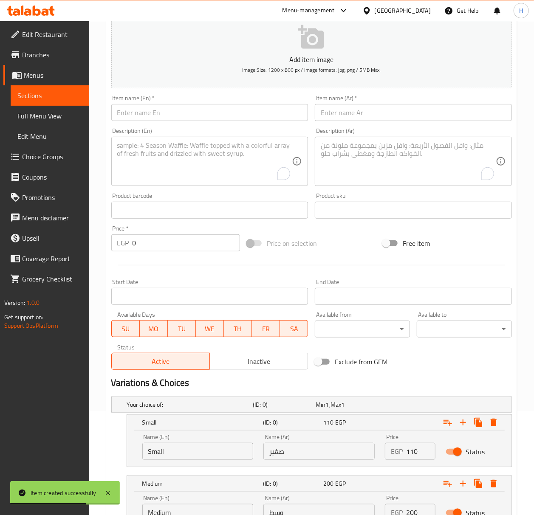
scroll to position [0, 0]
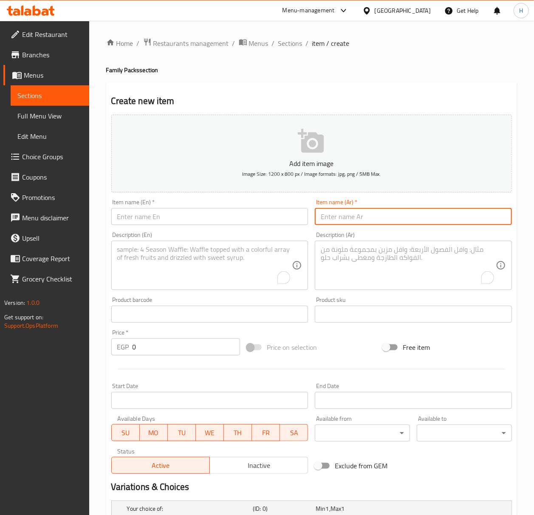
click at [381, 220] on input "text" at bounding box center [413, 216] width 197 height 17
paste input "ليمون نعناع"
type input "ليمون نعناع"
click at [194, 223] on input "text" at bounding box center [209, 216] width 197 height 17
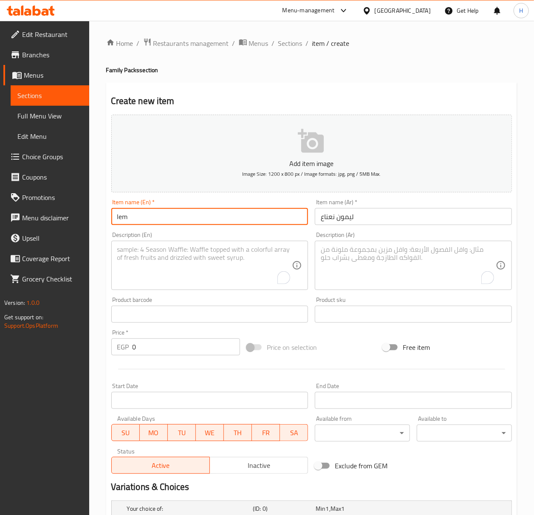
type input "Lemon Mint"
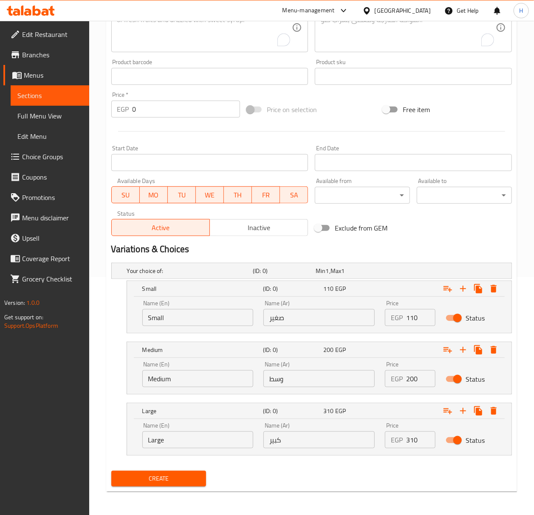
scroll to position [240, 0]
click at [417, 313] on input "110" at bounding box center [420, 317] width 29 height 17
type input "120"
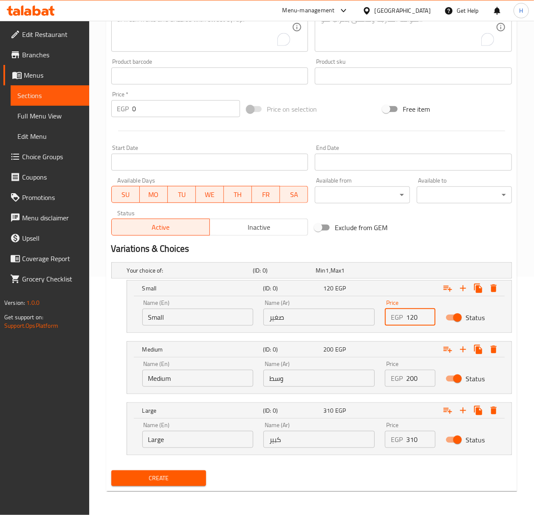
click at [416, 385] on input "200" at bounding box center [420, 378] width 29 height 17
type input "0230"
click at [414, 445] on input "310" at bounding box center [420, 439] width 29 height 17
type input "0340"
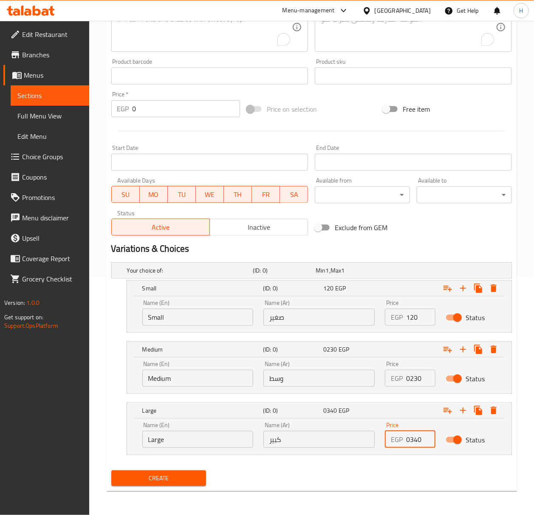
click at [209, 474] on div "Create" at bounding box center [159, 478] width 102 height 23
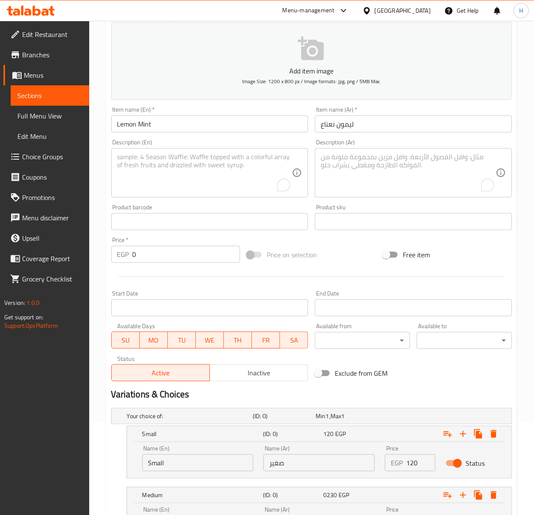
scroll to position [70, 0]
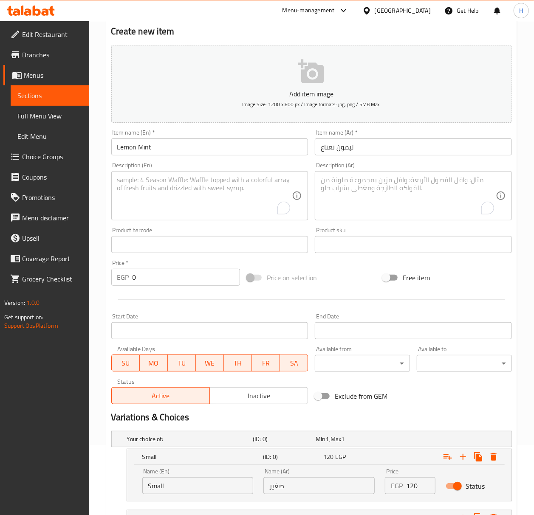
click at [332, 150] on input "ليمون نعناع" at bounding box center [413, 147] width 197 height 17
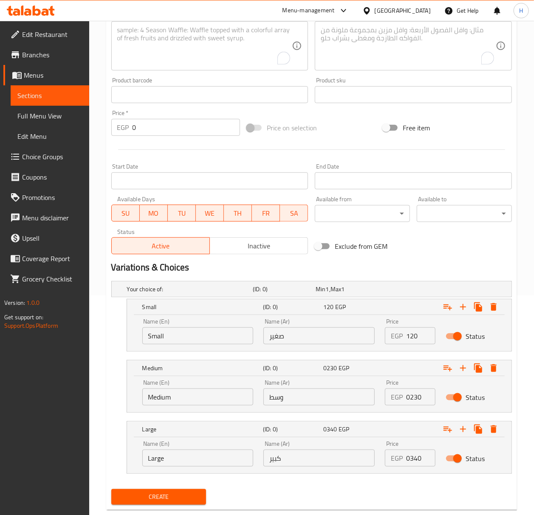
scroll to position [240, 0]
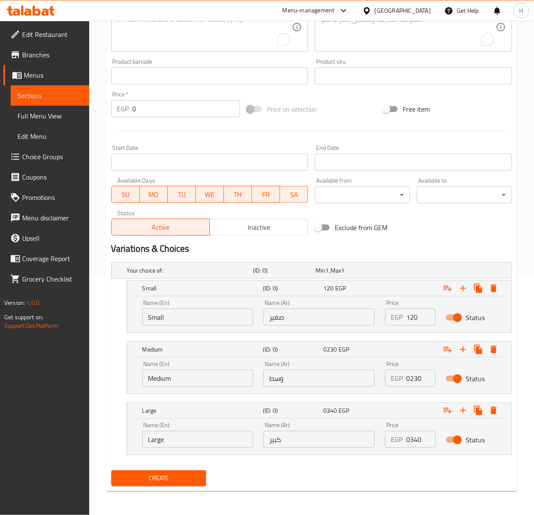
click at [174, 472] on button "Create" at bounding box center [158, 479] width 95 height 16
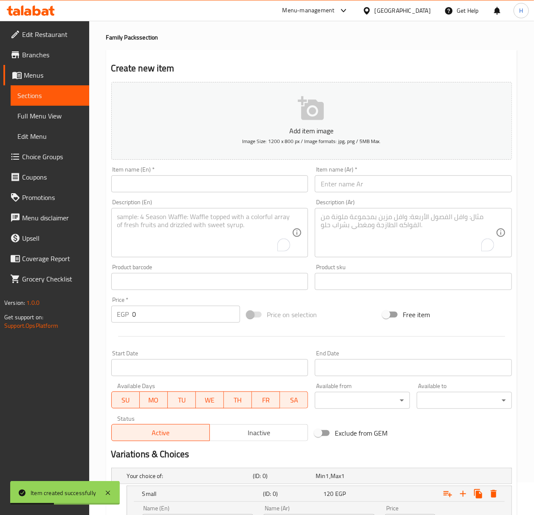
scroll to position [13, 0]
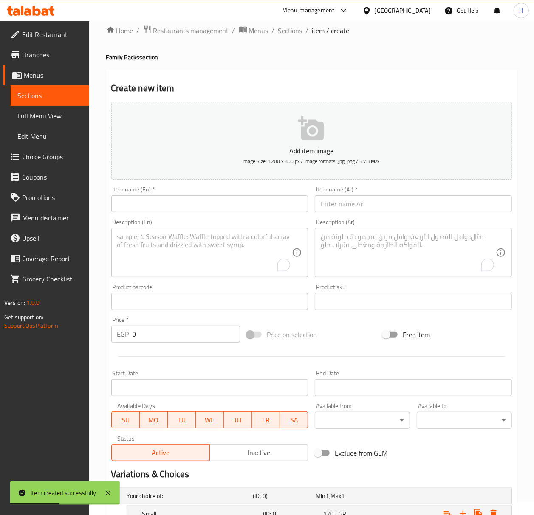
click at [398, 196] on input "text" at bounding box center [413, 203] width 197 height 17
paste input "ليمون لبن"
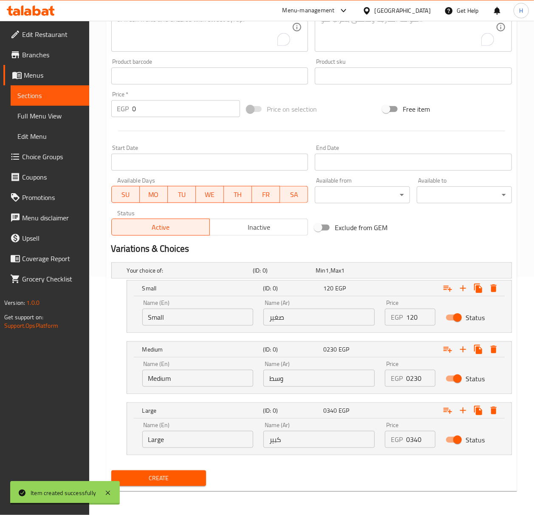
scroll to position [0, 0]
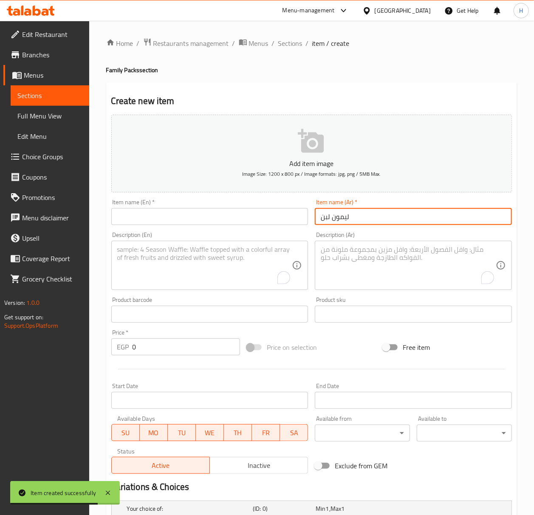
type input "ليمون لبن"
click at [237, 218] on input "text" at bounding box center [209, 216] width 197 height 17
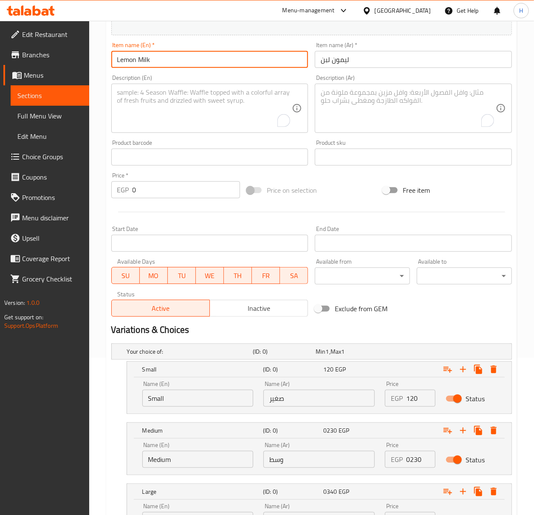
scroll to position [240, 0]
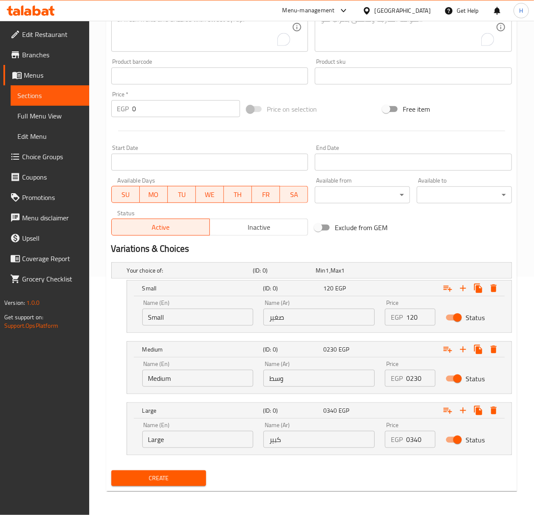
type input "Lemon Milk"
drag, startPoint x: 181, startPoint y: 480, endPoint x: 188, endPoint y: 480, distance: 7.2
click at [182, 480] on span "Create" at bounding box center [159, 478] width 82 height 11
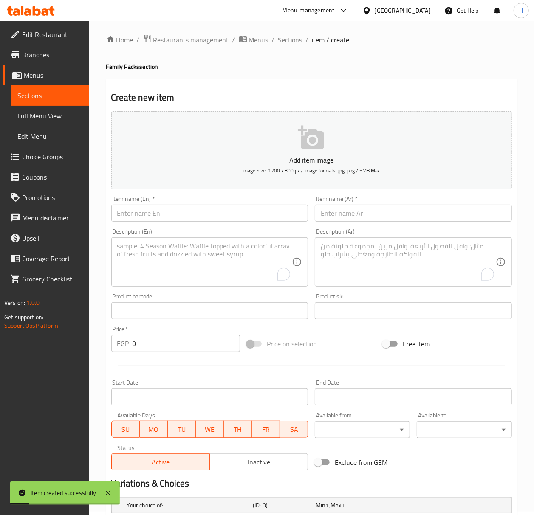
scroll to position [0, 0]
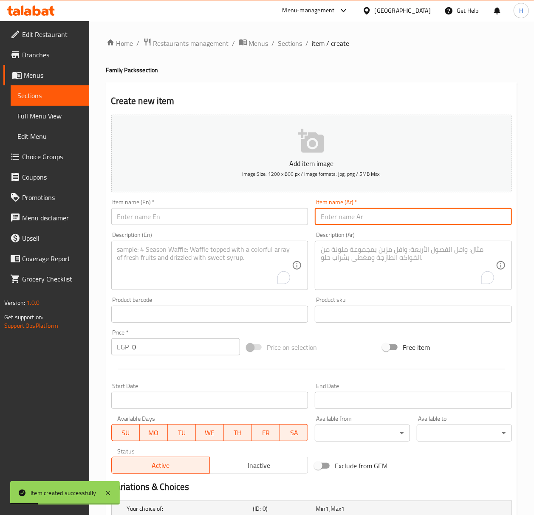
click at [414, 222] on input "text" at bounding box center [413, 216] width 197 height 17
paste input "يوسفي"
type input "يوسفي"
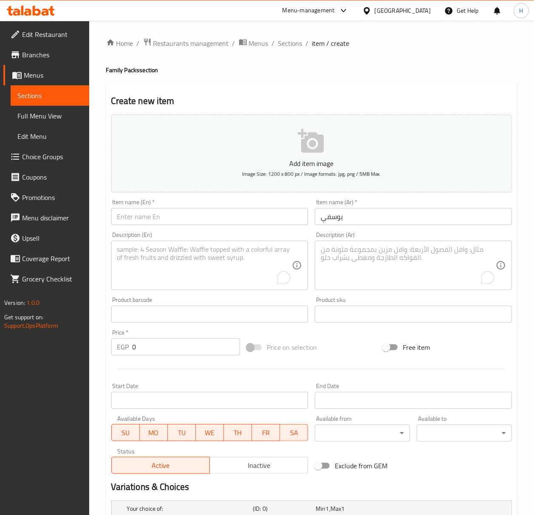
click at [289, 218] on input "text" at bounding box center [209, 216] width 197 height 17
paste input "Tangerine"
type input "Tangerine"
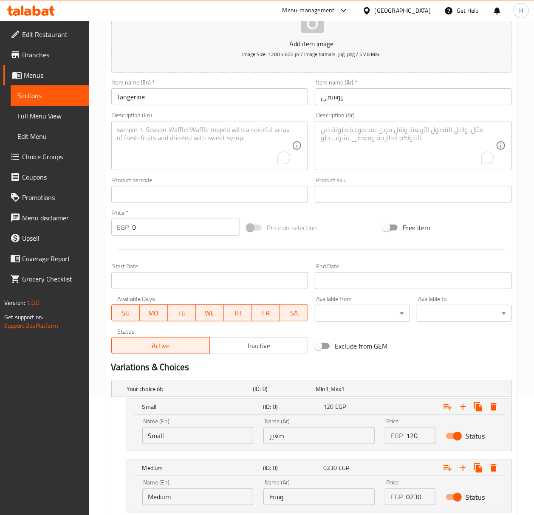
scroll to position [240, 0]
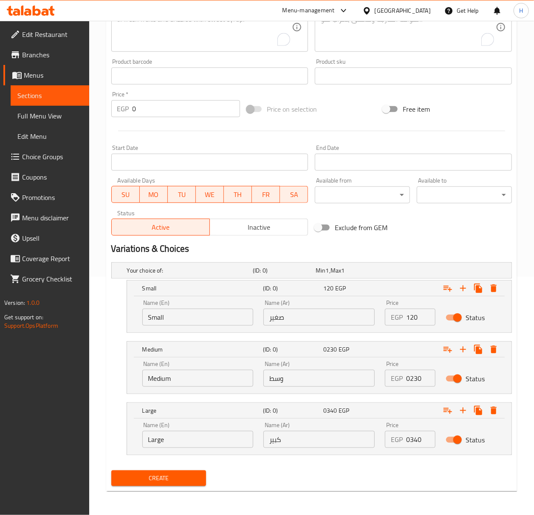
click at [421, 321] on input "120" at bounding box center [420, 317] width 29 height 17
type input "0"
type input "115"
click at [414, 375] on input "0230" at bounding box center [420, 378] width 29 height 17
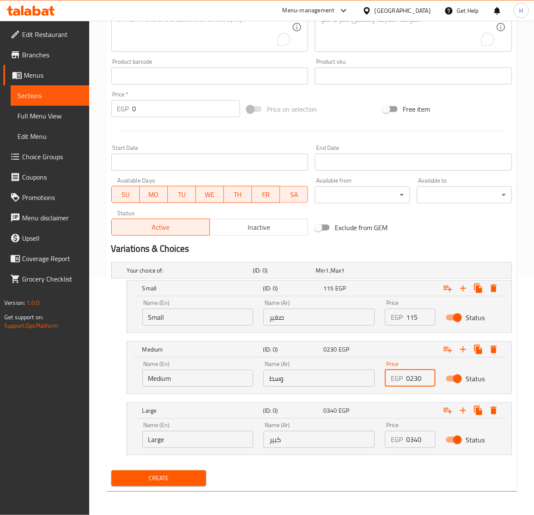
click at [414, 375] on input "0230" at bounding box center [420, 378] width 29 height 17
type input "220"
click at [414, 444] on input "0340" at bounding box center [420, 439] width 29 height 17
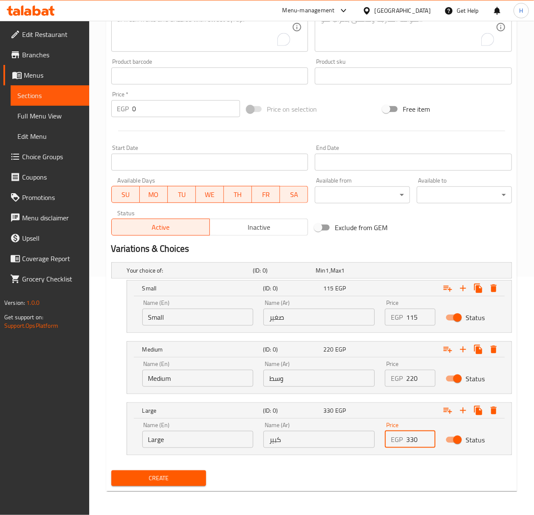
type input "330"
click at [178, 476] on span "Create" at bounding box center [159, 478] width 82 height 11
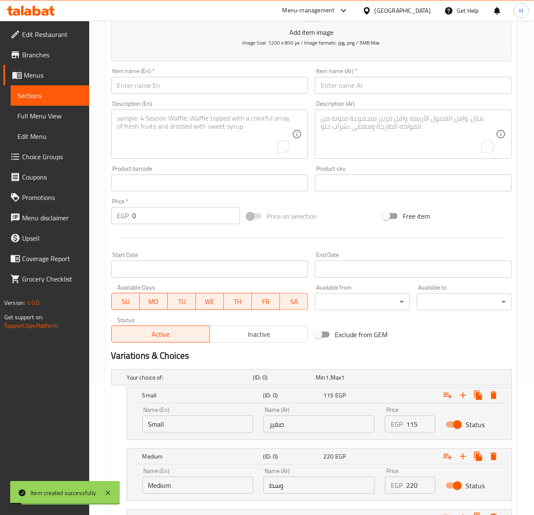
scroll to position [0, 0]
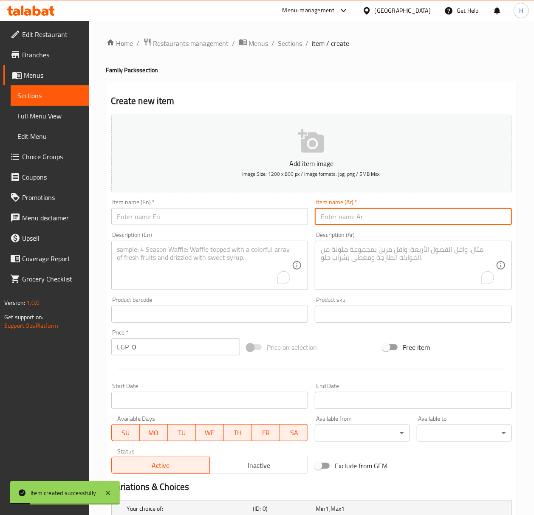
drag, startPoint x: 421, startPoint y: 210, endPoint x: 418, endPoint y: 215, distance: 5.7
click at [421, 210] on input "text" at bounding box center [413, 216] width 197 height 17
paste input "كثافه"
type input "كثافه"
click at [225, 212] on input "text" at bounding box center [209, 216] width 197 height 17
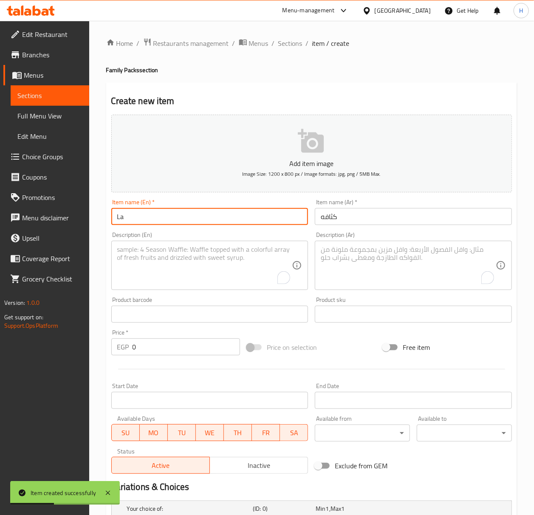
type input "L"
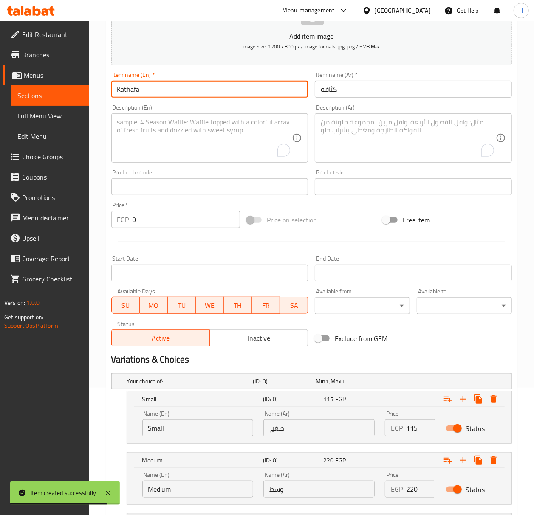
scroll to position [240, 0]
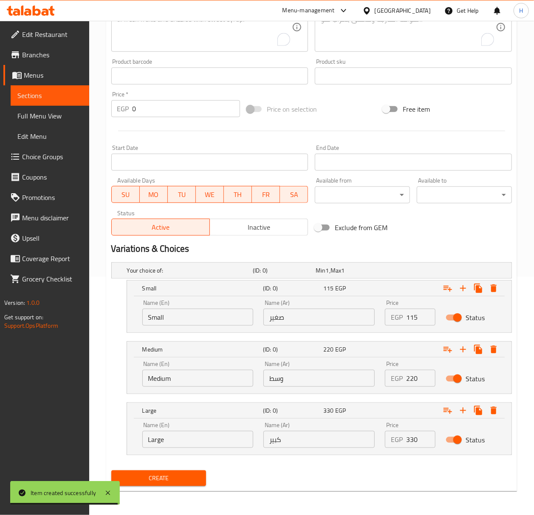
type input "Kathafa"
click at [416, 320] on input "115" at bounding box center [420, 317] width 29 height 17
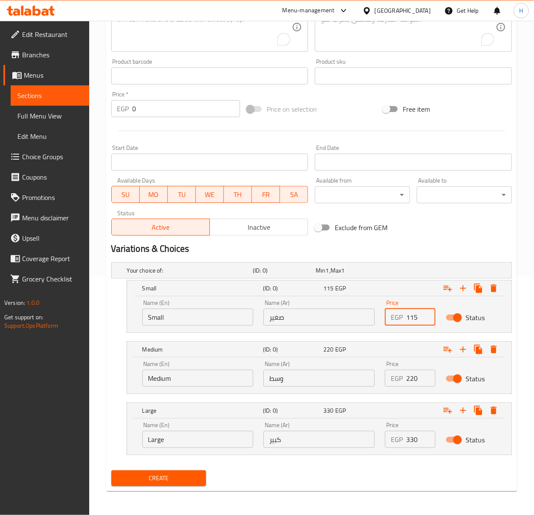
click at [416, 320] on input "115" at bounding box center [420, 317] width 29 height 17
type input "135"
click at [412, 378] on input "220" at bounding box center [420, 378] width 29 height 17
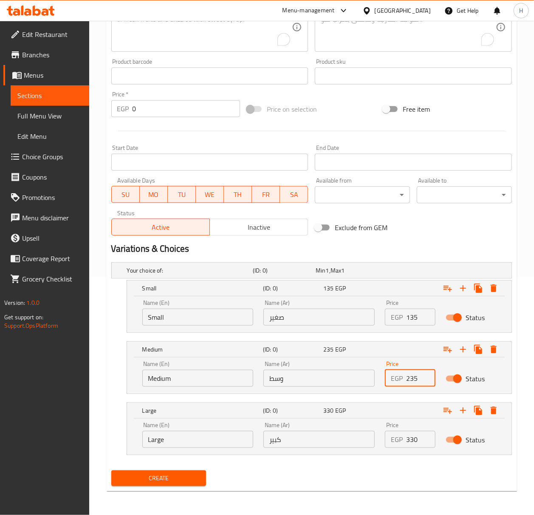
type input "235"
click at [419, 444] on input "330" at bounding box center [420, 439] width 29 height 17
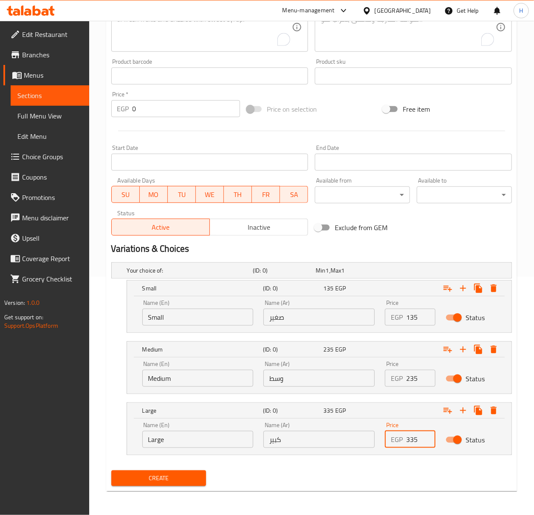
type input "335"
click at [111, 471] on button "Create" at bounding box center [158, 479] width 95 height 16
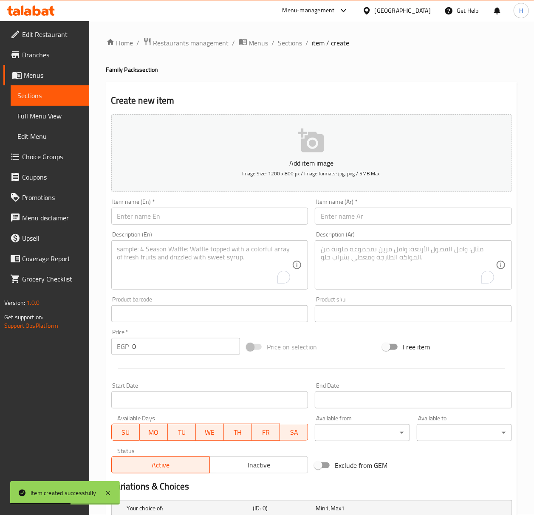
scroll to position [0, 0]
click at [439, 218] on input "text" at bounding box center [413, 216] width 197 height 17
paste input "تمر هندي"
type input "تمر هندي"
click at [281, 226] on div "Item name (En)   * Item name (En) *" at bounding box center [210, 212] width 204 height 33
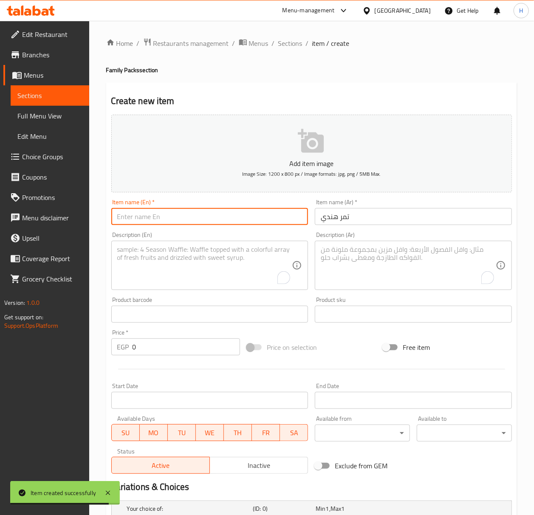
click at [281, 218] on input "text" at bounding box center [209, 216] width 197 height 17
type input "Tamarind"
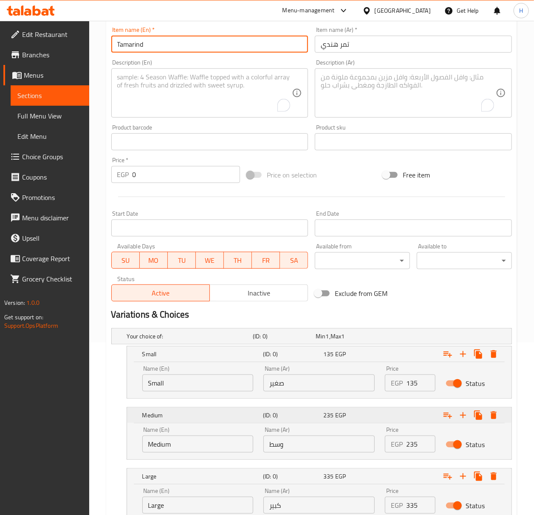
scroll to position [240, 0]
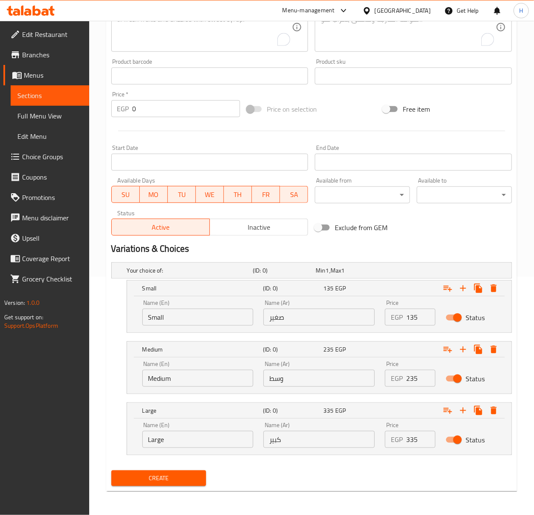
click at [408, 321] on input "135" at bounding box center [420, 317] width 29 height 17
type input "90"
click at [427, 384] on input "235" at bounding box center [420, 378] width 29 height 17
type input "170"
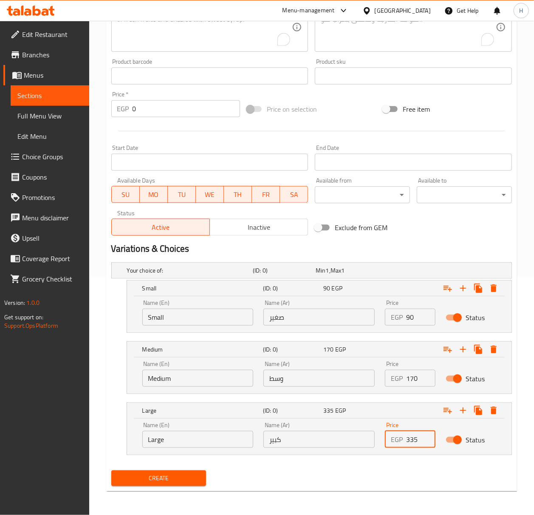
click at [416, 437] on input "335" at bounding box center [420, 439] width 29 height 17
type input "0280"
click at [153, 478] on span "Create" at bounding box center [159, 478] width 82 height 11
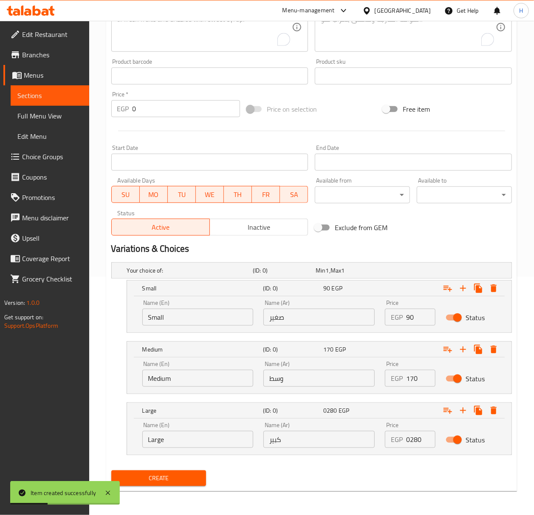
scroll to position [13, 0]
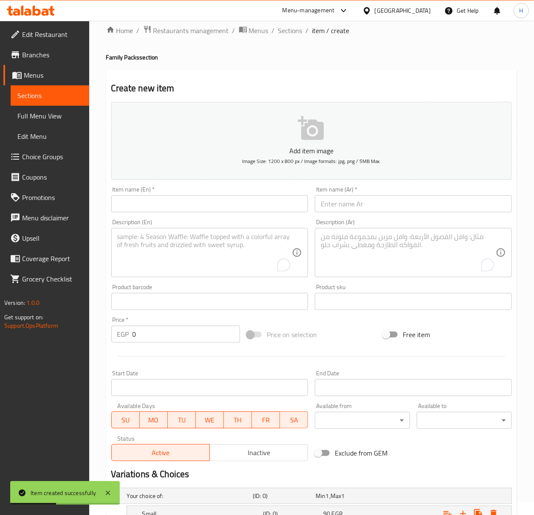
click at [364, 202] on input "text" at bounding box center [413, 203] width 197 height 17
paste input "خروب"
type input "خروب"
click at [141, 209] on input "text" at bounding box center [209, 203] width 197 height 17
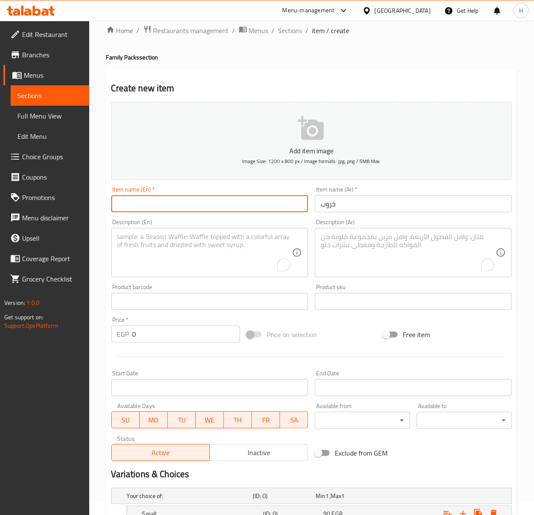
paste input "Carob"
type input "Carob"
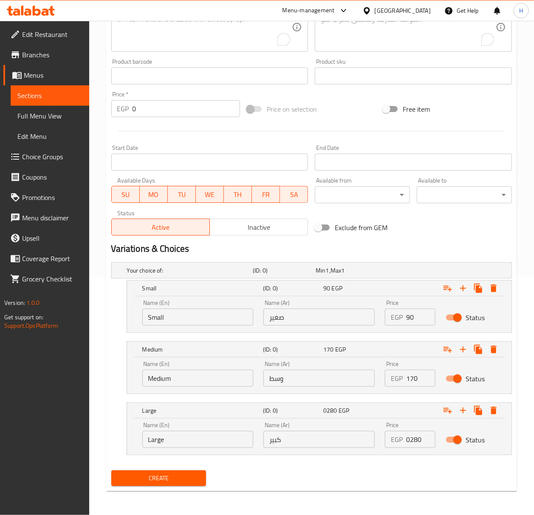
click at [167, 483] on span "Create" at bounding box center [159, 478] width 82 height 11
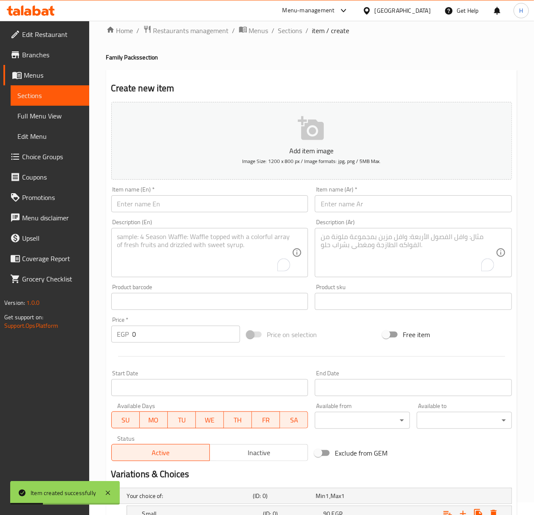
click at [422, 200] on input "text" at bounding box center [413, 203] width 197 height 17
paste input "عناب"
type input "عناب"
click at [161, 201] on input "text" at bounding box center [209, 203] width 197 height 17
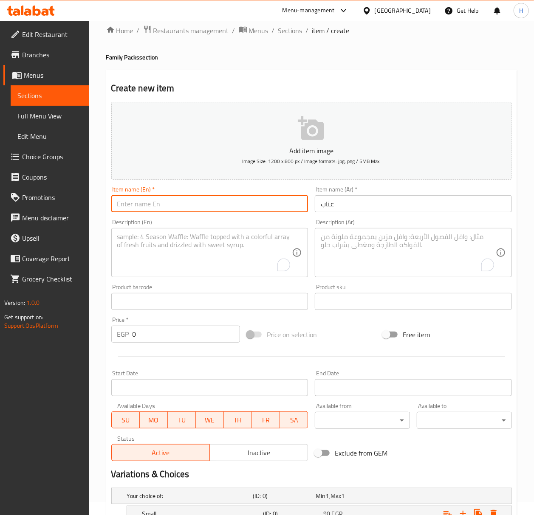
paste input "Enab"
type input "Enab"
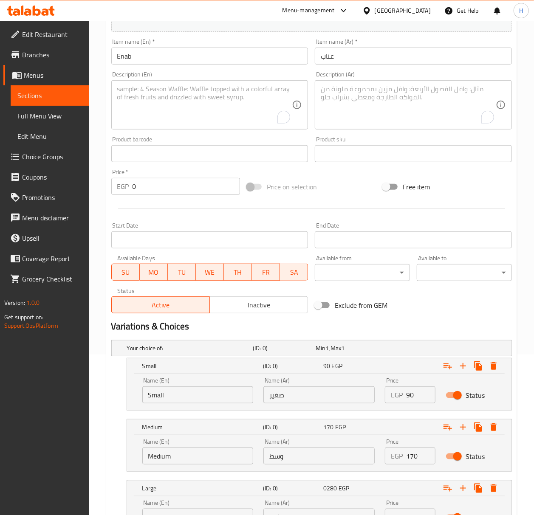
scroll to position [240, 0]
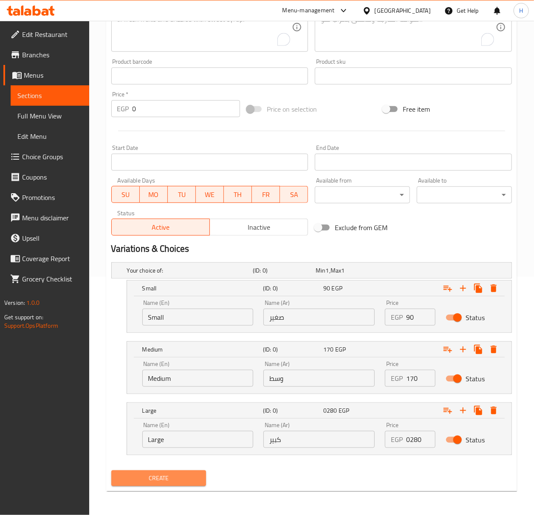
click at [177, 476] on span "Create" at bounding box center [159, 478] width 82 height 11
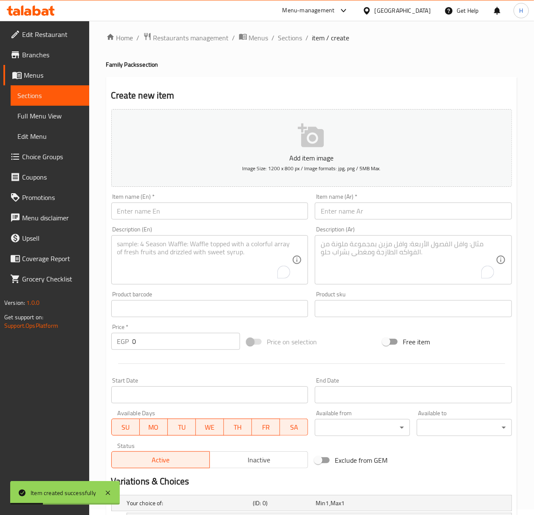
scroll to position [0, 0]
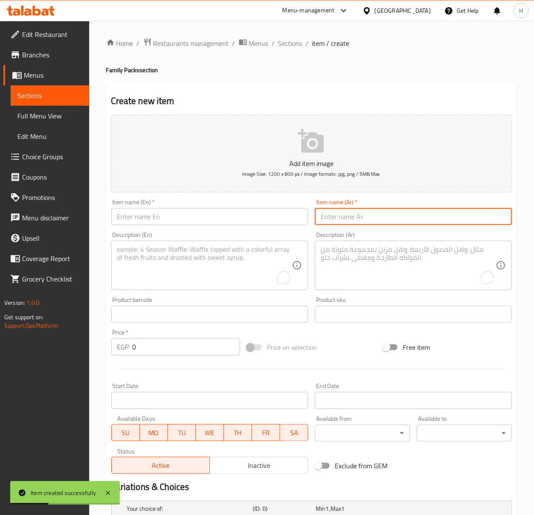
click at [360, 218] on input "text" at bounding box center [413, 216] width 197 height 17
paste input "قصب"
type input "قصب"
click at [211, 216] on input "text" at bounding box center [209, 216] width 197 height 17
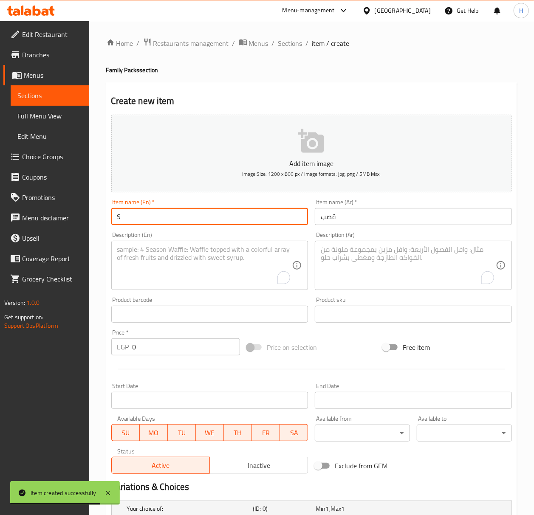
click at [345, 222] on input "قصب" at bounding box center [413, 216] width 197 height 17
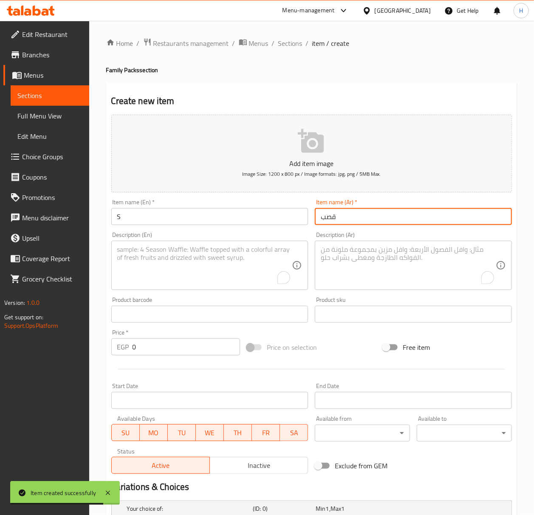
click at [345, 222] on input "قصب" at bounding box center [413, 216] width 197 height 17
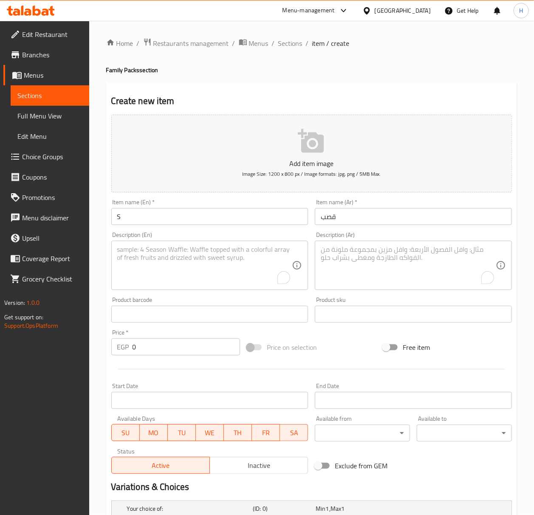
click at [254, 220] on input "S" at bounding box center [209, 216] width 197 height 17
paste input "ugarcane"
type input "Sugarcane"
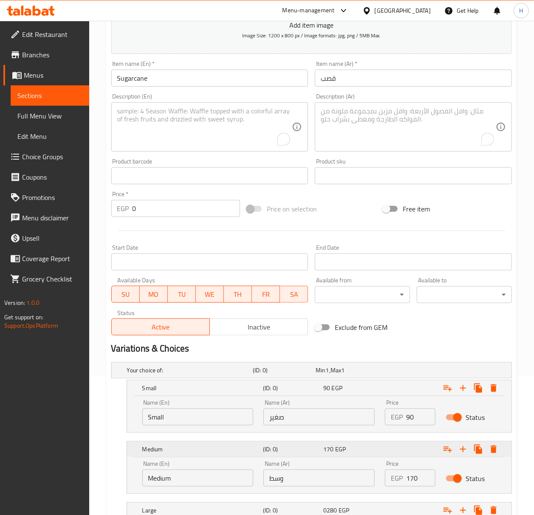
scroll to position [240, 0]
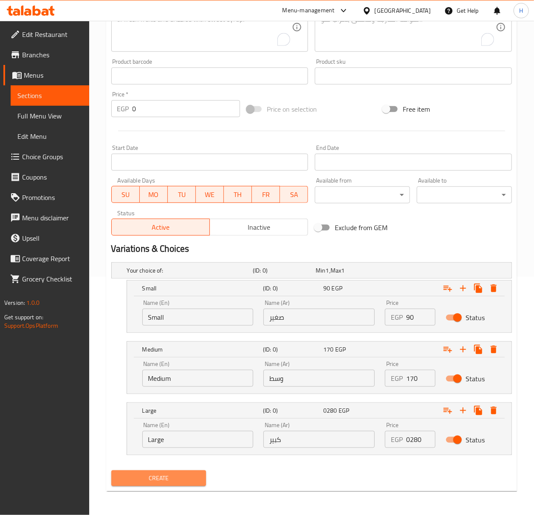
click at [178, 478] on span "Create" at bounding box center [159, 478] width 82 height 11
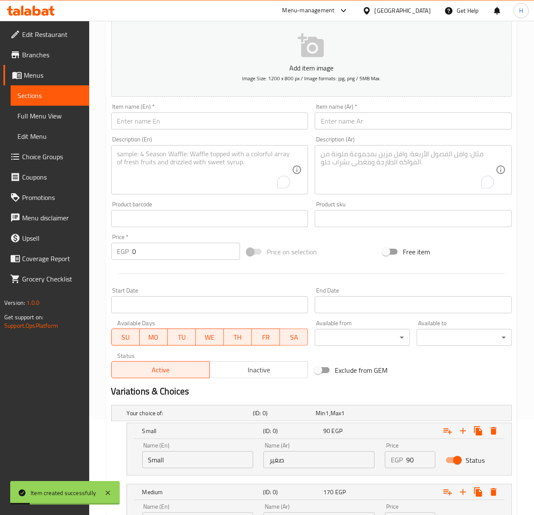
scroll to position [70, 0]
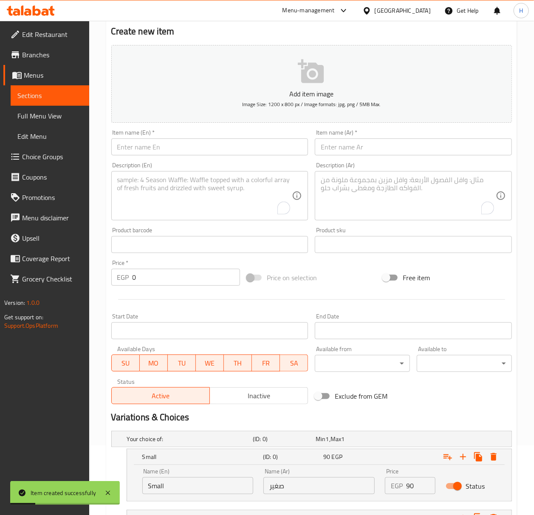
click at [396, 147] on input "text" at bounding box center [413, 147] width 197 height 17
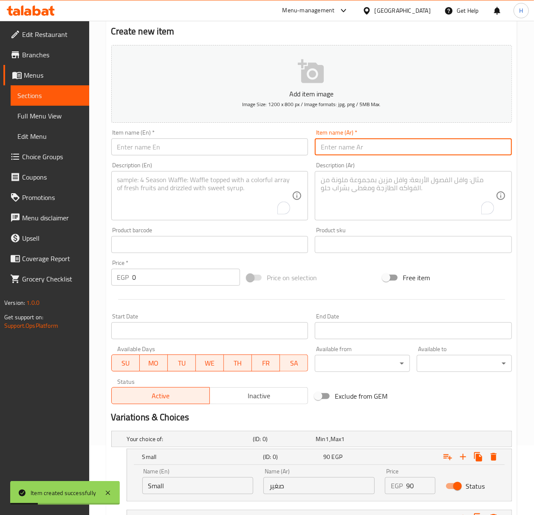
paste input "كاجو"
type input "كاجو"
click at [232, 152] on input "text" at bounding box center [209, 147] width 197 height 17
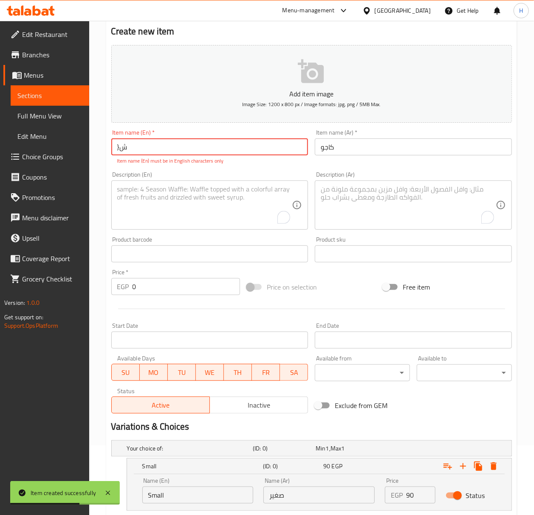
type input "}"
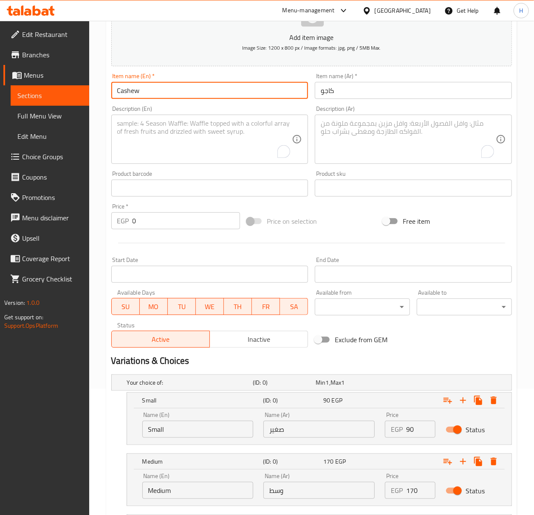
scroll to position [240, 0]
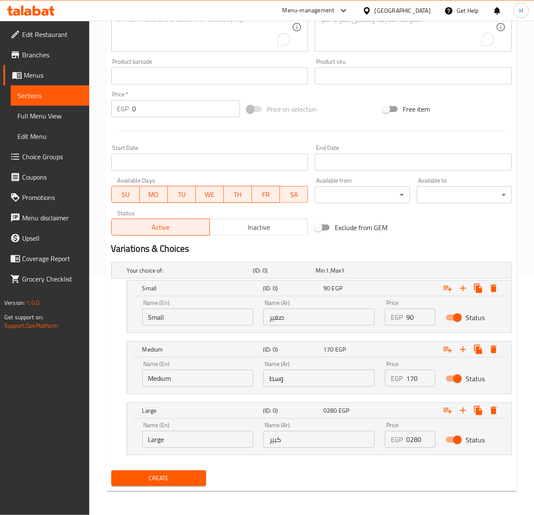
type input "Cashew"
click at [412, 315] on input "90" at bounding box center [420, 317] width 29 height 17
type input "310"
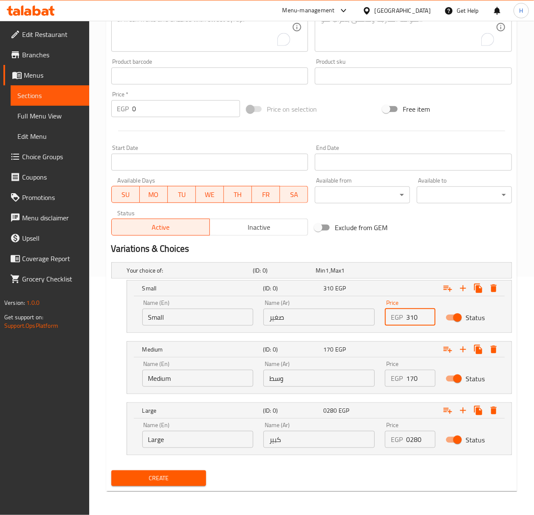
click at [413, 378] on input "170" at bounding box center [420, 378] width 29 height 17
type input "500"
click at [418, 436] on input "0280" at bounding box center [420, 439] width 29 height 17
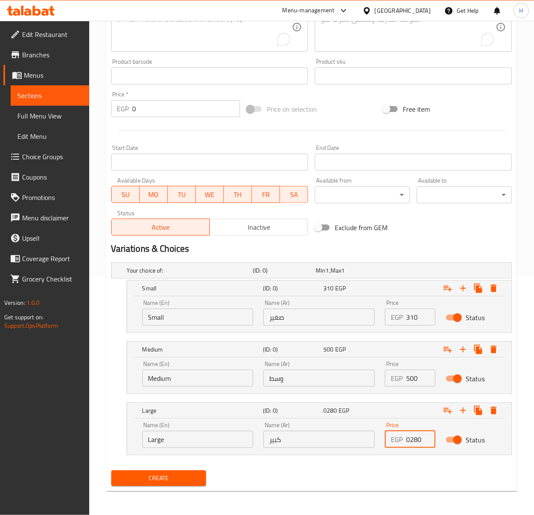
click at [418, 436] on input "0280" at bounding box center [420, 439] width 29 height 17
type input "875"
click at [111, 471] on button "Create" at bounding box center [158, 479] width 95 height 16
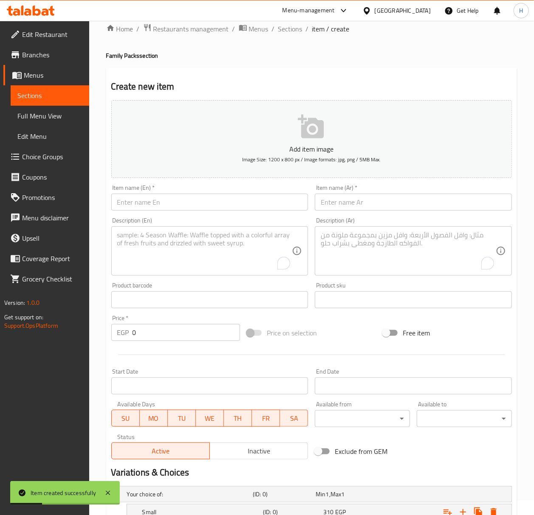
scroll to position [13, 0]
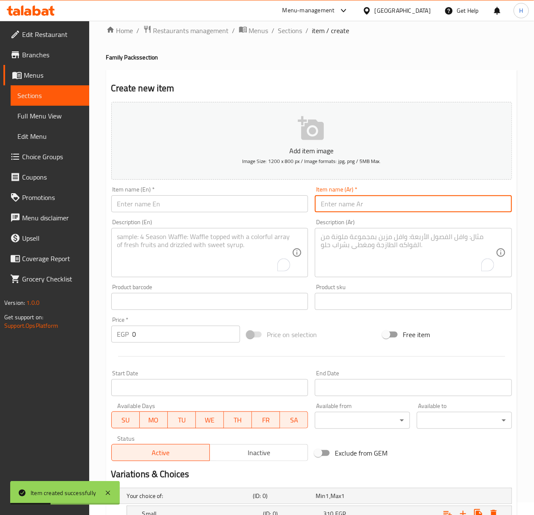
click at [425, 205] on input "text" at bounding box center [413, 203] width 197 height 17
paste input "فستق"
type input "فستق"
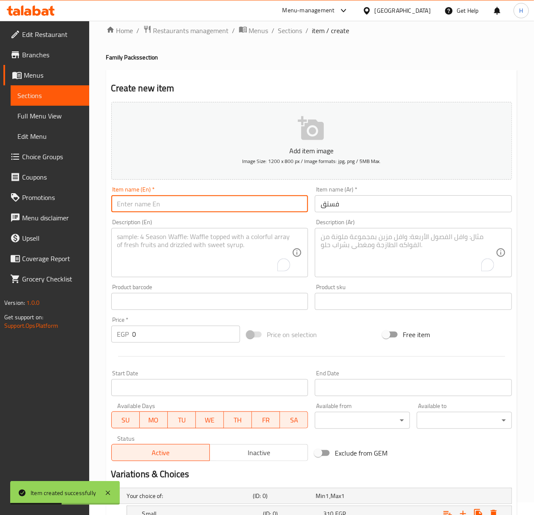
click at [271, 206] on input "text" at bounding box center [209, 203] width 197 height 17
type input "Pistachio"
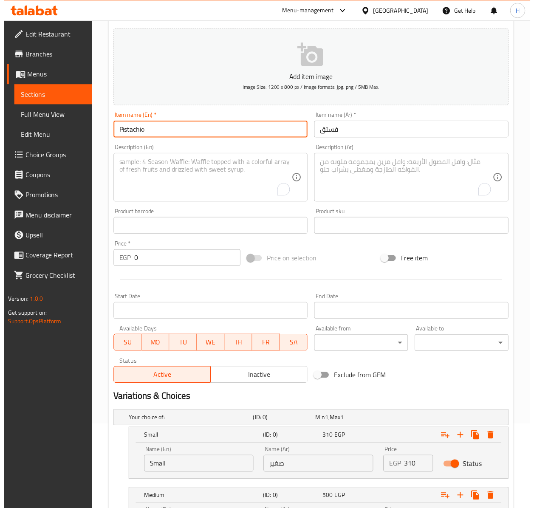
scroll to position [240, 0]
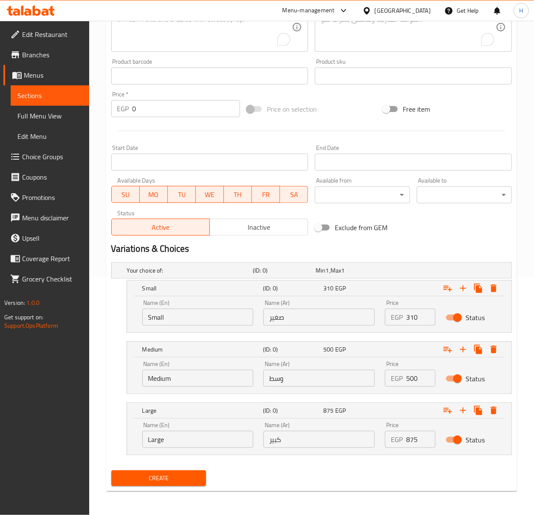
click at [416, 311] on input "310" at bounding box center [420, 317] width 29 height 17
type input "350"
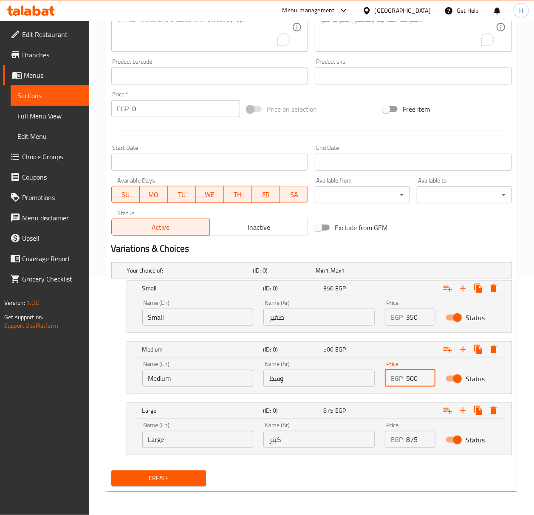
click at [413, 380] on input "500" at bounding box center [420, 378] width 29 height 17
type input "625"
click at [421, 439] on input "875" at bounding box center [420, 439] width 29 height 17
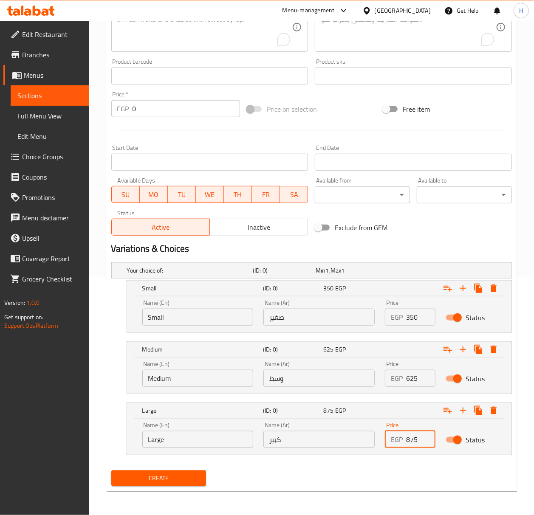
click at [421, 439] on input "875" at bounding box center [420, 439] width 29 height 17
type input "1000"
click at [153, 481] on span "Create" at bounding box center [159, 478] width 82 height 11
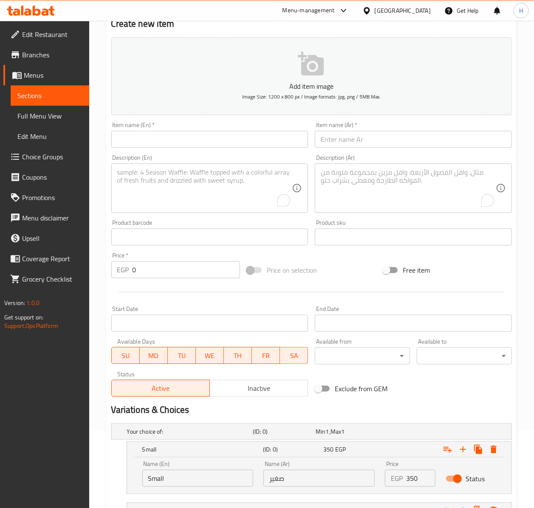
scroll to position [0, 0]
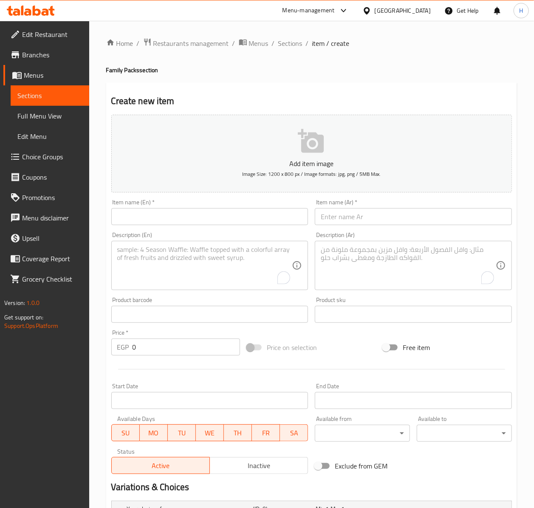
click at [349, 11] on div at bounding box center [342, 11] width 14 height 10
click at [375, 9] on div at bounding box center [368, 10] width 12 height 9
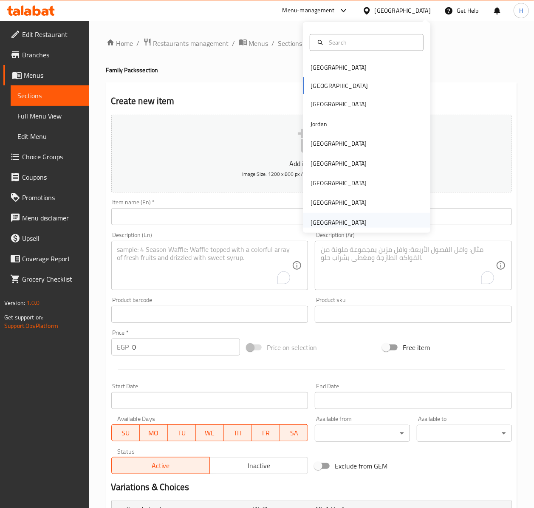
click at [332, 221] on div "United Arab Emirates" at bounding box center [339, 222] width 56 height 9
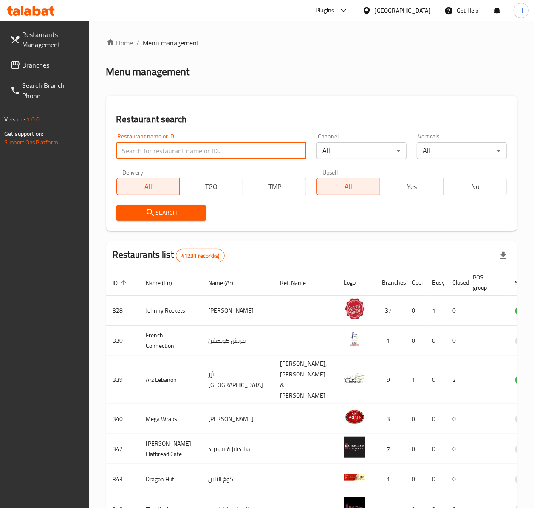
click at [139, 152] on input "search" at bounding box center [211, 150] width 190 height 17
click at [40, 68] on span "Branches" at bounding box center [52, 65] width 60 height 10
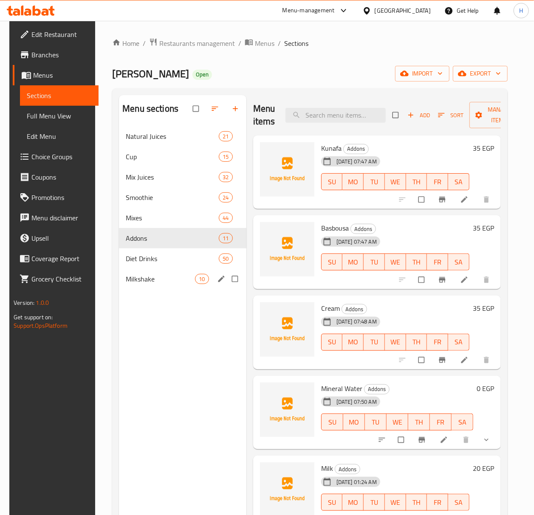
click at [172, 279] on span "Milkshake" at bounding box center [160, 279] width 69 height 10
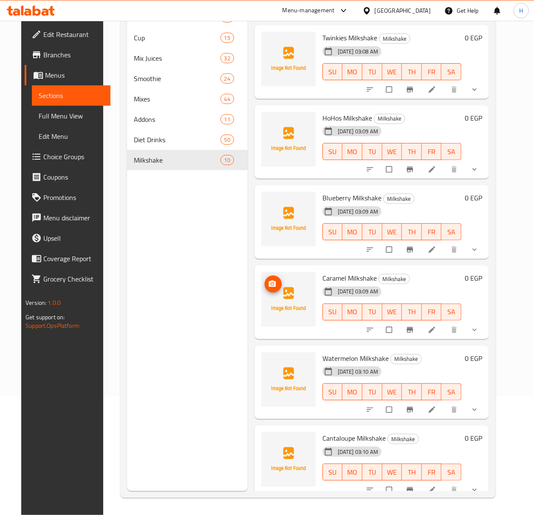
scroll to position [328, 0]
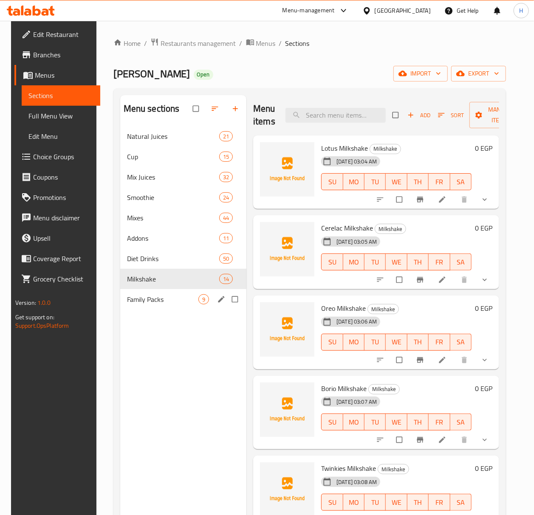
click at [170, 303] on span "Family Packs" at bounding box center [162, 299] width 71 height 10
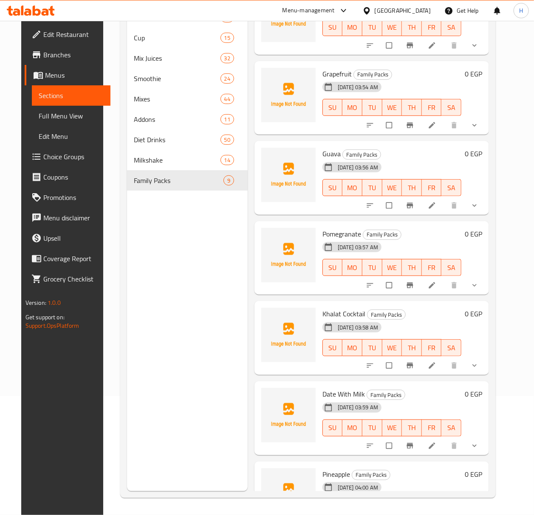
scroll to position [248, 0]
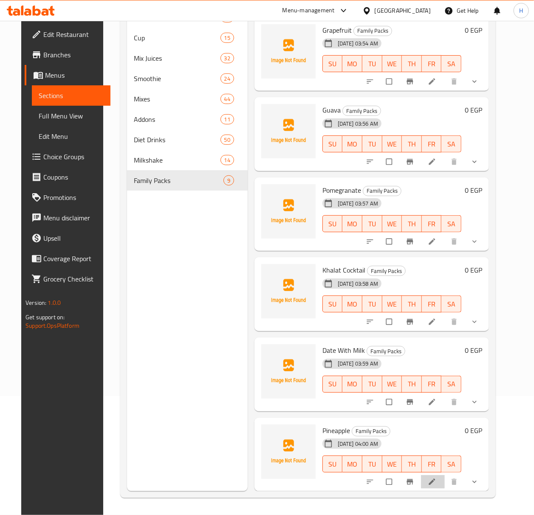
click at [439, 475] on li at bounding box center [433, 482] width 24 height 14
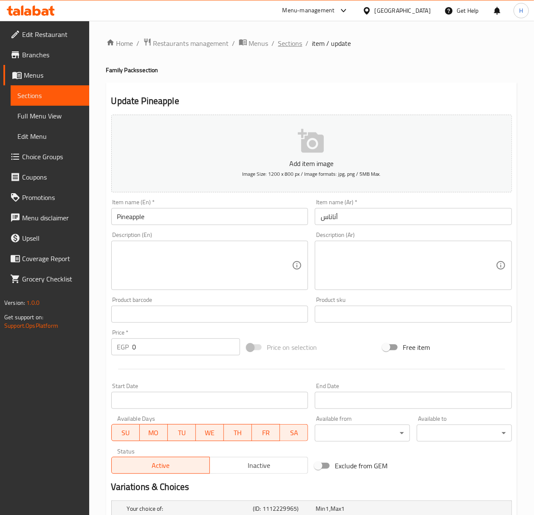
click at [282, 43] on span "Sections" at bounding box center [290, 43] width 24 height 10
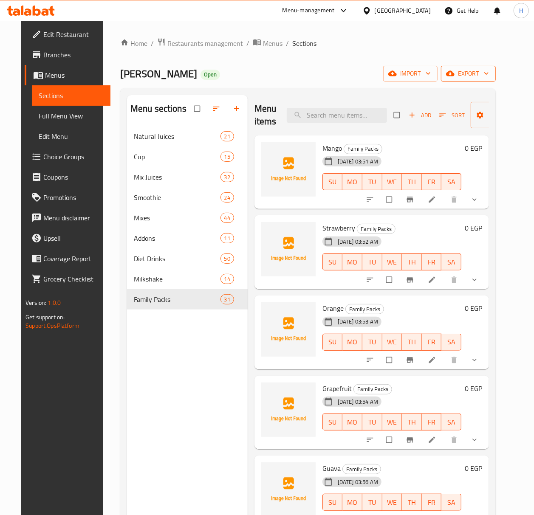
click at [489, 75] on span "export" at bounding box center [468, 73] width 41 height 11
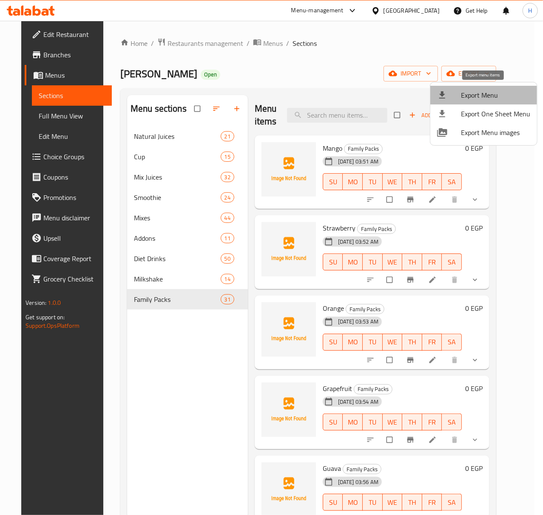
click at [486, 94] on span "Export Menu" at bounding box center [495, 95] width 69 height 10
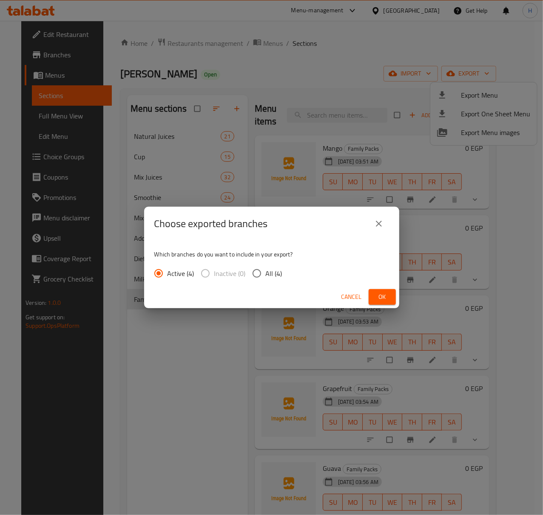
click at [379, 306] on div "Cancel Ok" at bounding box center [271, 297] width 255 height 23
click at [383, 298] on span "Ok" at bounding box center [382, 297] width 14 height 11
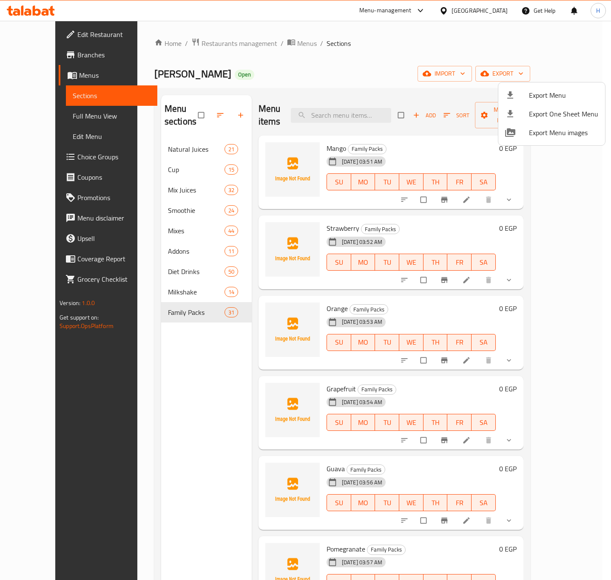
click at [59, 50] on div at bounding box center [305, 290] width 611 height 580
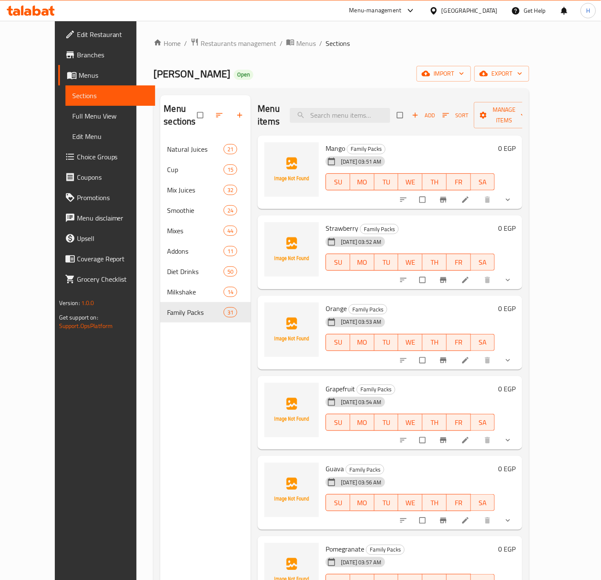
click at [77, 54] on span "Branches" at bounding box center [112, 55] width 71 height 10
